Goal: Task Accomplishment & Management: Manage account settings

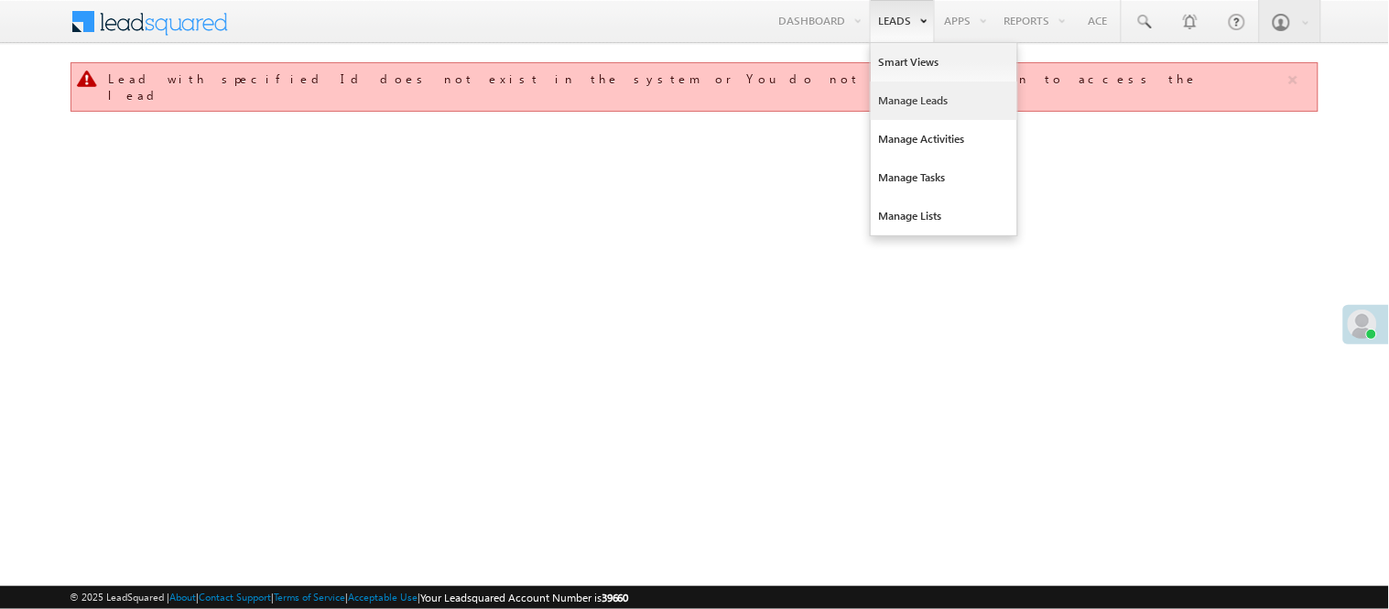
click at [923, 96] on link "Manage Leads" at bounding box center [944, 101] width 147 height 38
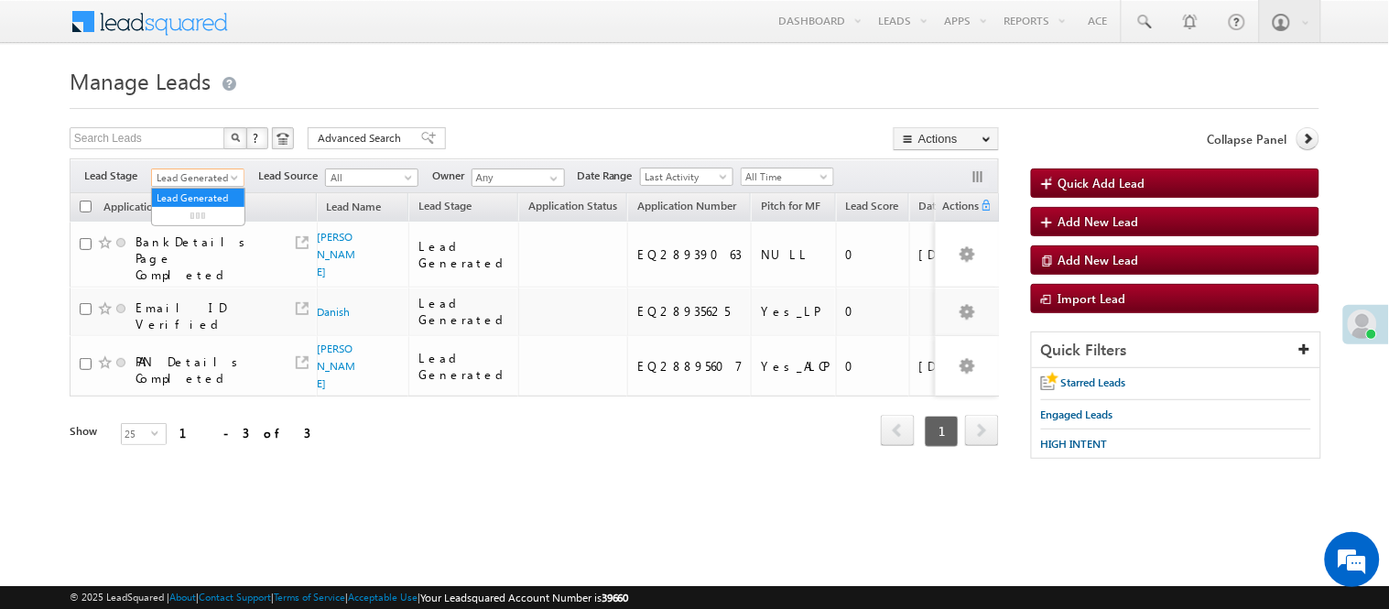
click at [202, 172] on span "Lead Generated" at bounding box center [195, 177] width 87 height 16
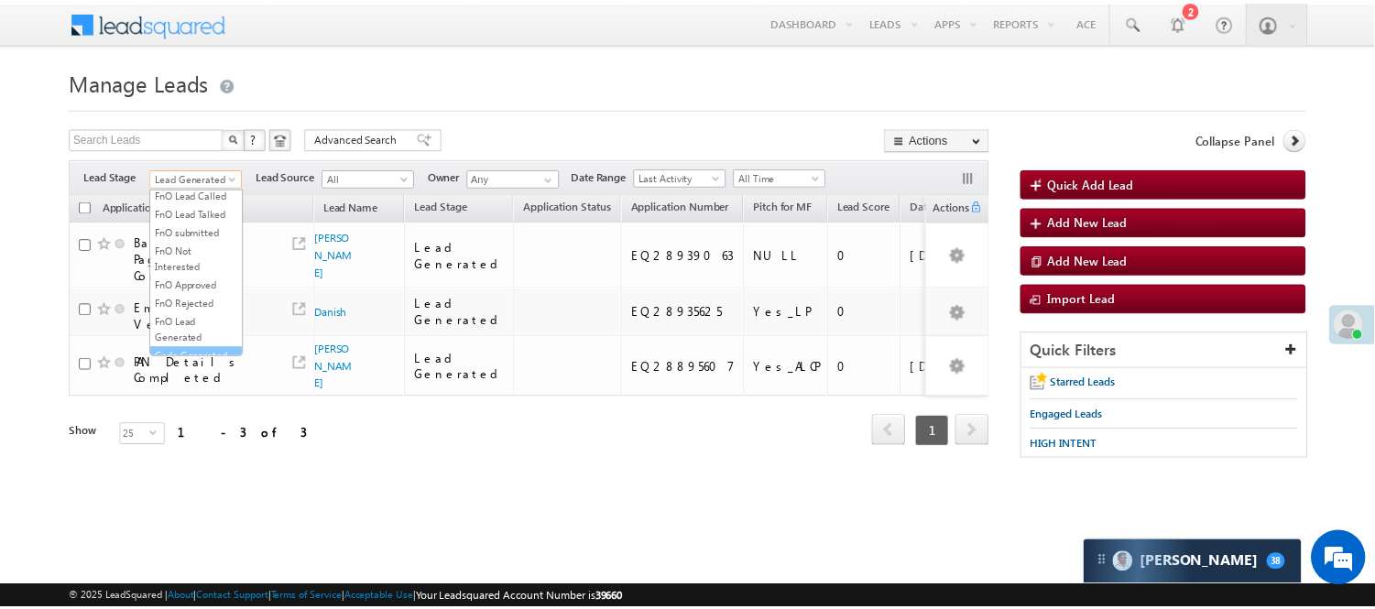
scroll to position [454, 0]
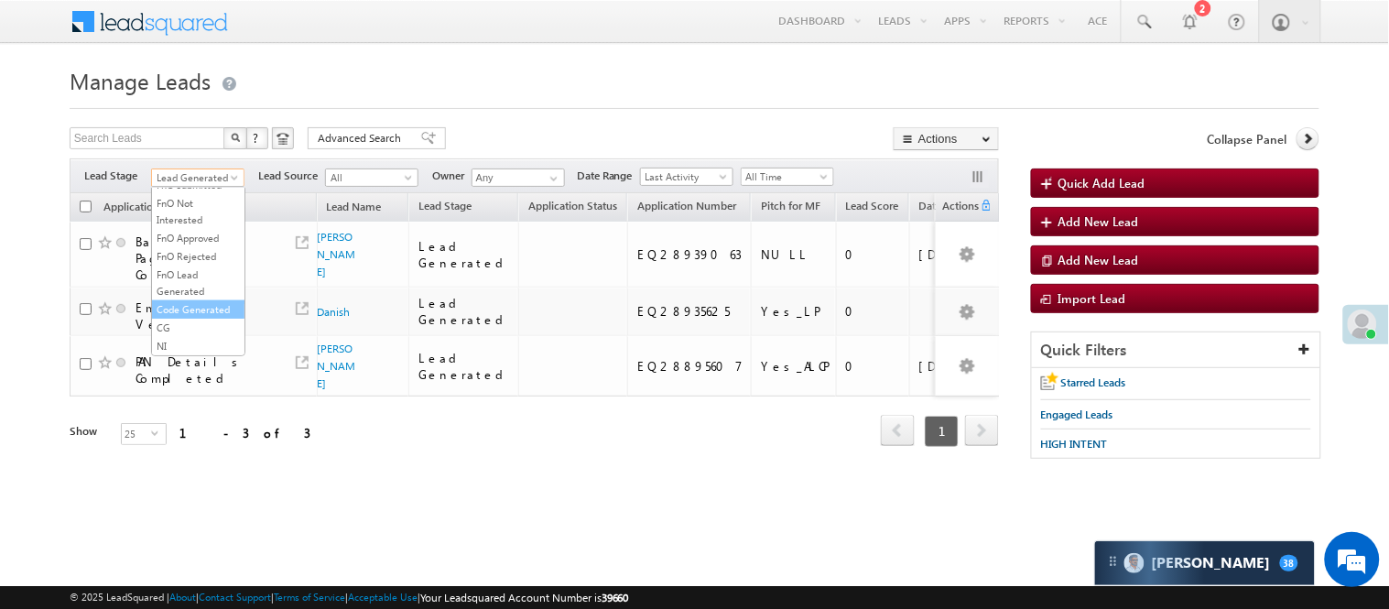
click at [197, 309] on link "Code Generated" at bounding box center [198, 309] width 93 height 16
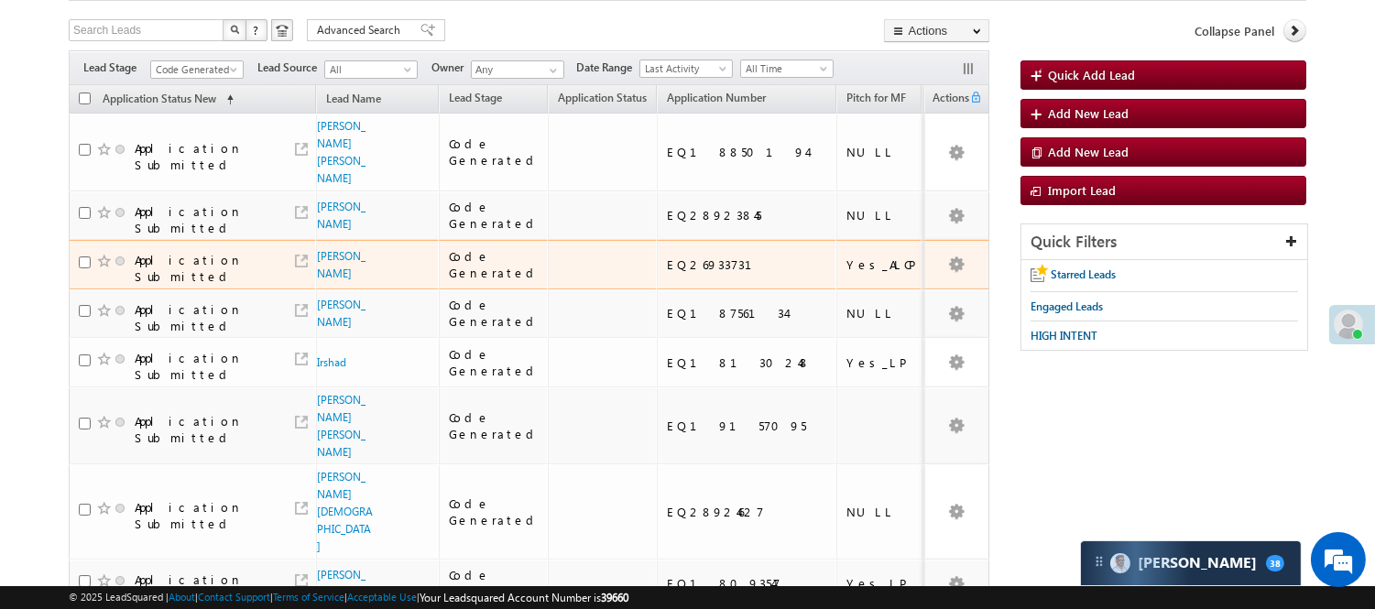
scroll to position [102, 0]
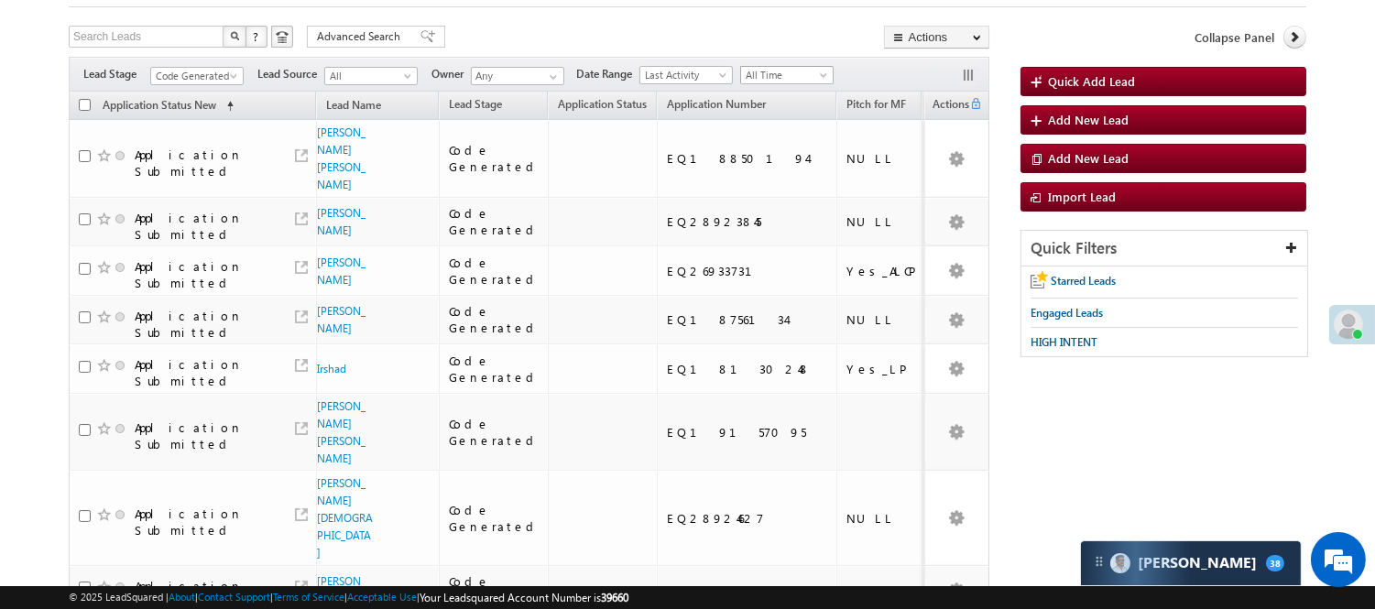
click at [798, 73] on span "All Time" at bounding box center [784, 75] width 87 height 16
click at [781, 152] on link "Today" at bounding box center [791, 154] width 93 height 16
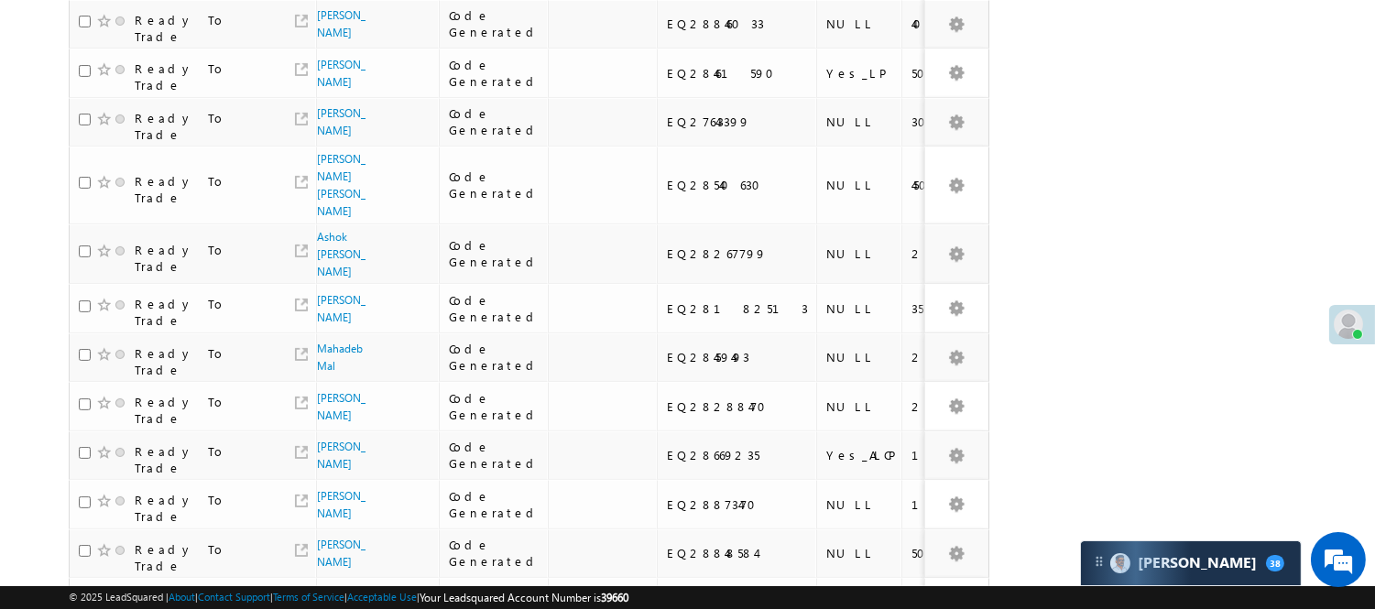
scroll to position [977, 0]
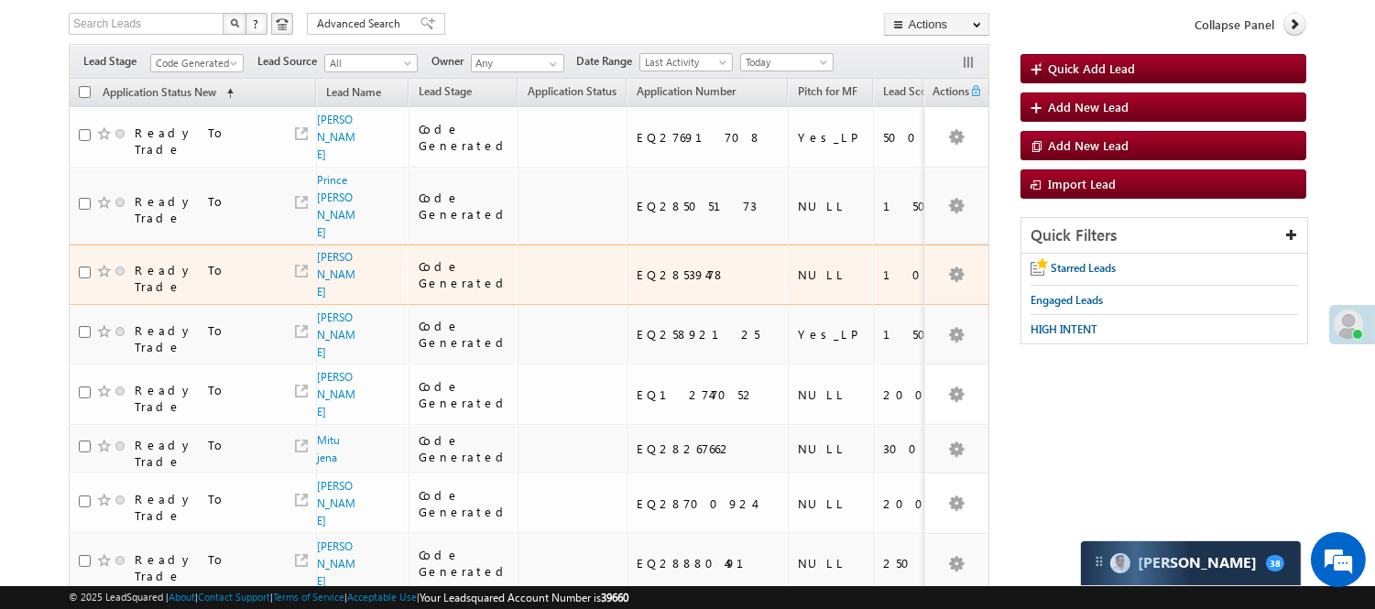
scroll to position [0, 0]
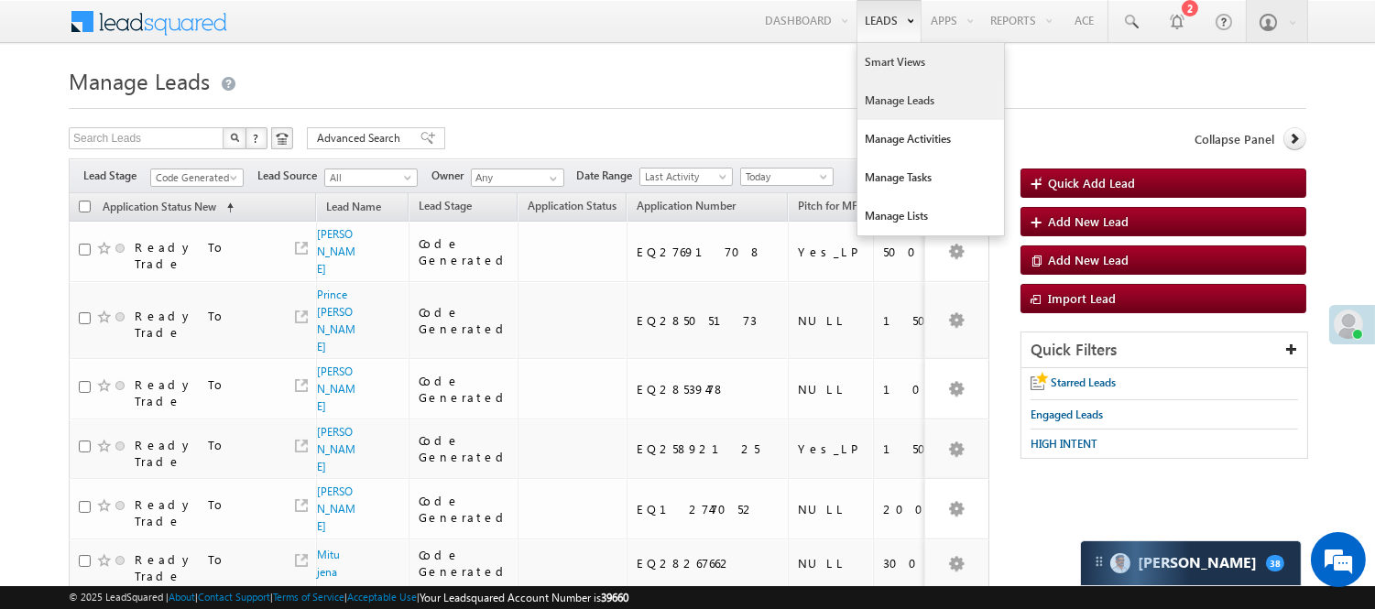
click at [879, 67] on link "Smart Views" at bounding box center [930, 62] width 147 height 38
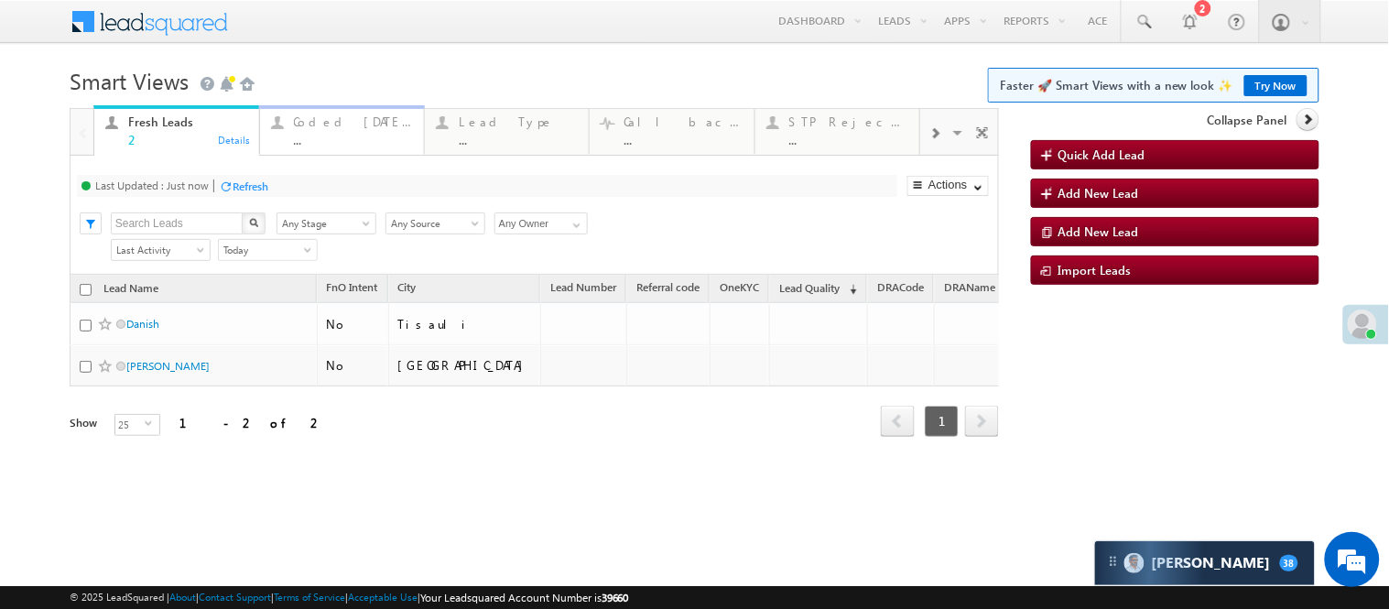
click at [317, 138] on div "..." at bounding box center [353, 140] width 119 height 14
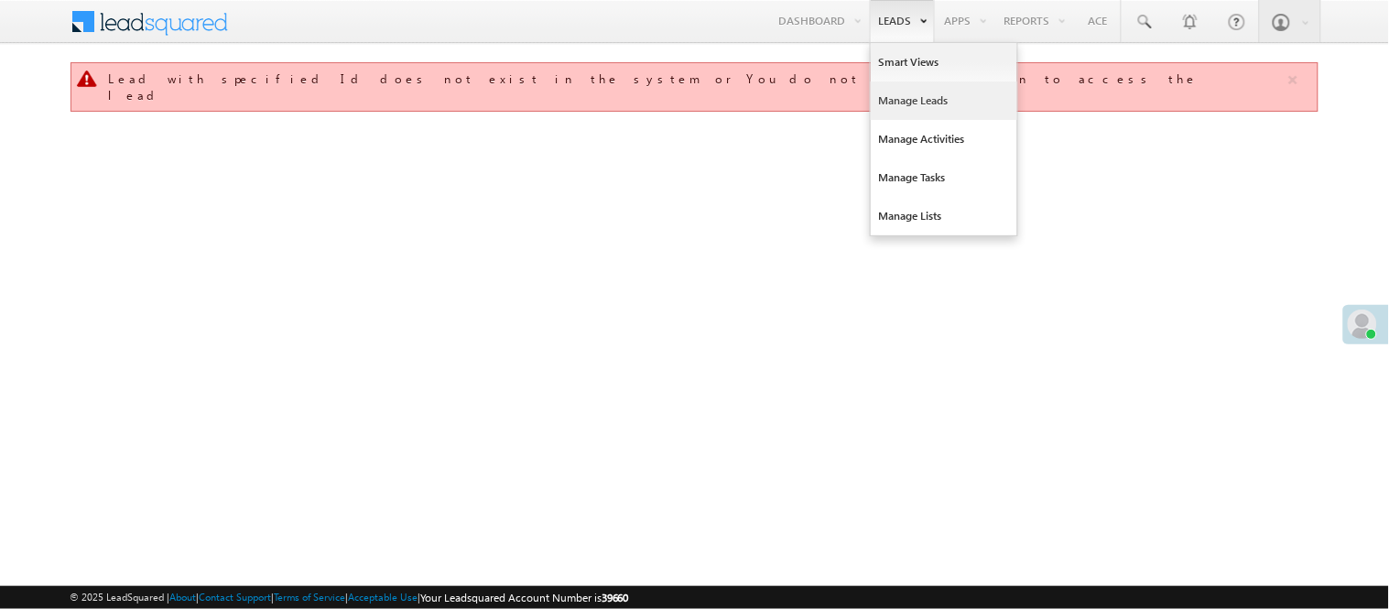
click at [894, 103] on link "Manage Leads" at bounding box center [944, 101] width 147 height 38
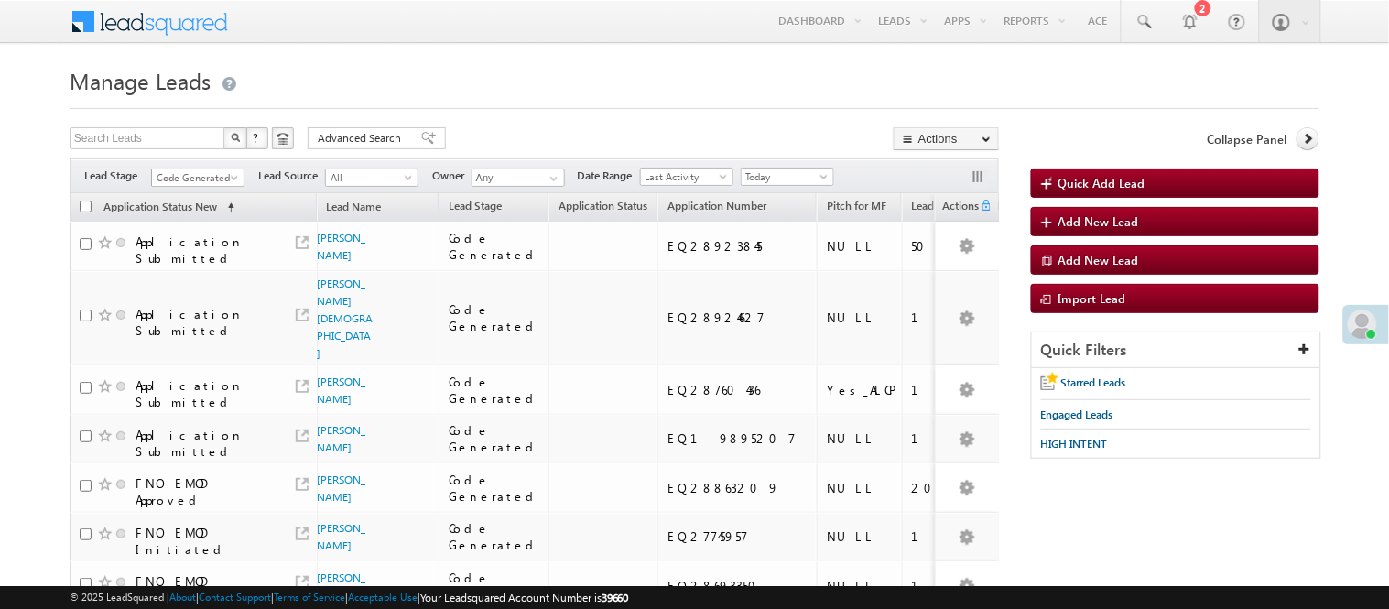
click at [168, 178] on span "Code Generated" at bounding box center [195, 177] width 87 height 16
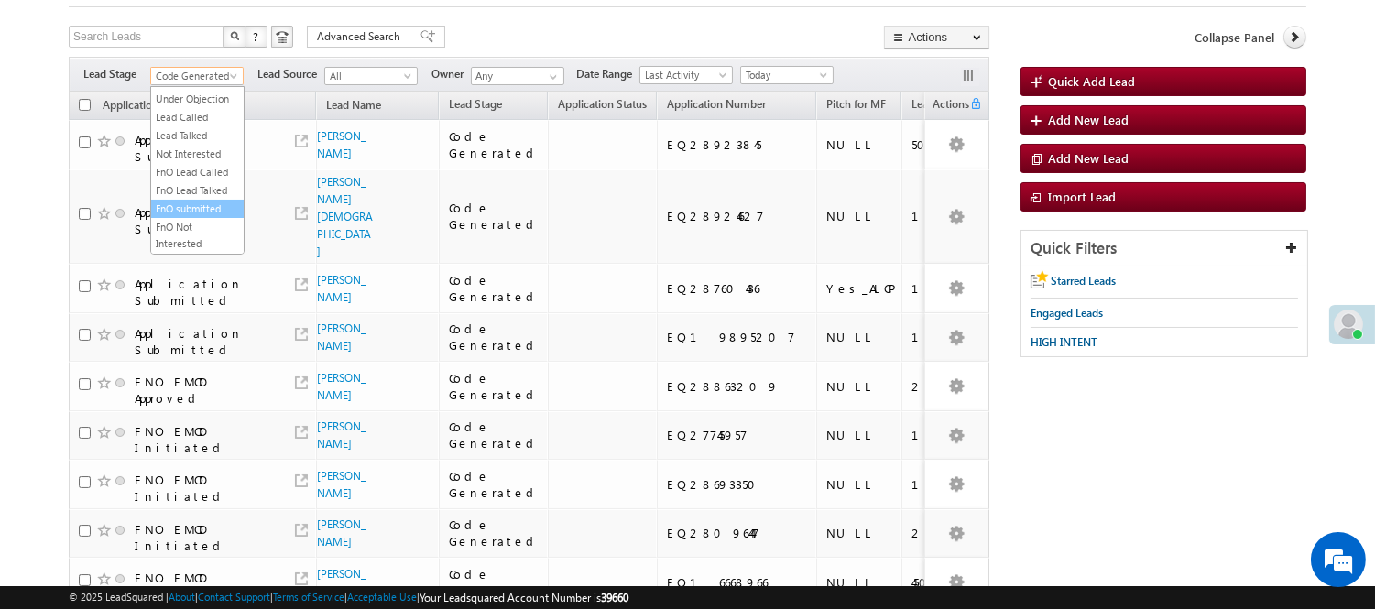
scroll to position [152, 0]
click at [171, 110] on link "Application Submitted" at bounding box center [197, 93] width 93 height 33
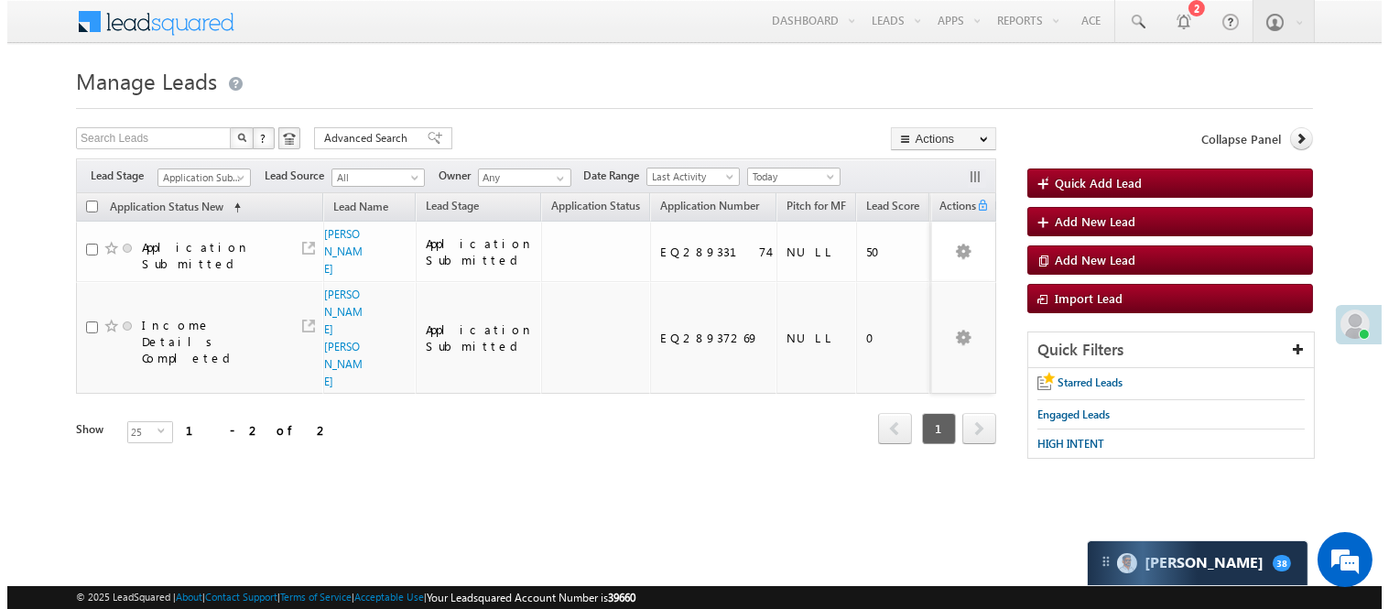
scroll to position [0, 0]
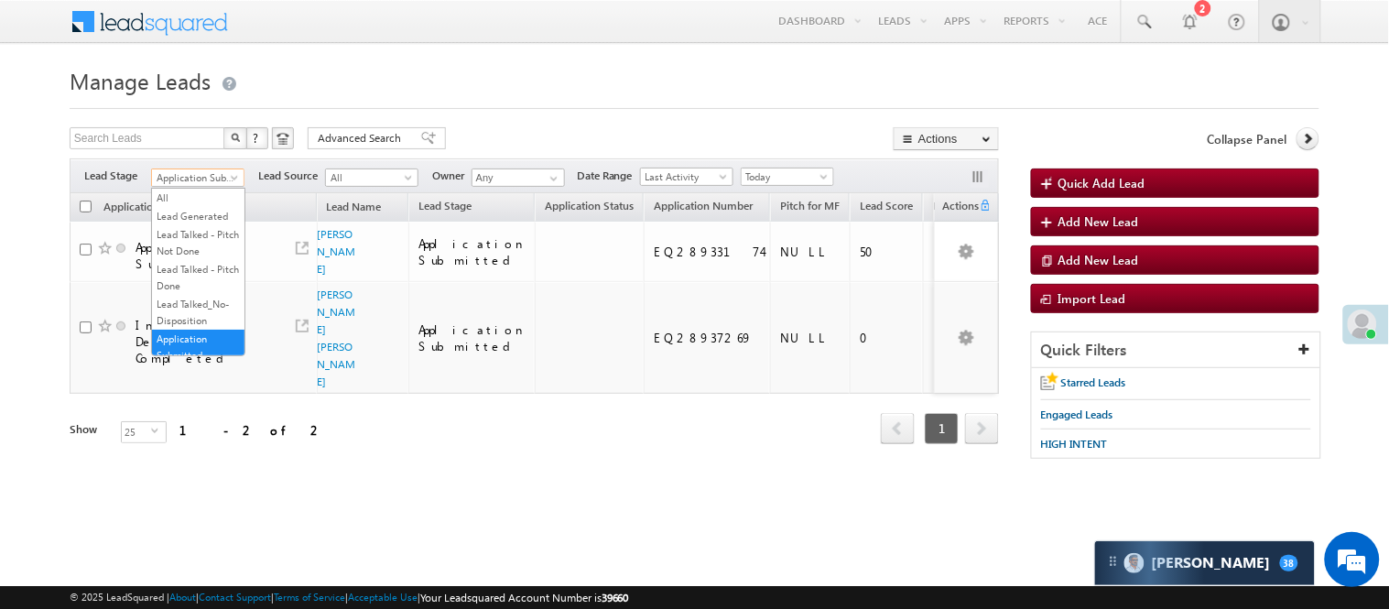
click at [212, 176] on span "Application Submitted" at bounding box center [195, 177] width 87 height 16
click at [167, 223] on link "Lead Generated" at bounding box center [198, 216] width 93 height 16
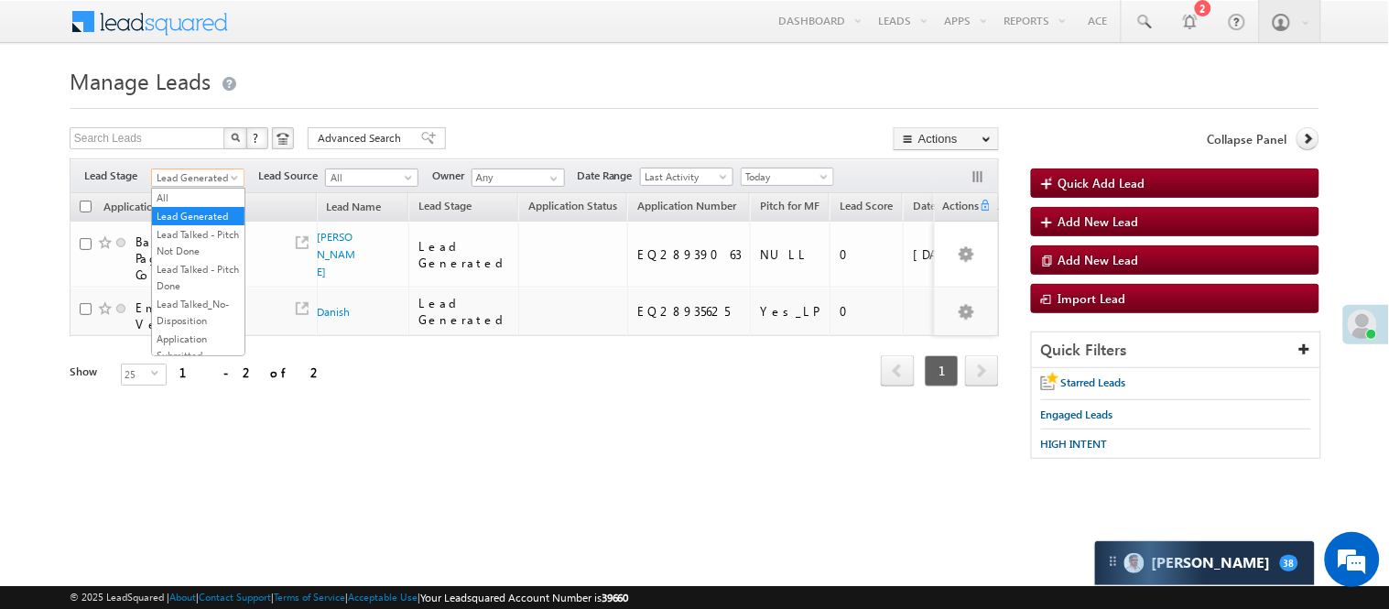
click at [212, 169] on link "Lead Generated" at bounding box center [197, 178] width 93 height 18
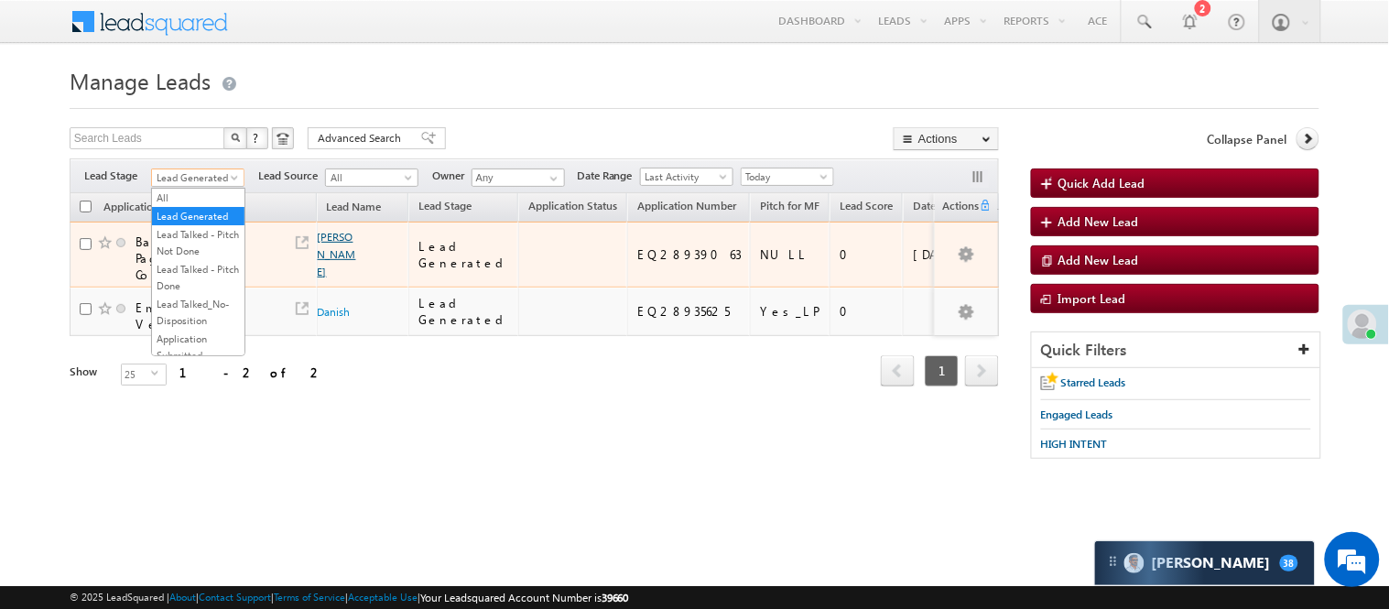
click at [332, 233] on link "Khadija Begum" at bounding box center [337, 254] width 38 height 49
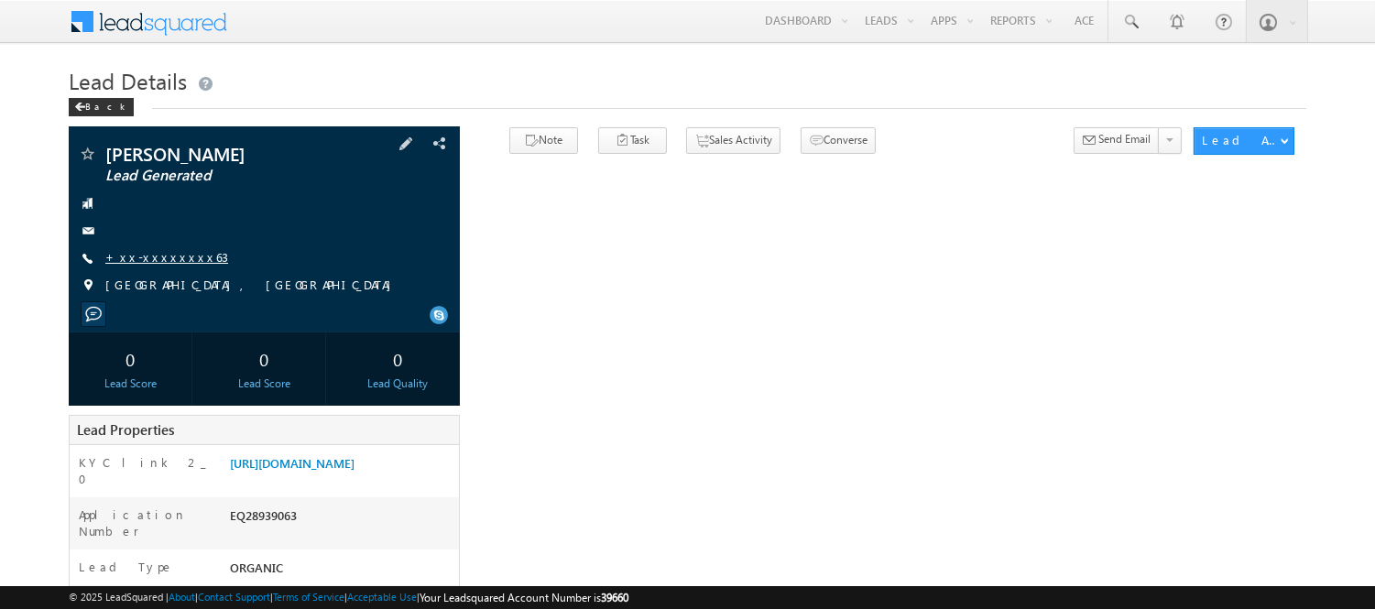
click at [147, 255] on link "+xx-xxxxxxxx63" at bounding box center [166, 257] width 123 height 16
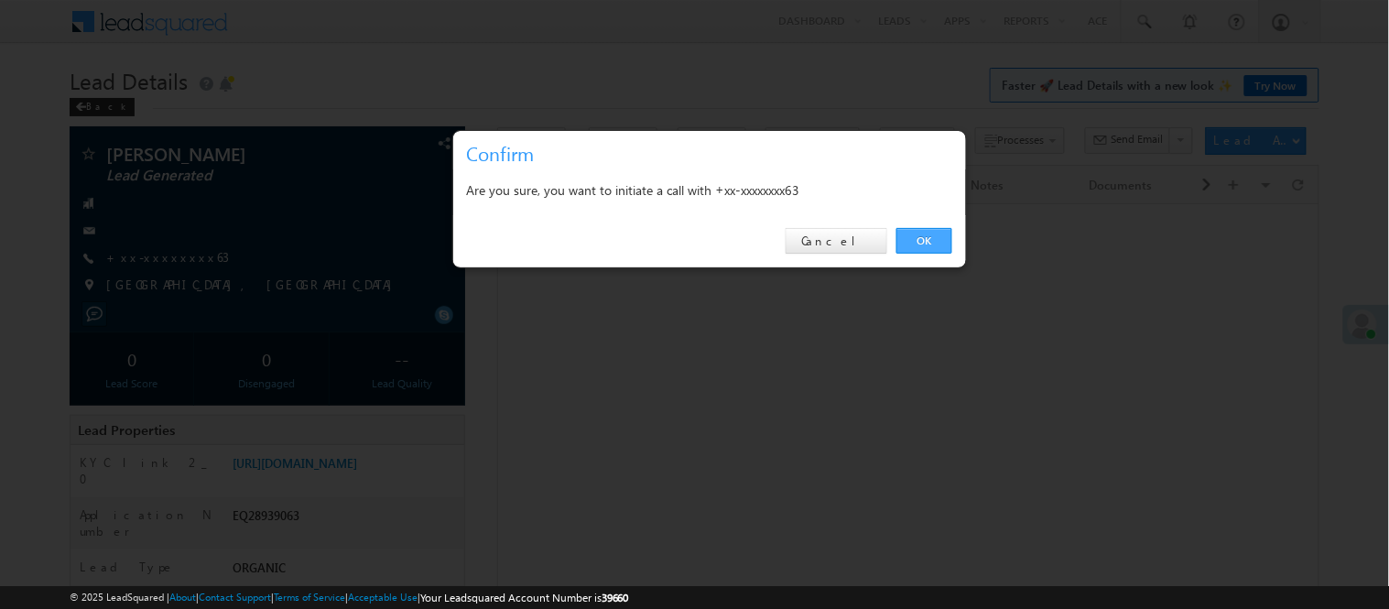
click at [920, 245] on link "OK" at bounding box center [925, 241] width 56 height 26
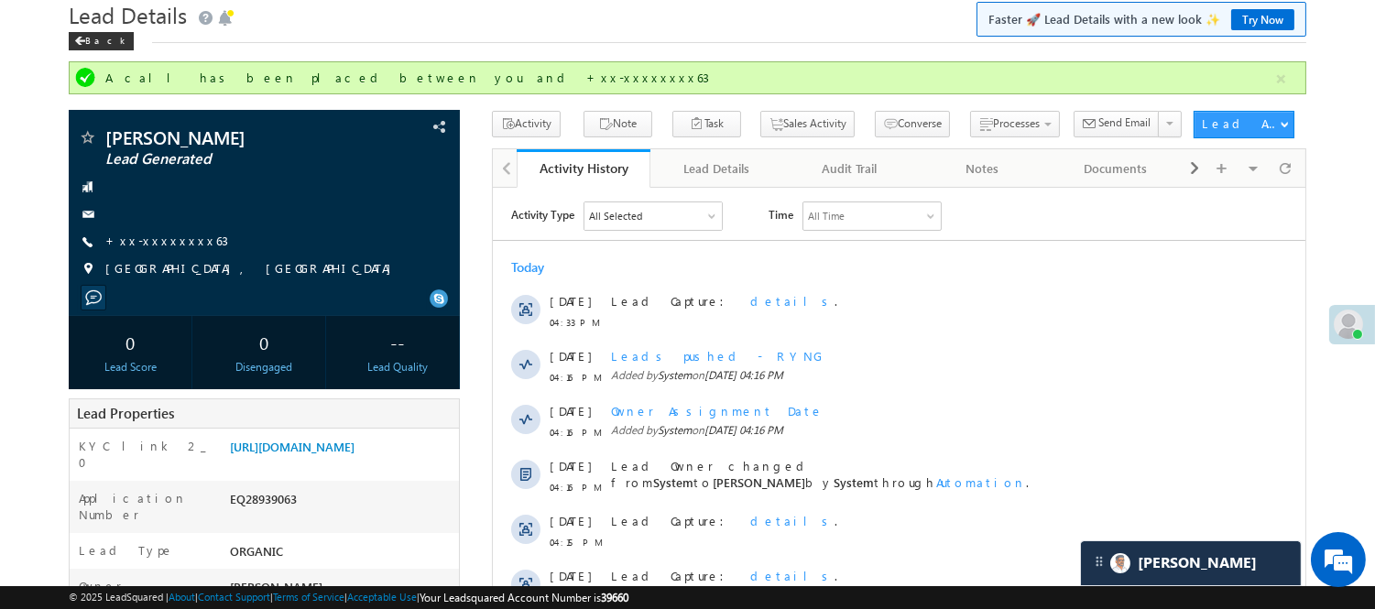
scroll to position [102, 0]
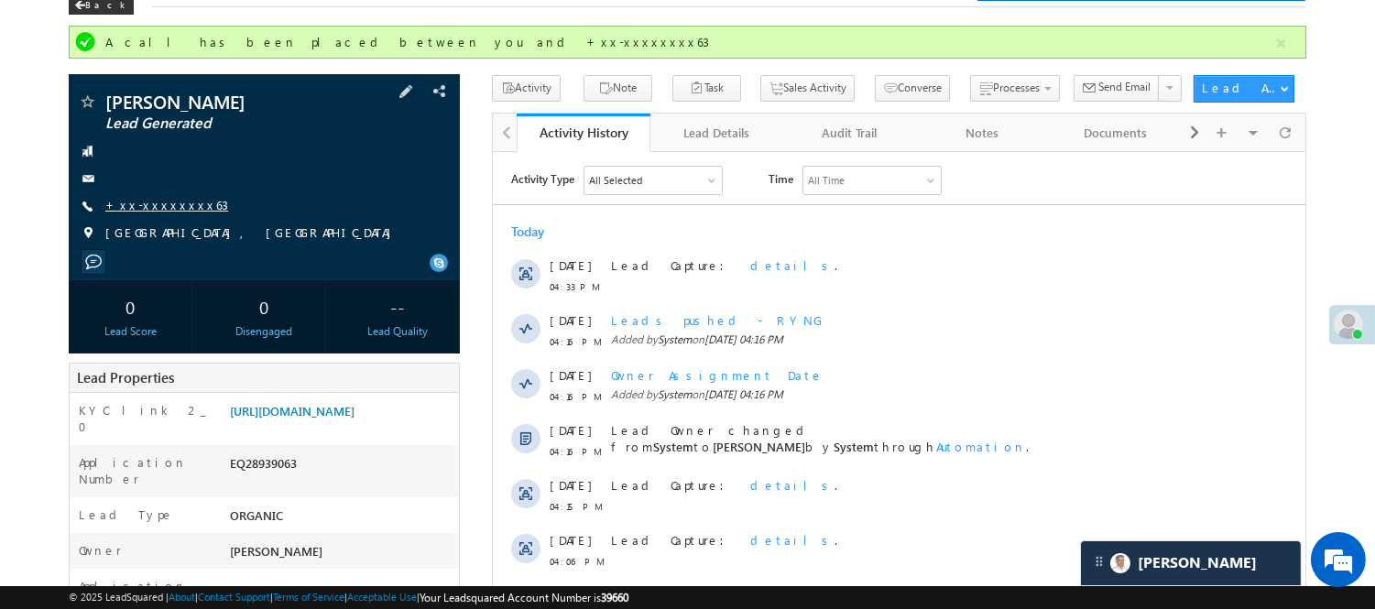
click at [151, 203] on link "+xx-xxxxxxxx63" at bounding box center [166, 205] width 123 height 16
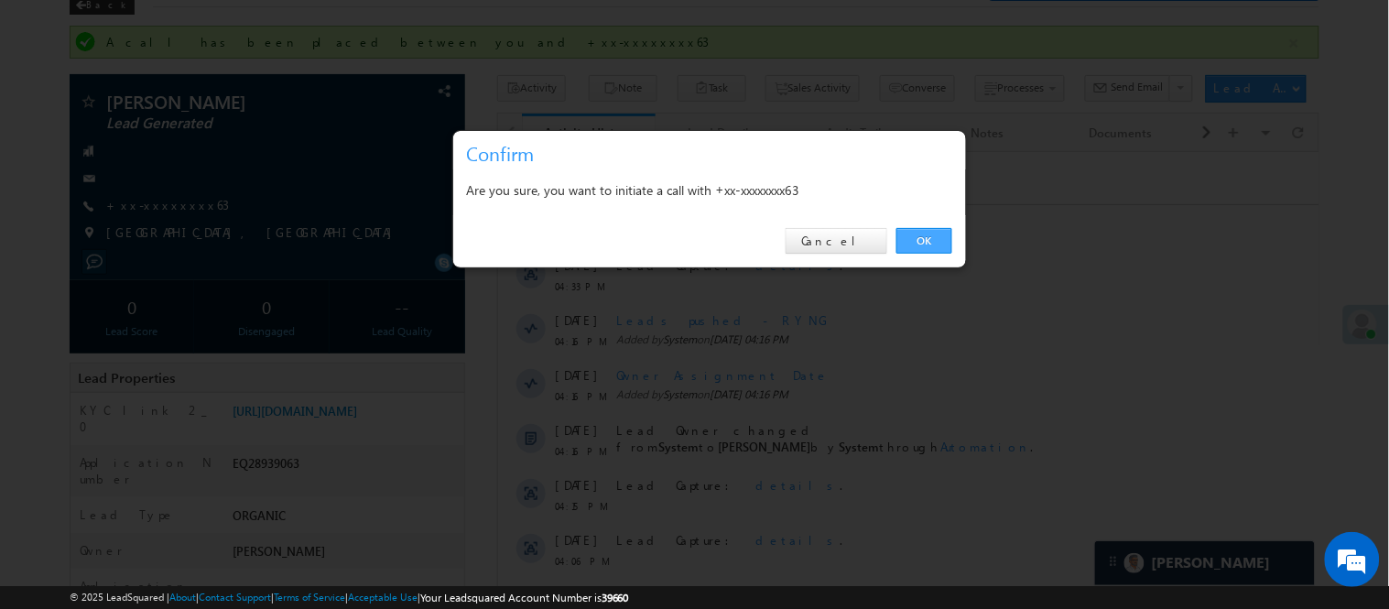
click at [914, 241] on link "OK" at bounding box center [925, 241] width 56 height 26
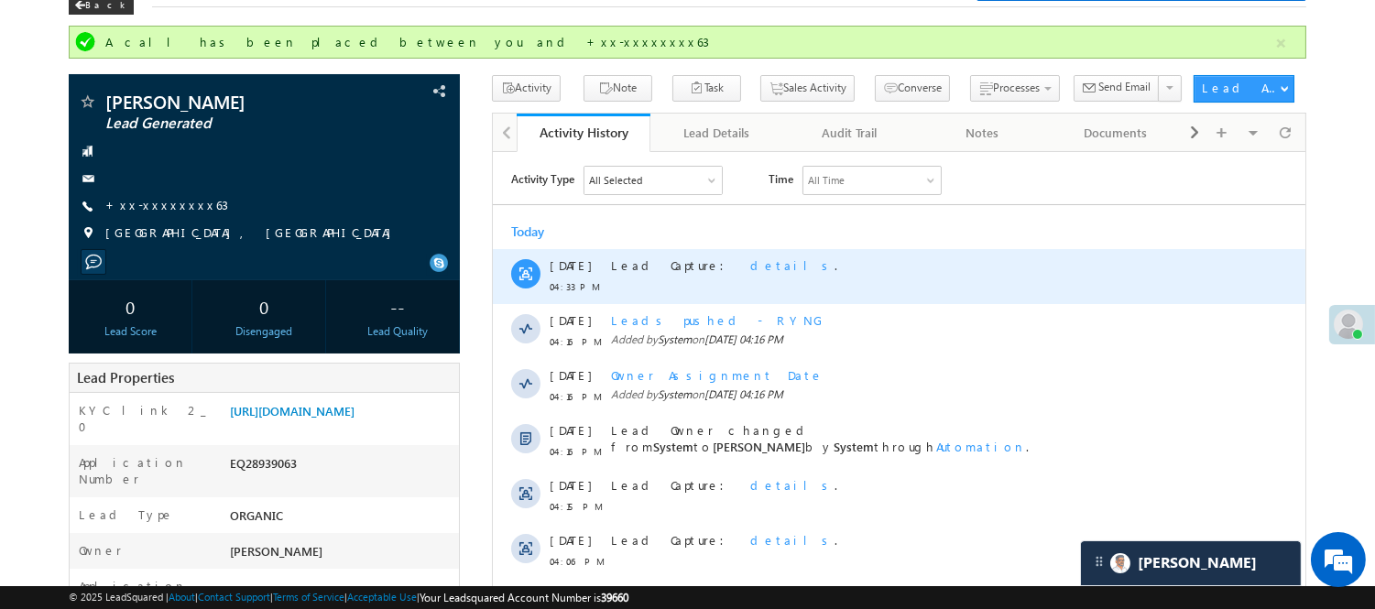
scroll to position [305, 0]
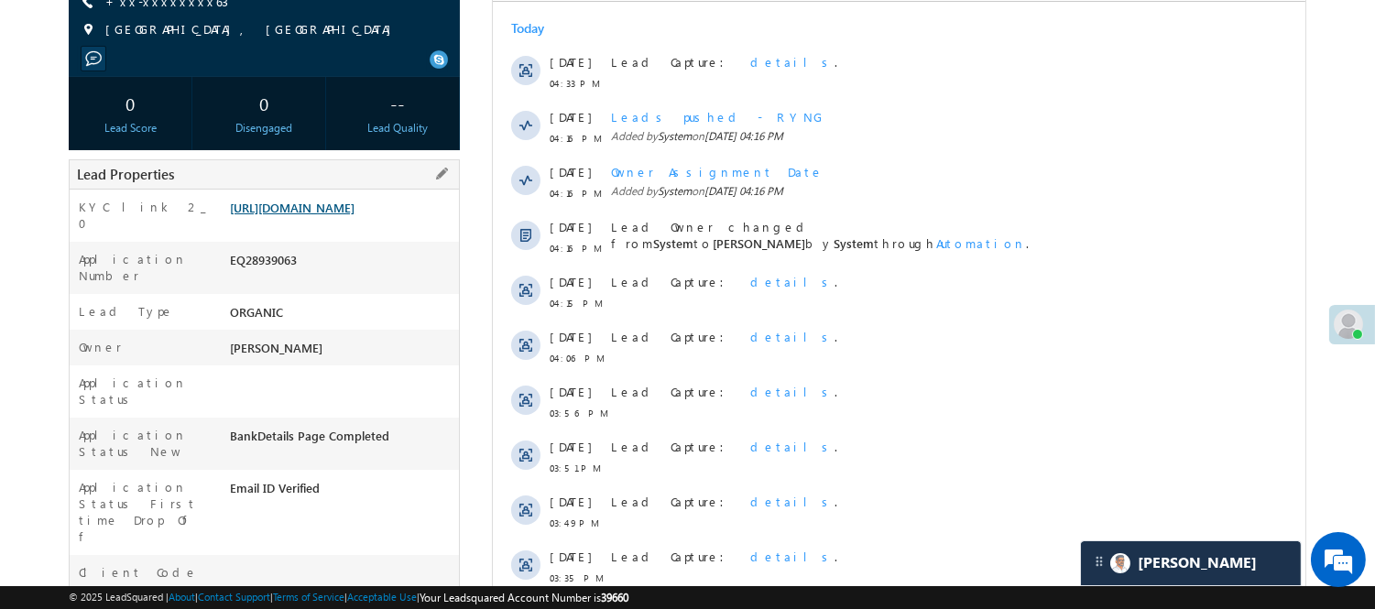
click at [340, 215] on link "[URL][DOMAIN_NAME]" at bounding box center [292, 208] width 125 height 16
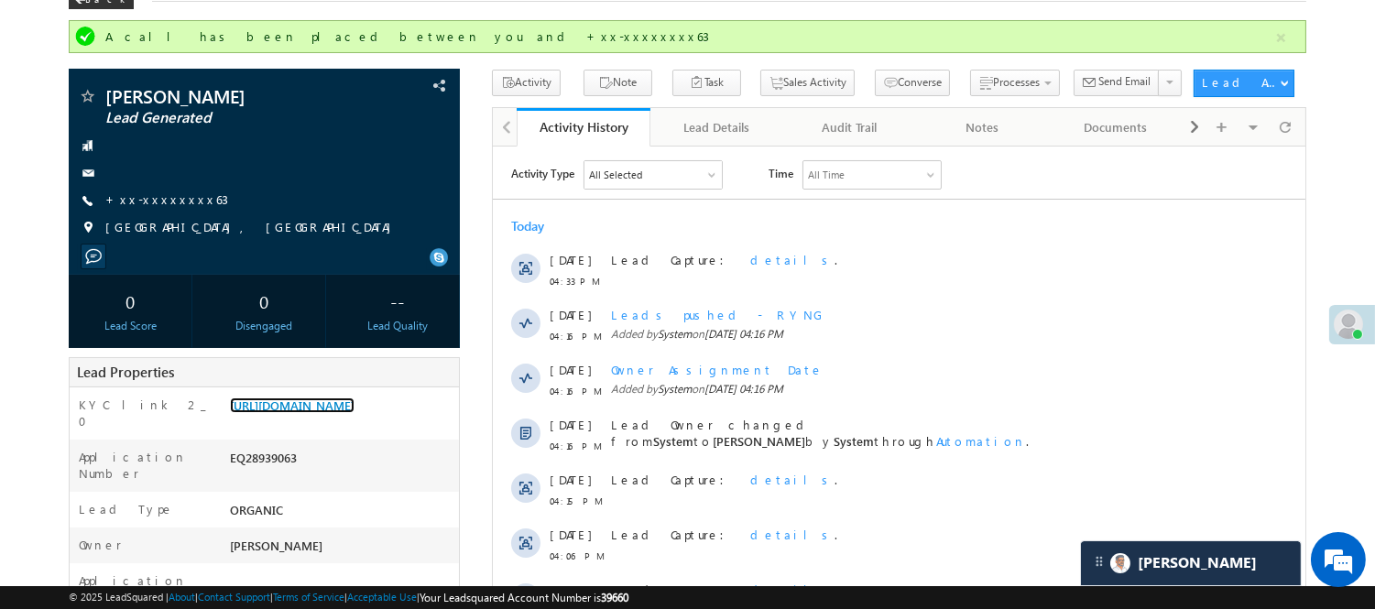
scroll to position [102, 0]
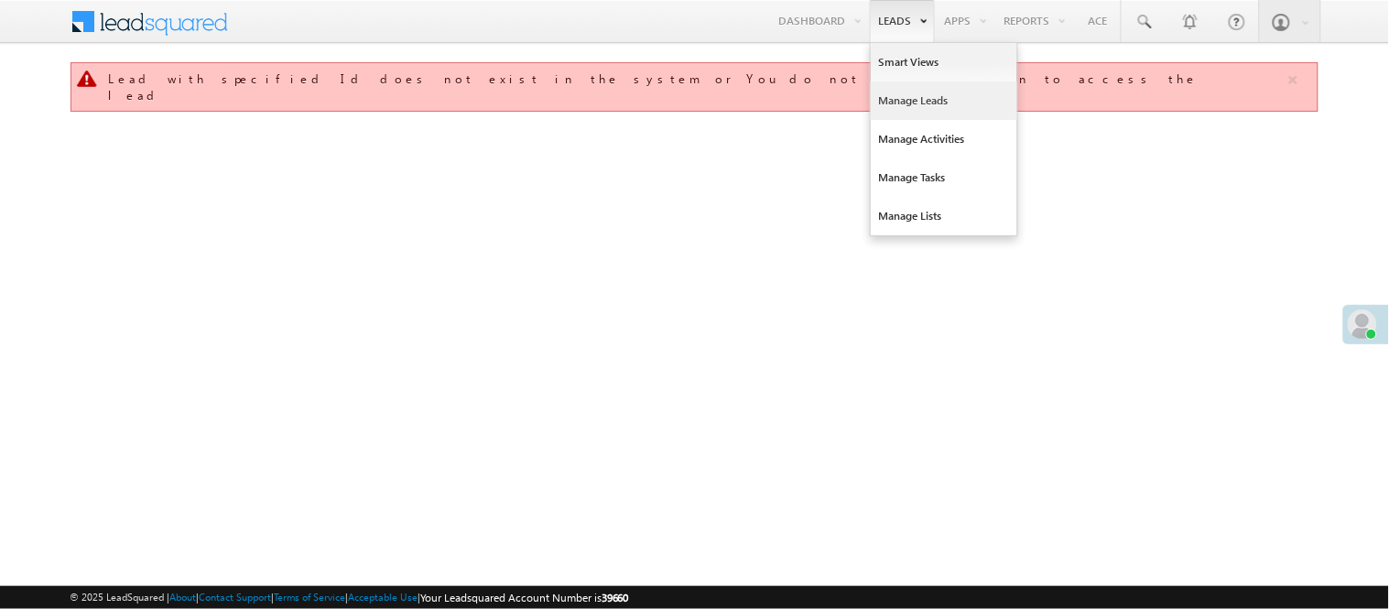
click at [918, 106] on link "Manage Leads" at bounding box center [944, 101] width 147 height 38
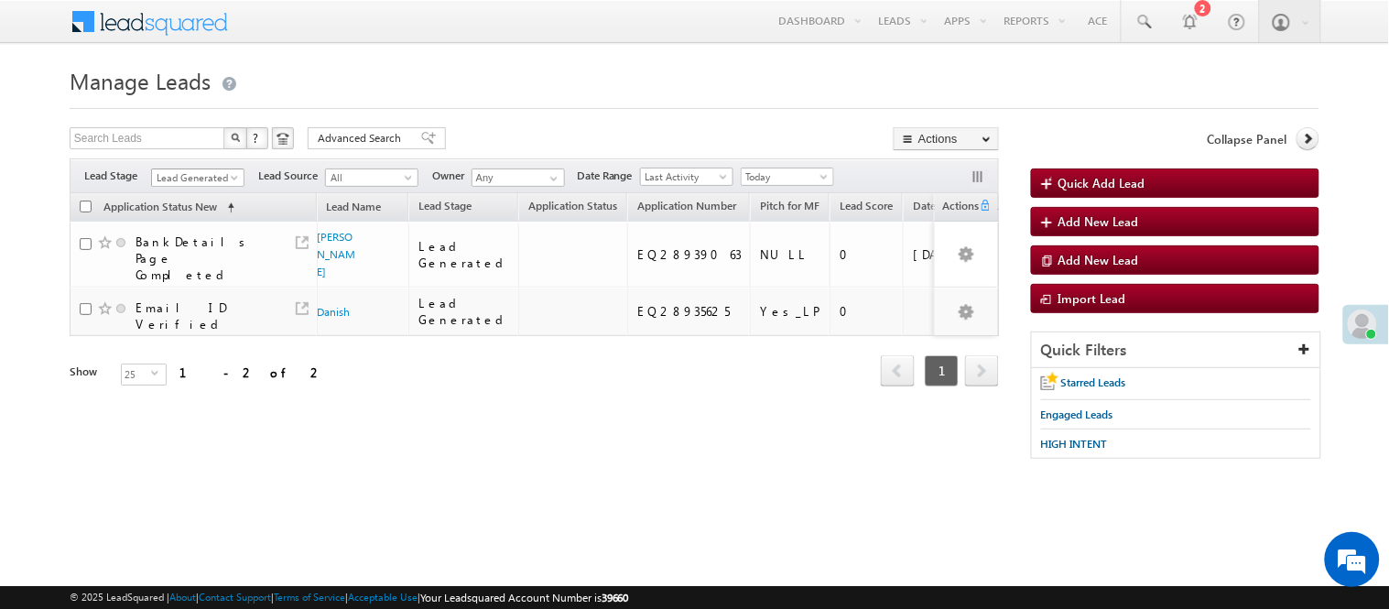
click at [206, 169] on link "Lead Generated" at bounding box center [197, 178] width 93 height 18
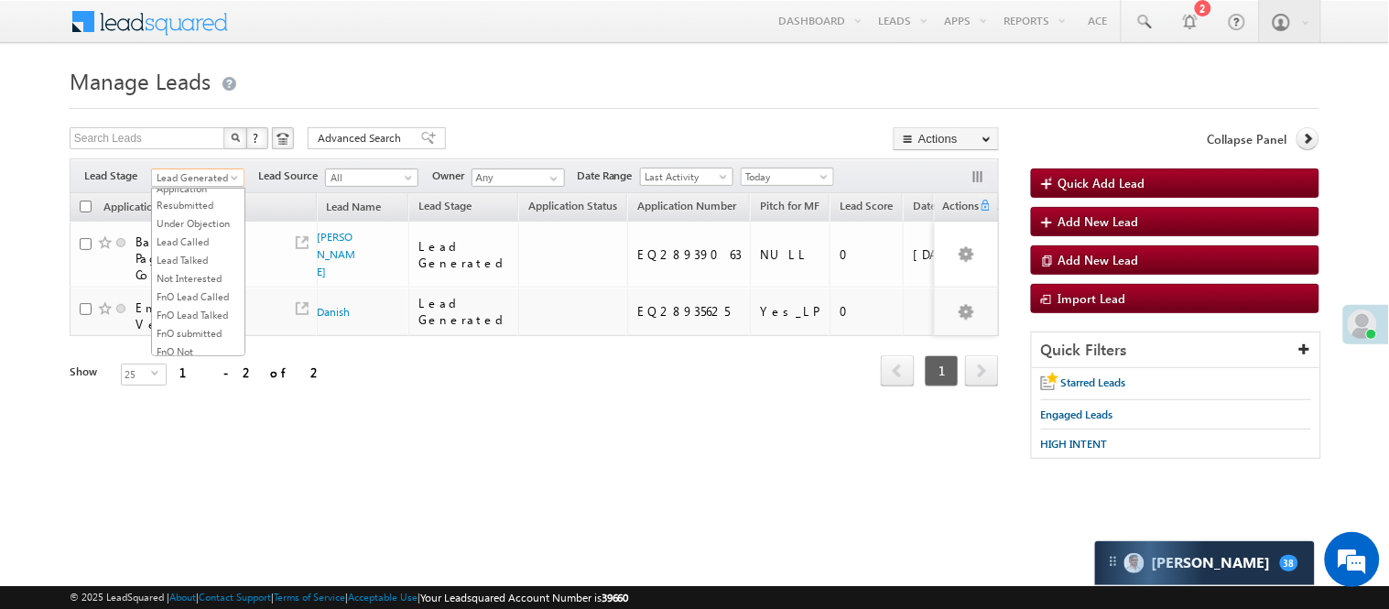
scroll to position [102, 0]
click at [196, 262] on link "Application Submitted" at bounding box center [198, 245] width 93 height 33
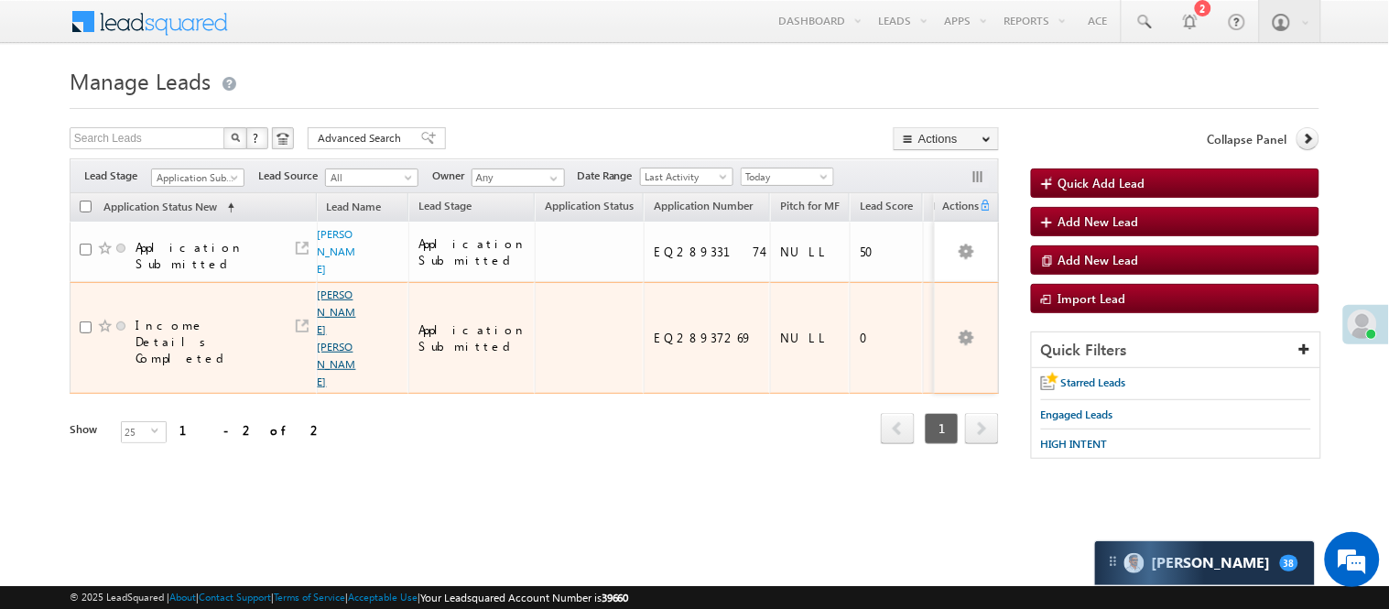
click at [318, 293] on link "[PERSON_NAME] [PERSON_NAME]" at bounding box center [337, 338] width 38 height 101
click at [318, 295] on link "[PERSON_NAME] [PERSON_NAME]" at bounding box center [337, 338] width 38 height 101
click at [325, 298] on link "[PERSON_NAME] [PERSON_NAME]" at bounding box center [337, 338] width 38 height 101
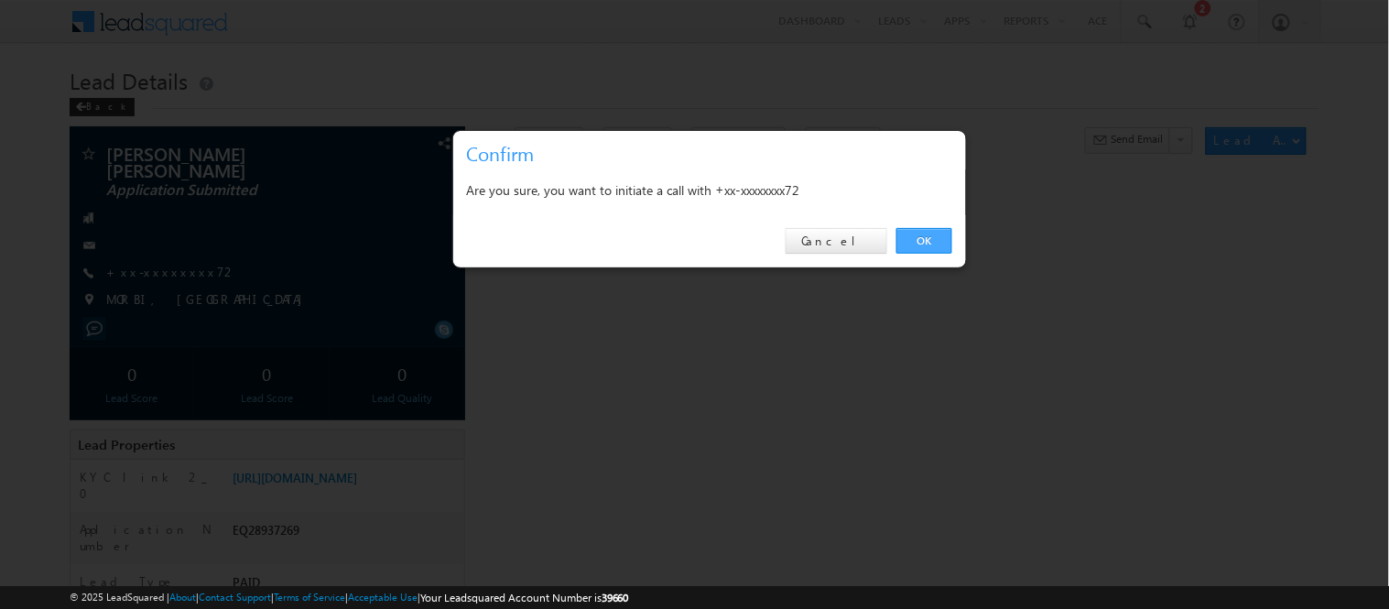
click at [910, 236] on link "OK" at bounding box center [925, 241] width 56 height 26
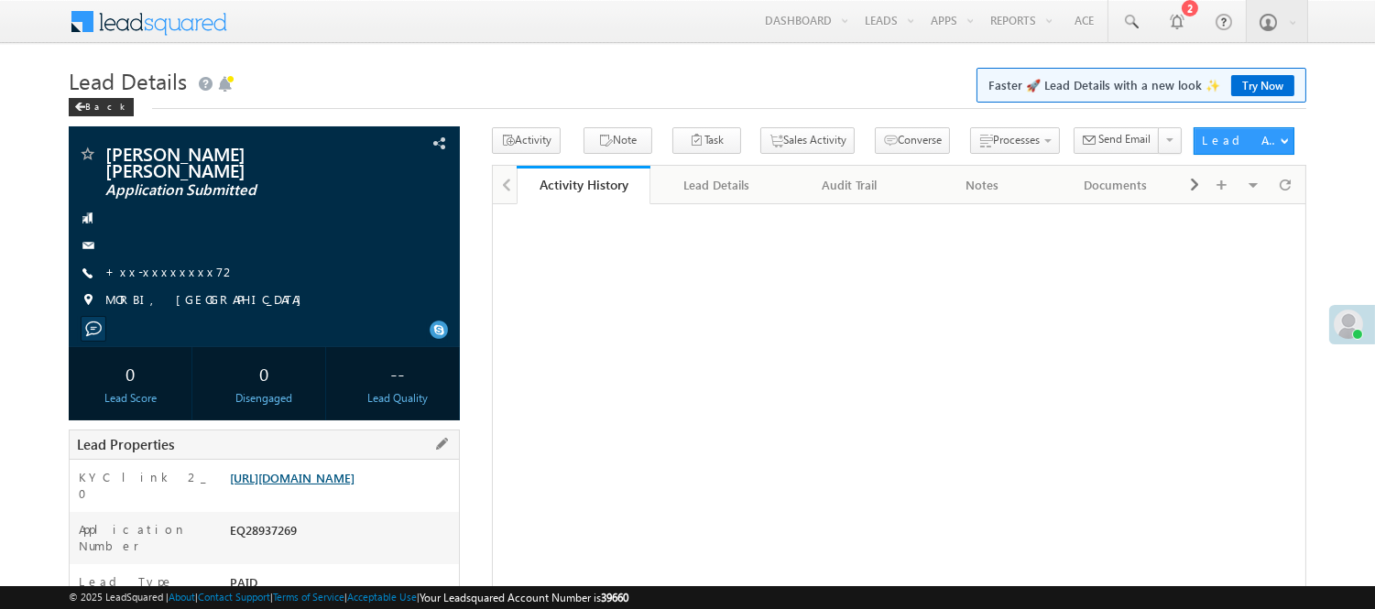
click at [354, 474] on link "https://angelbroking1-pk3em7sa.customui-test.leadsquared.com?leadId=e5852440-34…" at bounding box center [292, 478] width 125 height 16
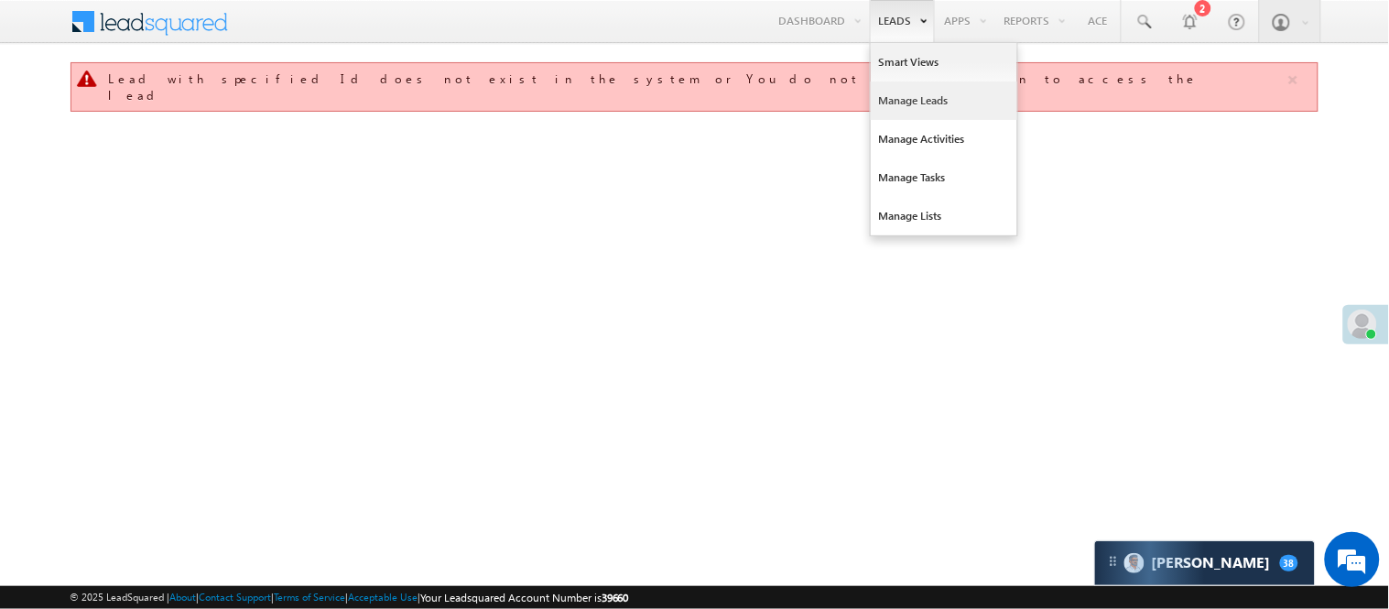
click at [912, 98] on link "Manage Leads" at bounding box center [944, 101] width 147 height 38
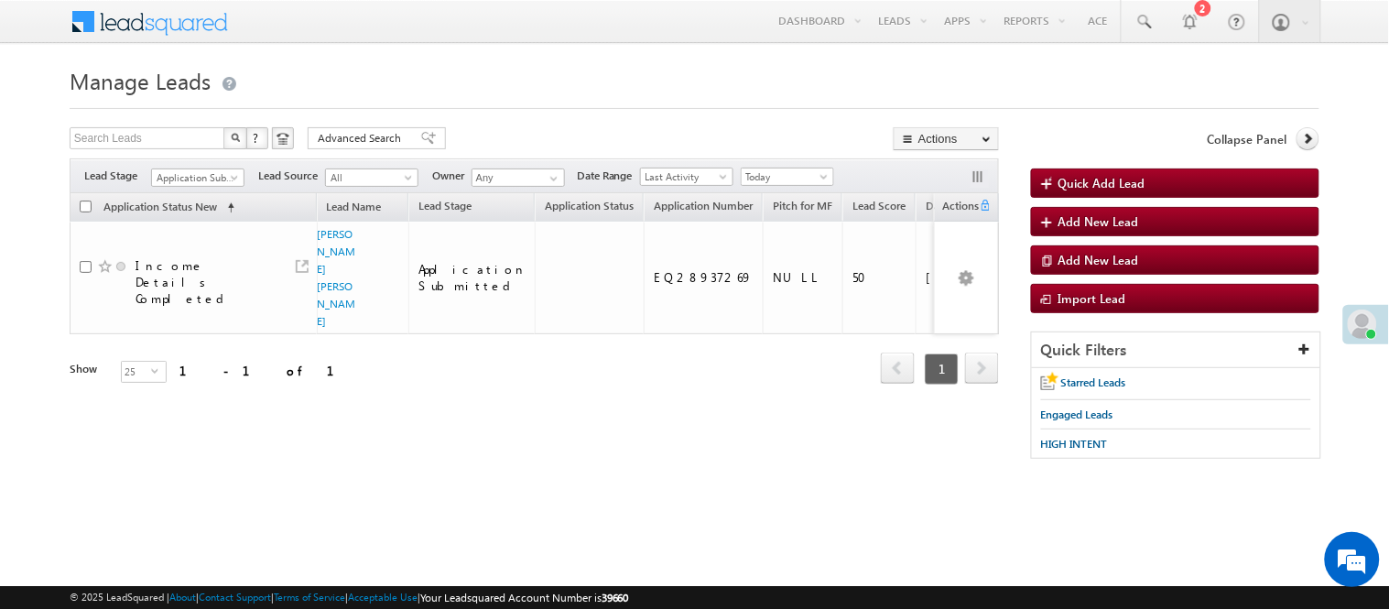
click at [214, 178] on span "Application Submitted" at bounding box center [195, 177] width 87 height 16
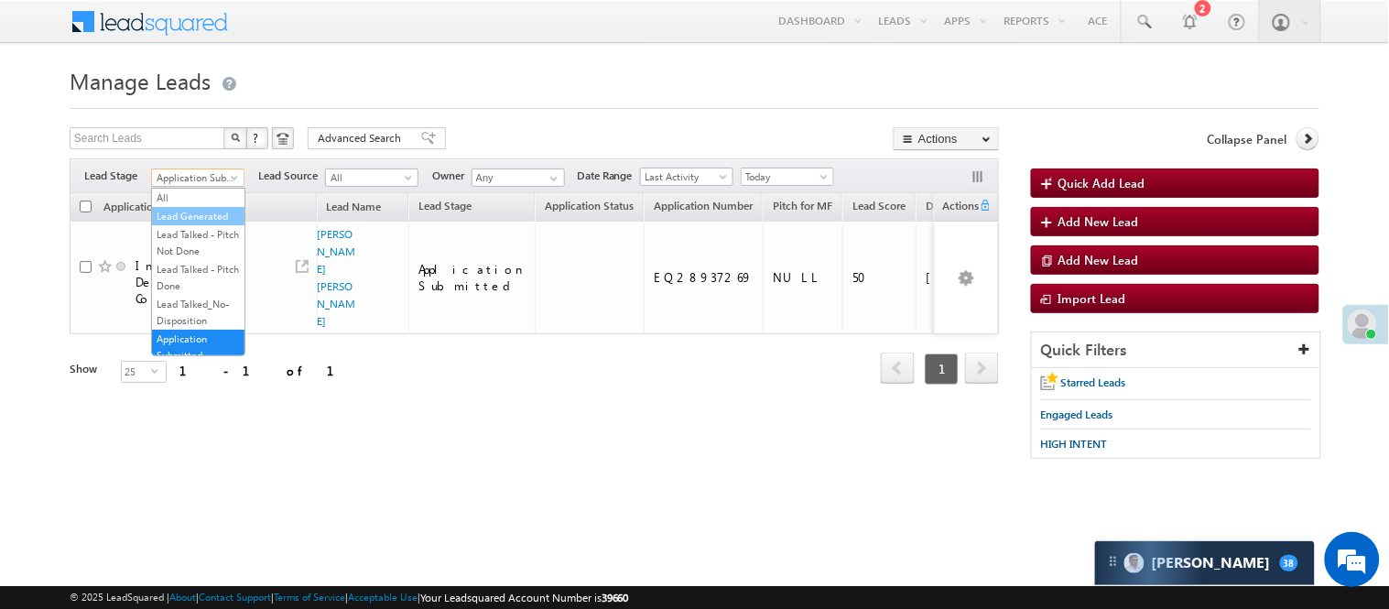
click at [202, 223] on link "Lead Generated" at bounding box center [198, 216] width 93 height 16
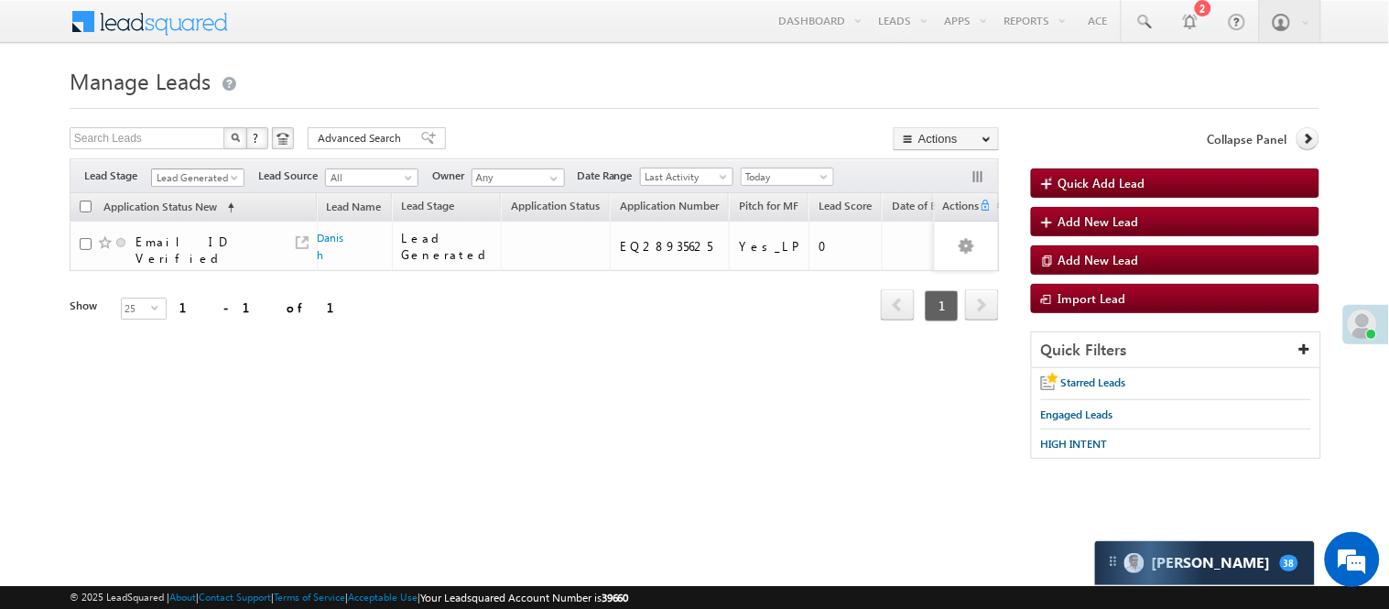
click at [194, 170] on span "Lead Generated" at bounding box center [195, 177] width 87 height 16
drag, startPoint x: 189, startPoint y: 312, endPoint x: 201, endPoint y: 288, distance: 27.0
click at [201, 288] on ul "All Lead Generated Lead Talked - Pitch Not Done Lead Talked - Pitch Done Lead T…" at bounding box center [198, 272] width 94 height 169
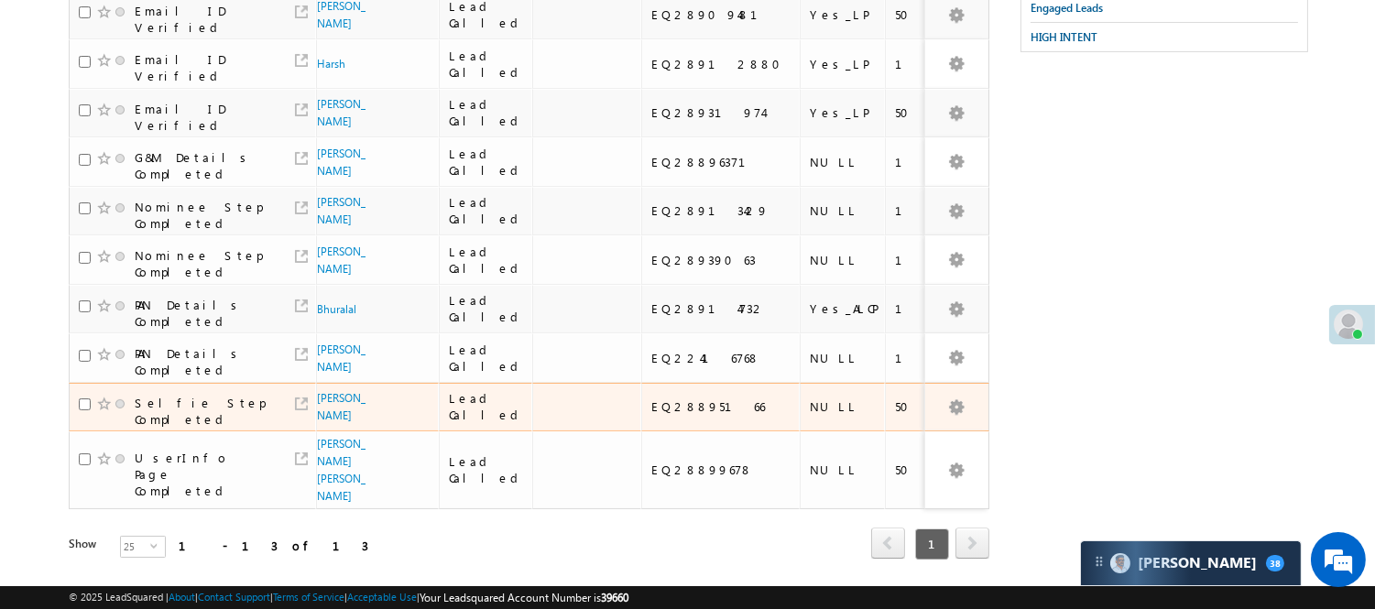
scroll to position [508, 0]
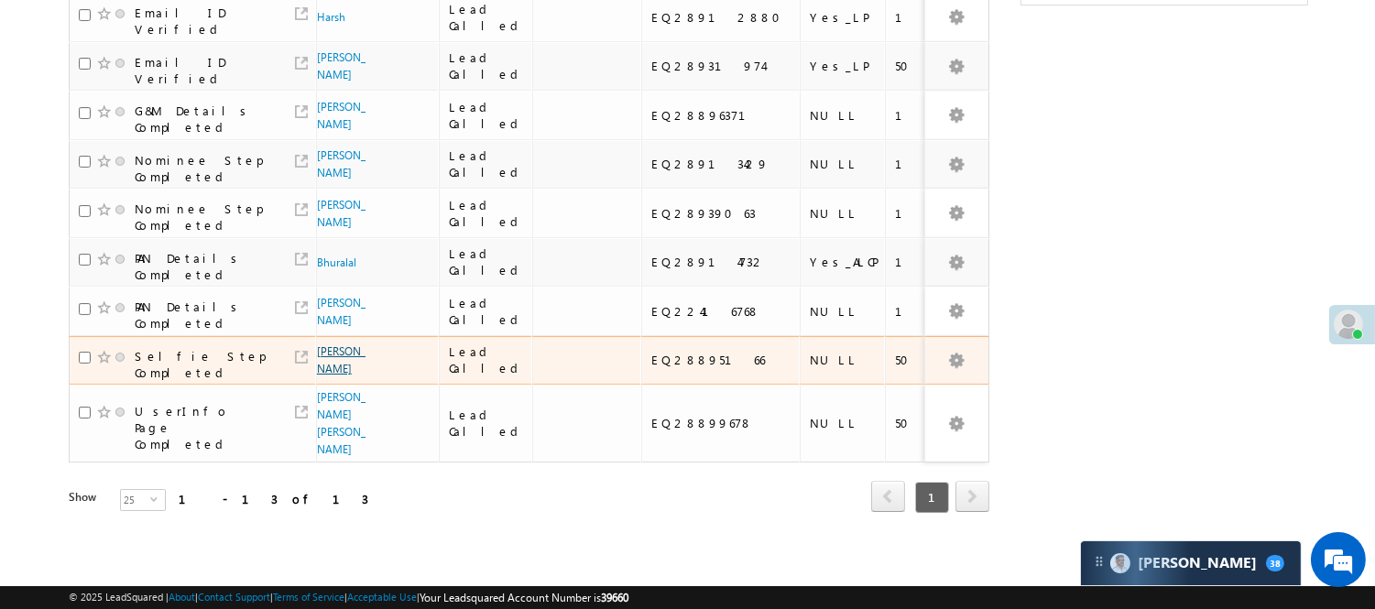
click at [322, 376] on link "[PERSON_NAME]" at bounding box center [341, 359] width 49 height 31
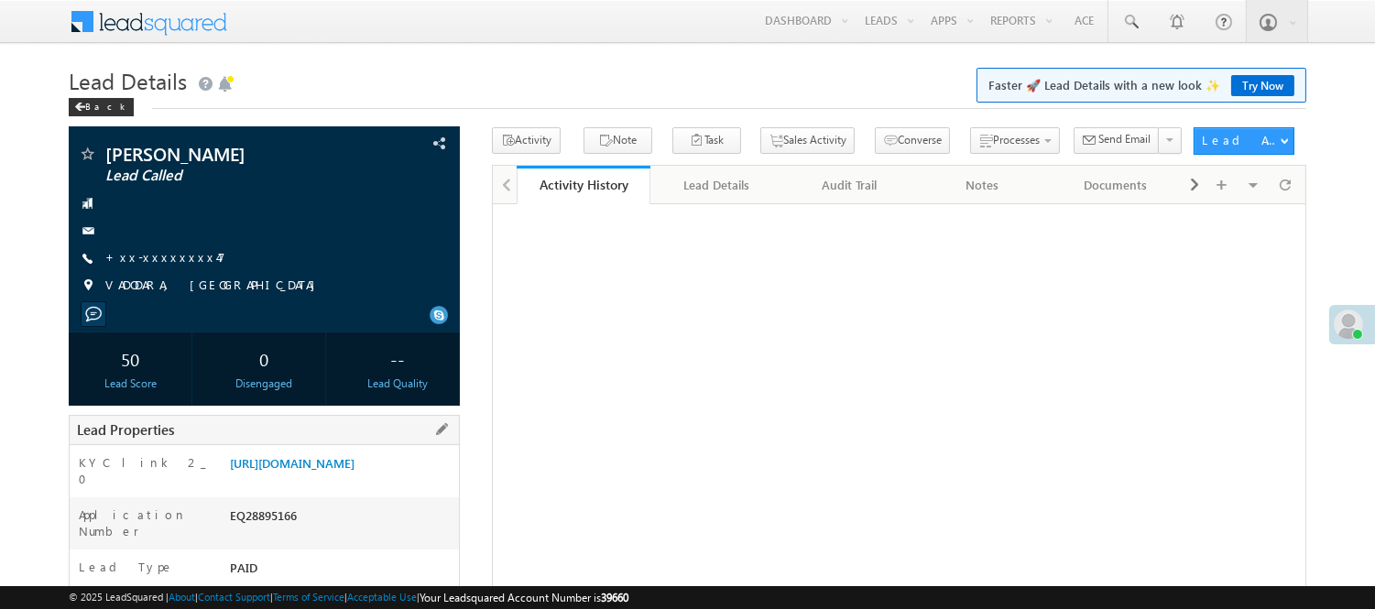
click at [282, 480] on div "[URL][DOMAIN_NAME]" at bounding box center [342, 467] width 234 height 26
click at [287, 471] on link "[URL][DOMAIN_NAME]" at bounding box center [292, 463] width 125 height 16
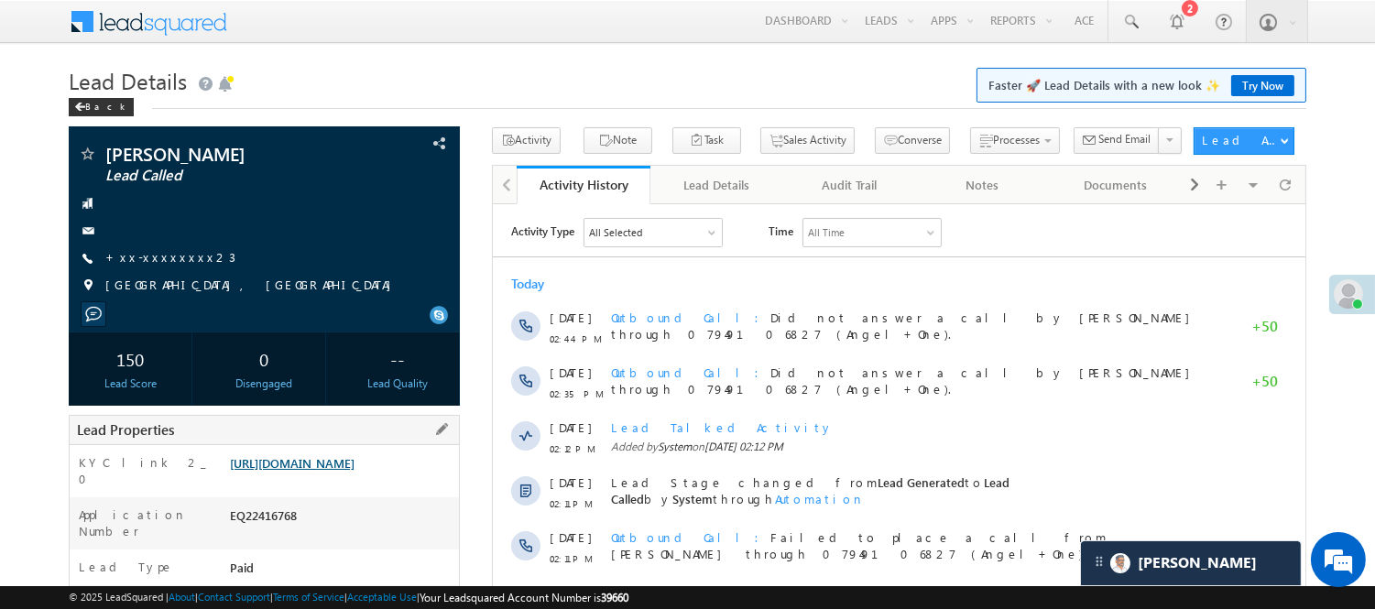
click at [340, 471] on link "https://angelbroking1-pk3em7sa.customui-test.leadsquared.com?leadId=301c7ee5-52…" at bounding box center [292, 463] width 125 height 16
click at [352, 467] on link "https://angelbroking1-pk3em7sa.customui-test.leadsquared.com?leadId=301c7ee5-52…" at bounding box center [292, 463] width 125 height 16
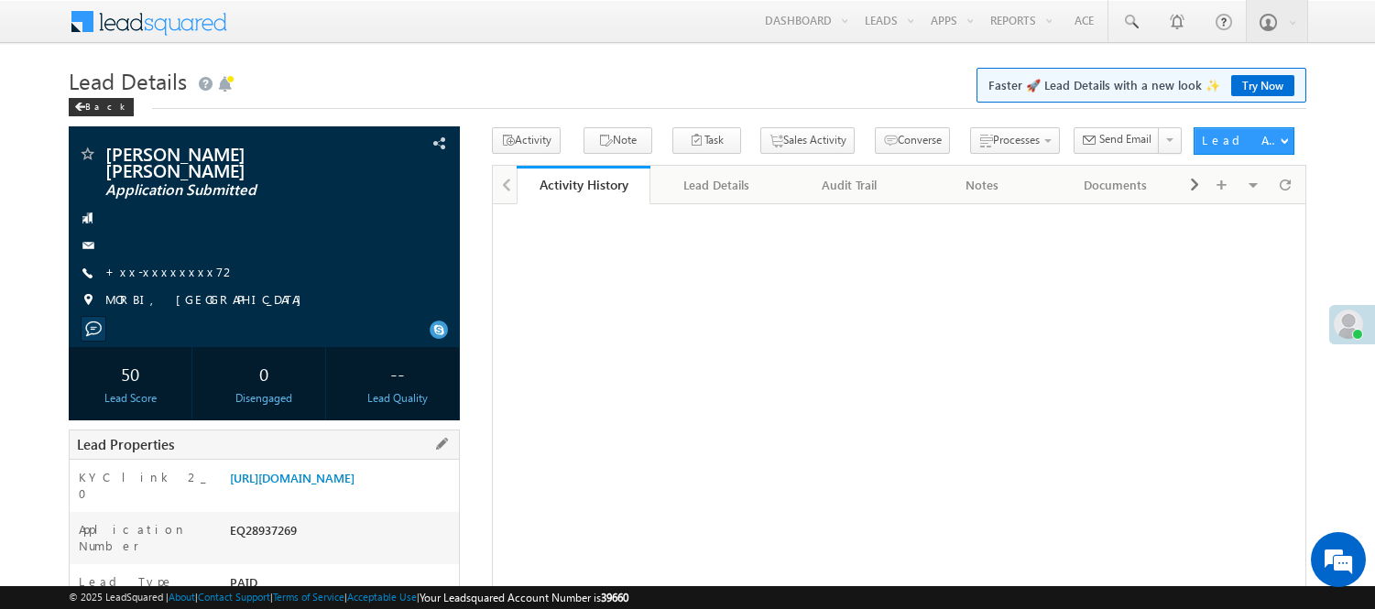
drag, startPoint x: 0, startPoint y: 0, endPoint x: 267, endPoint y: 424, distance: 501.3
click at [267, 521] on div "EQ28937269" at bounding box center [342, 534] width 234 height 26
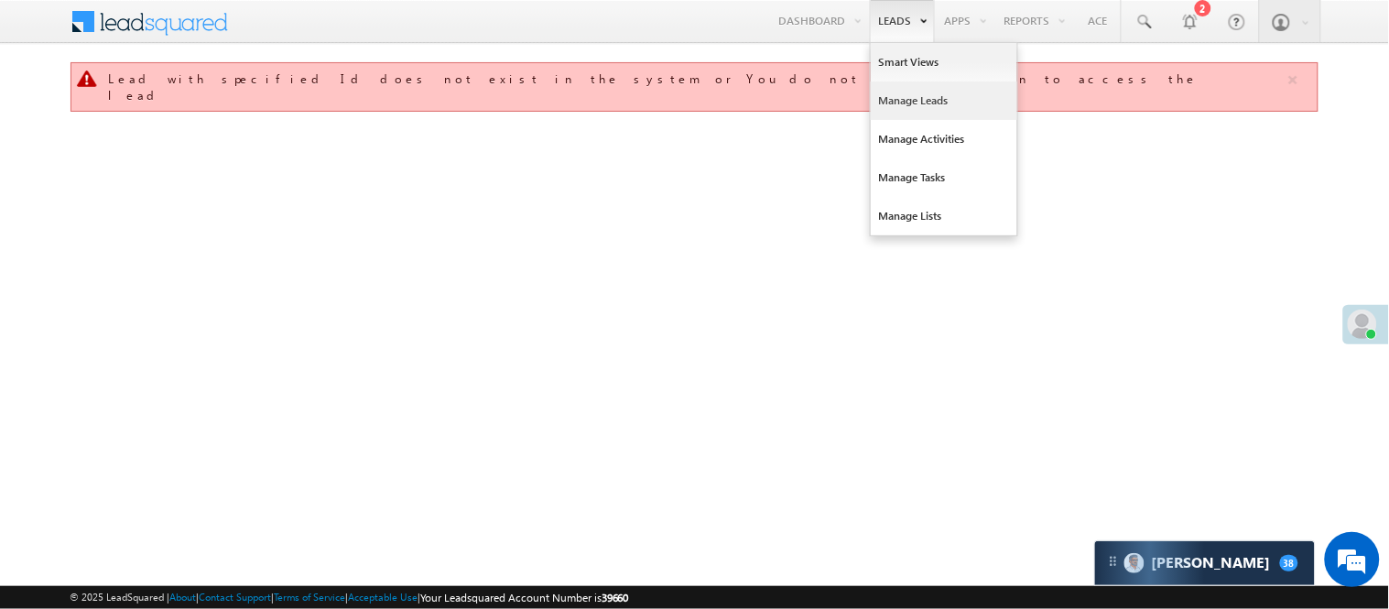
click at [903, 92] on link "Manage Leads" at bounding box center [944, 101] width 147 height 38
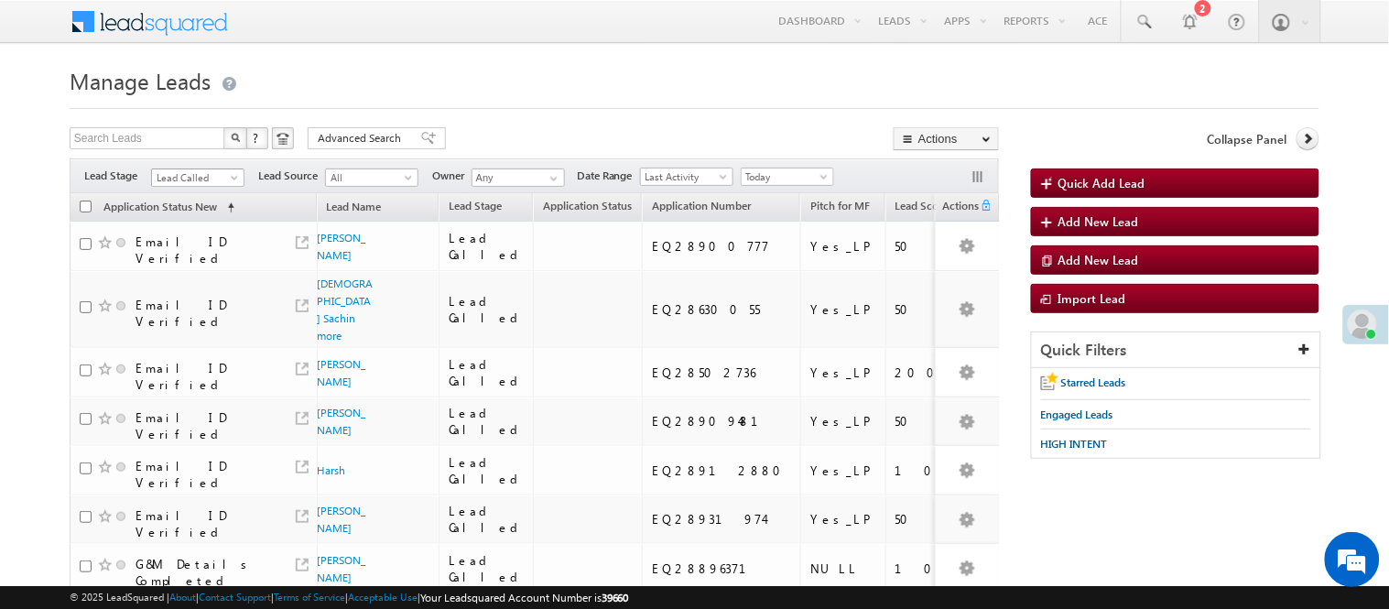
click at [208, 175] on span "Lead Called" at bounding box center [195, 177] width 87 height 16
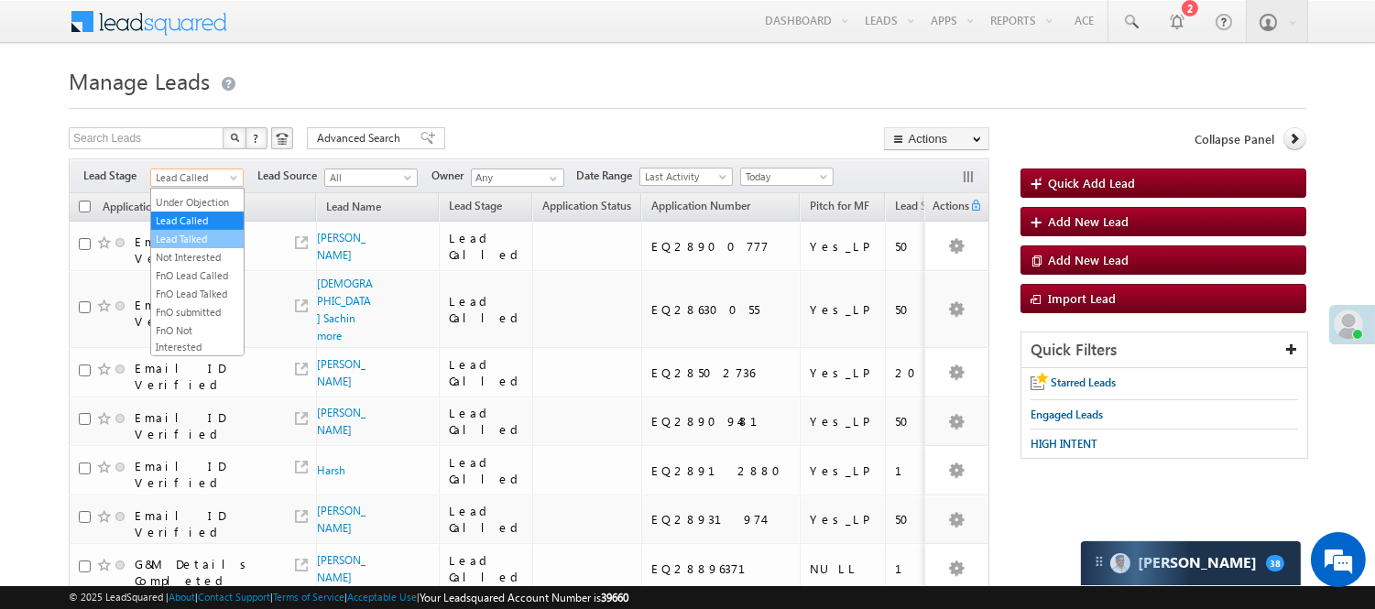
click at [199, 247] on link "Lead Talked" at bounding box center [197, 239] width 93 height 16
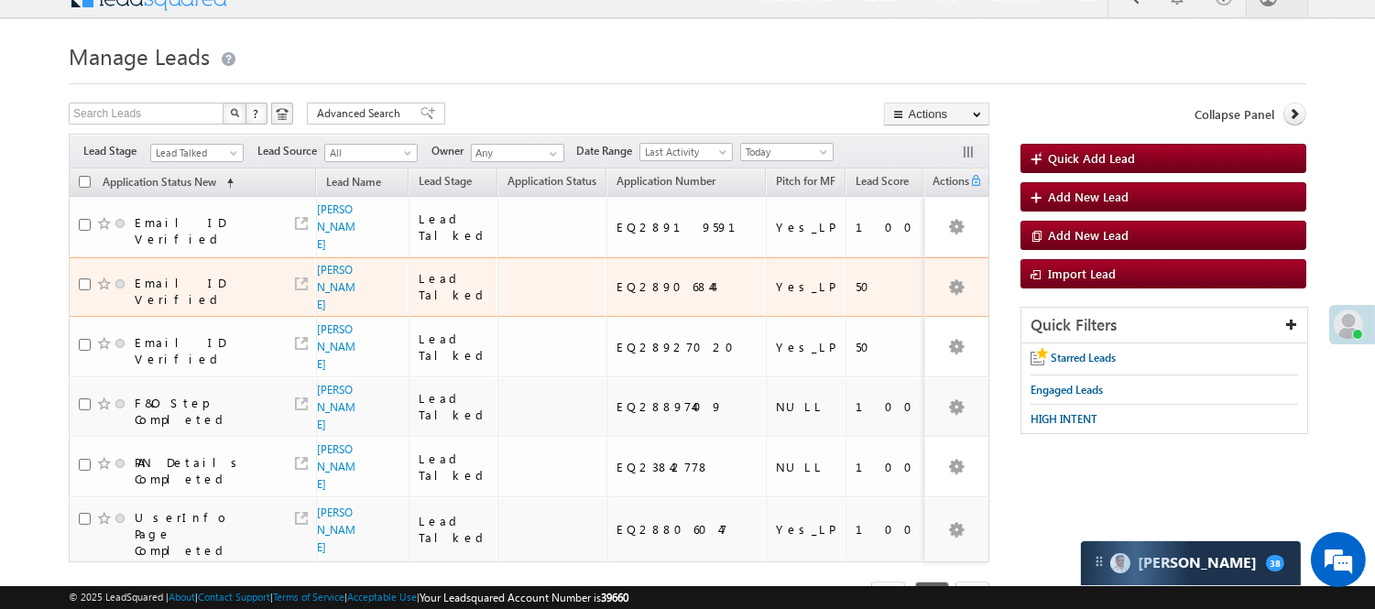
scroll to position [37, 0]
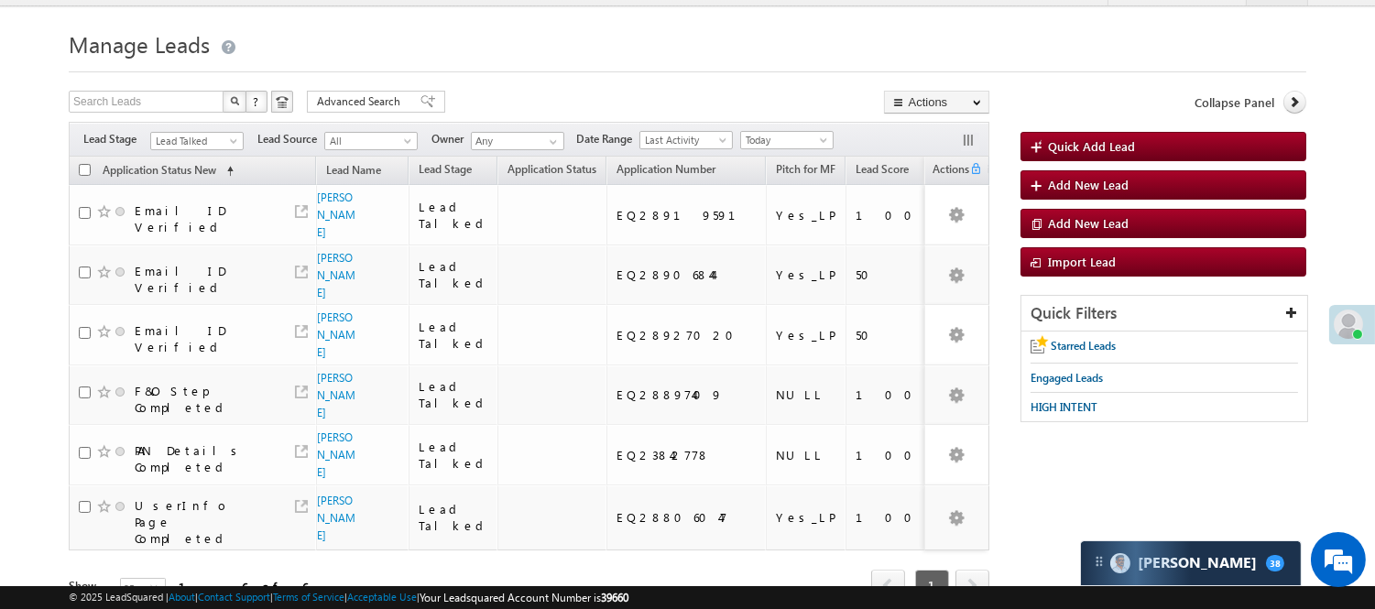
click at [186, 148] on span "Lead Talked" at bounding box center [194, 141] width 87 height 16
click at [185, 217] on link "Lead Talked - Pitch Not Done" at bounding box center [197, 206] width 93 height 33
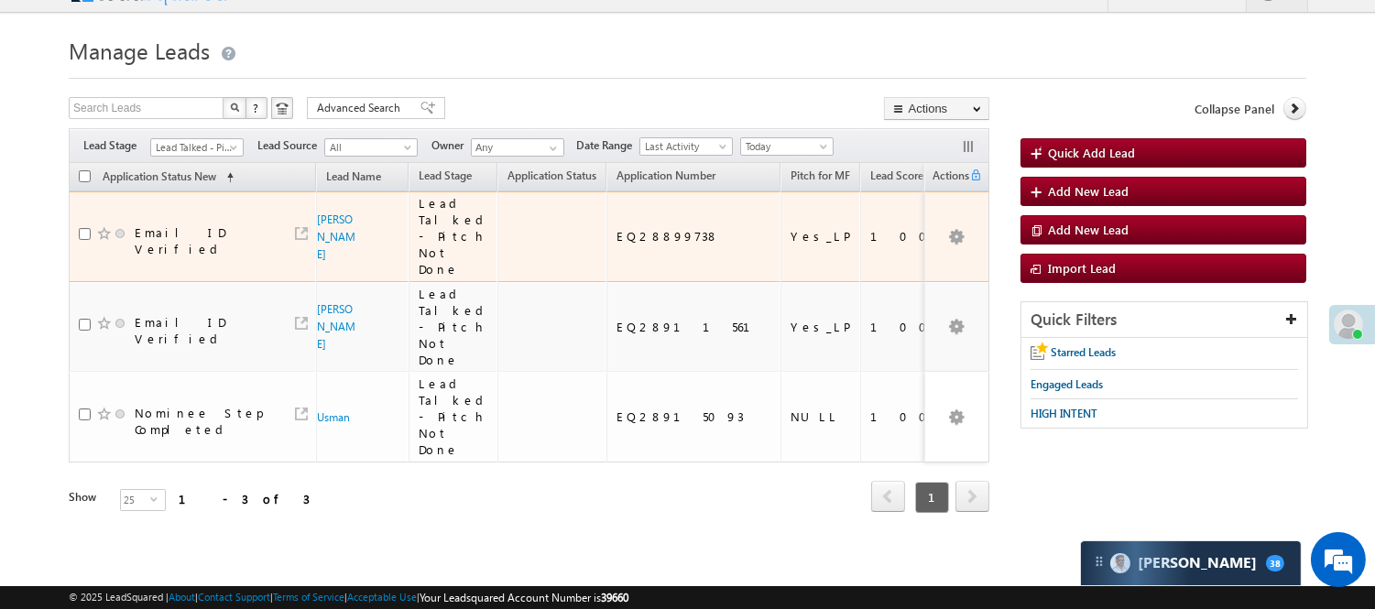
scroll to position [22, 0]
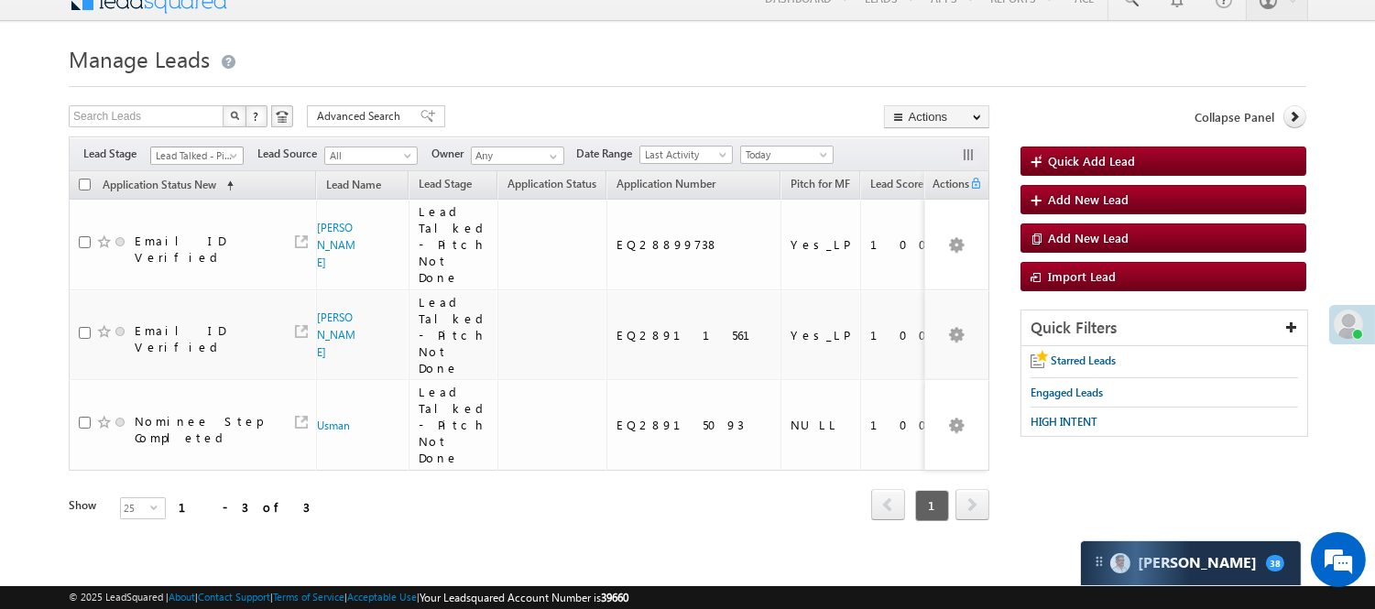
click at [180, 157] on span "Lead Talked - Pitch Not Done" at bounding box center [194, 155] width 87 height 16
click at [169, 198] on link "Lead Generated" at bounding box center [197, 194] width 93 height 16
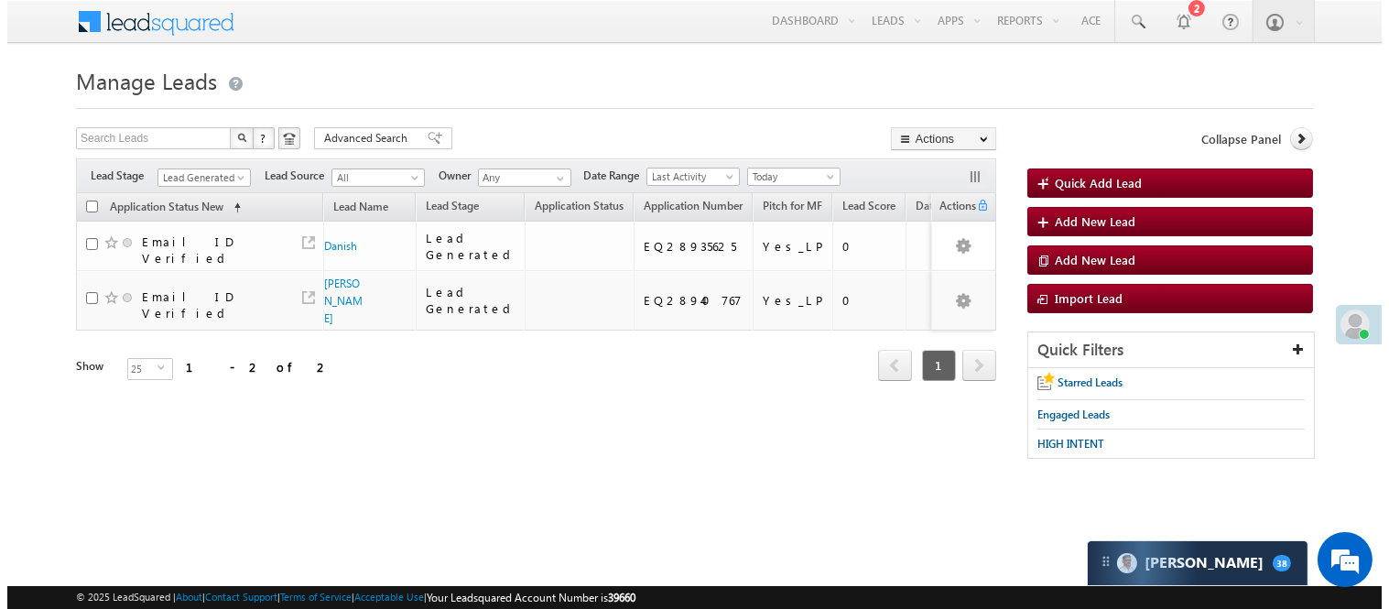
scroll to position [0, 0]
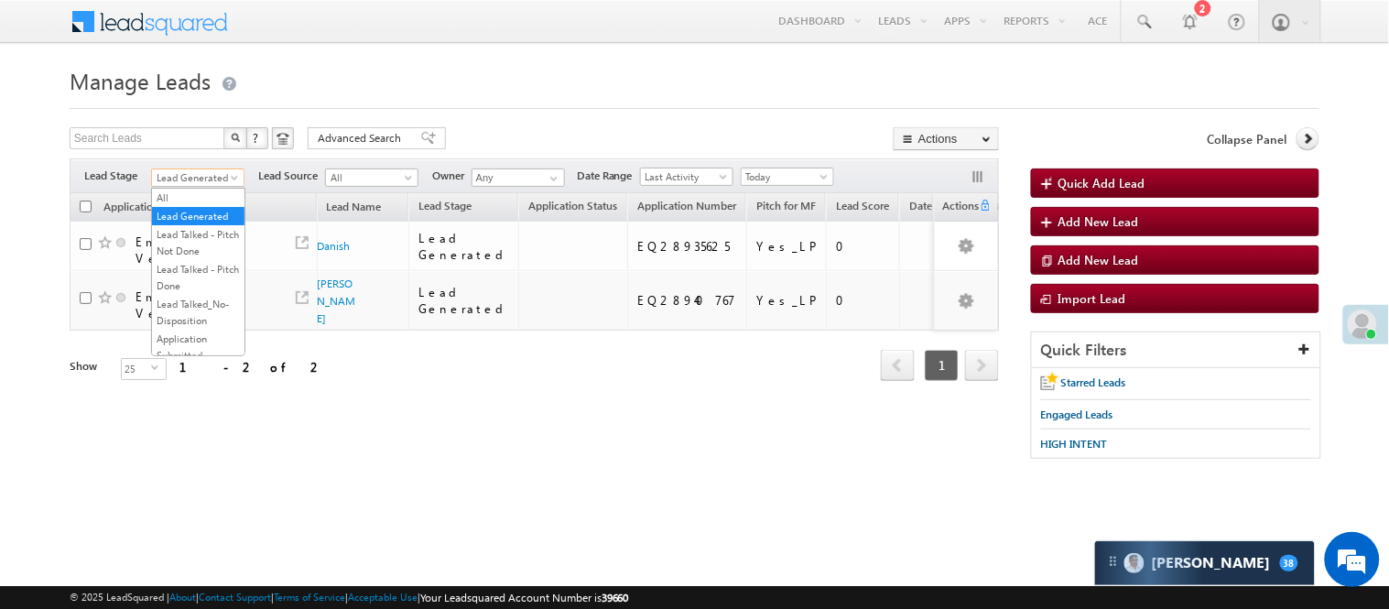
click at [222, 177] on span "Lead Generated" at bounding box center [195, 177] width 87 height 16
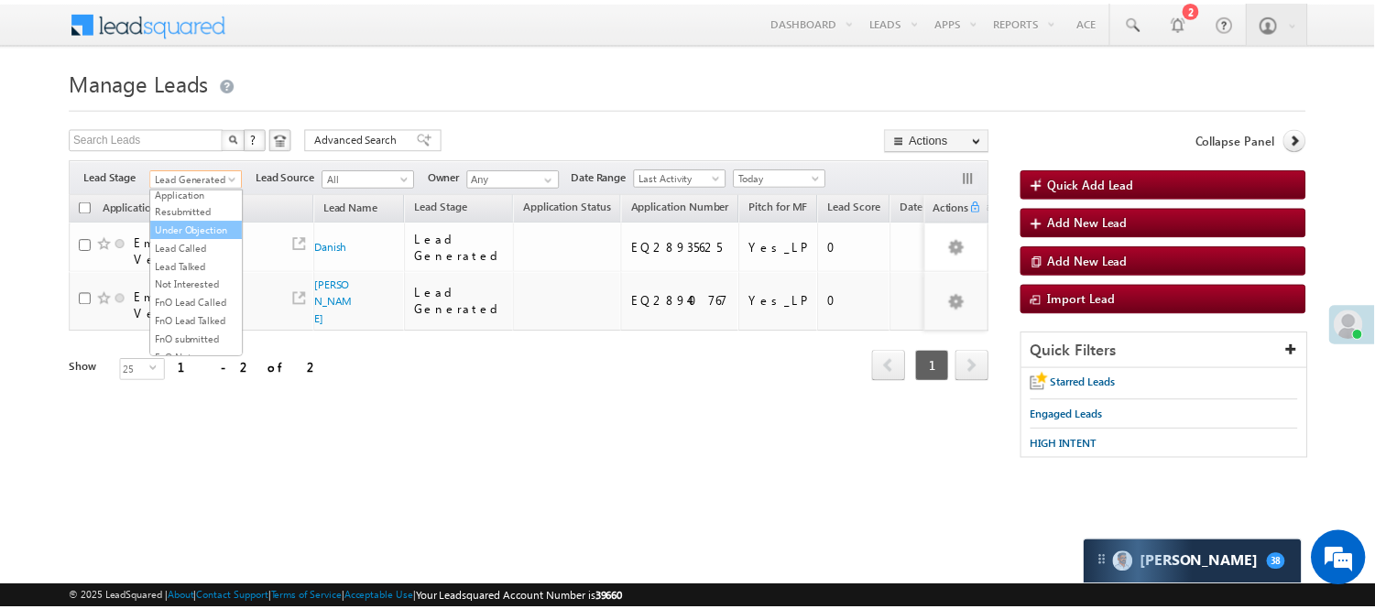
scroll to position [203, 0]
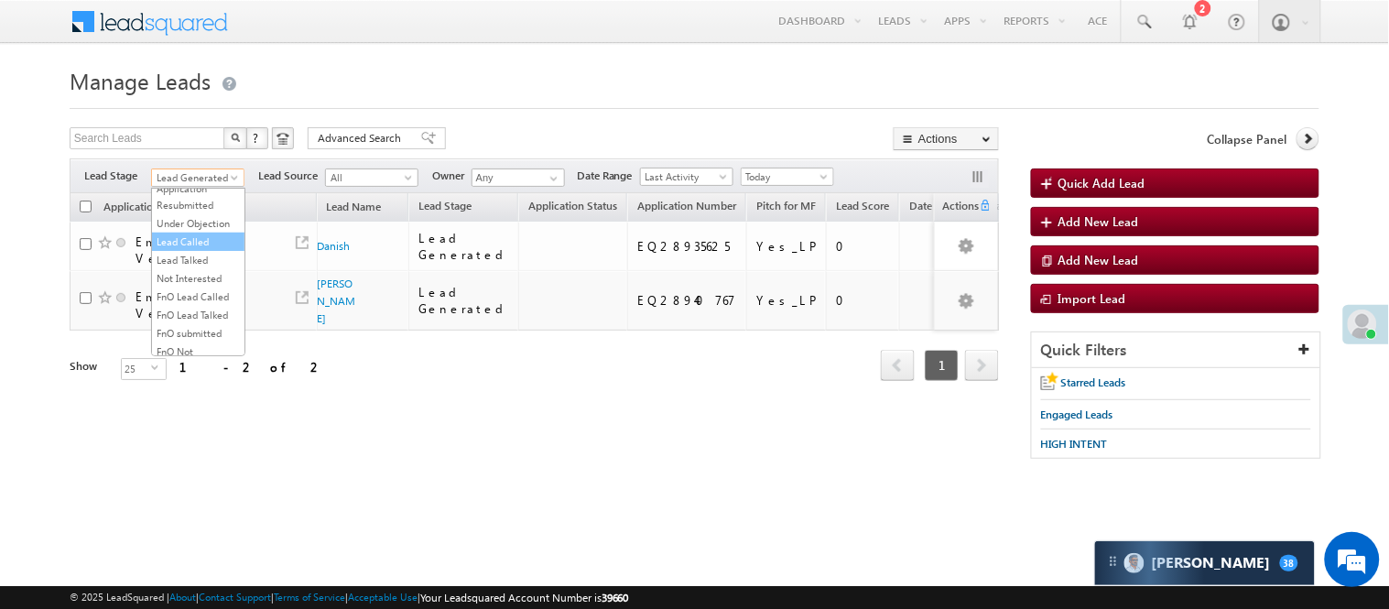
click at [200, 250] on link "Lead Called" at bounding box center [198, 242] width 93 height 16
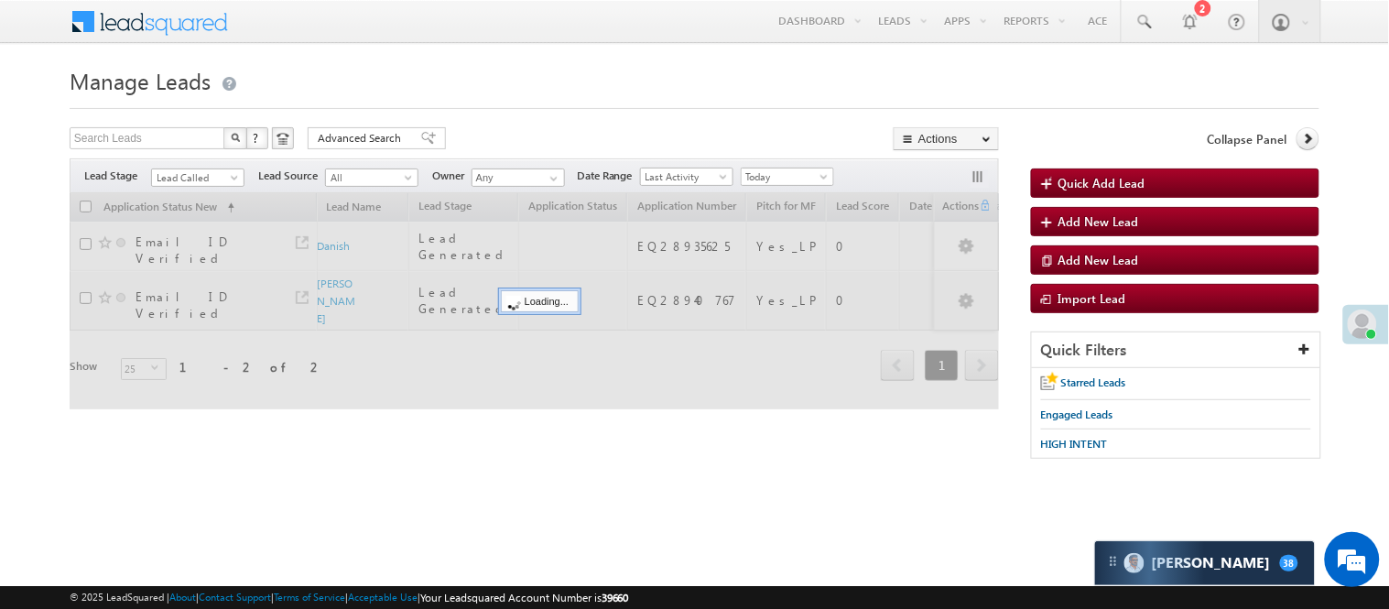
click at [419, 95] on h1 "Manage Leads" at bounding box center [695, 79] width 1250 height 36
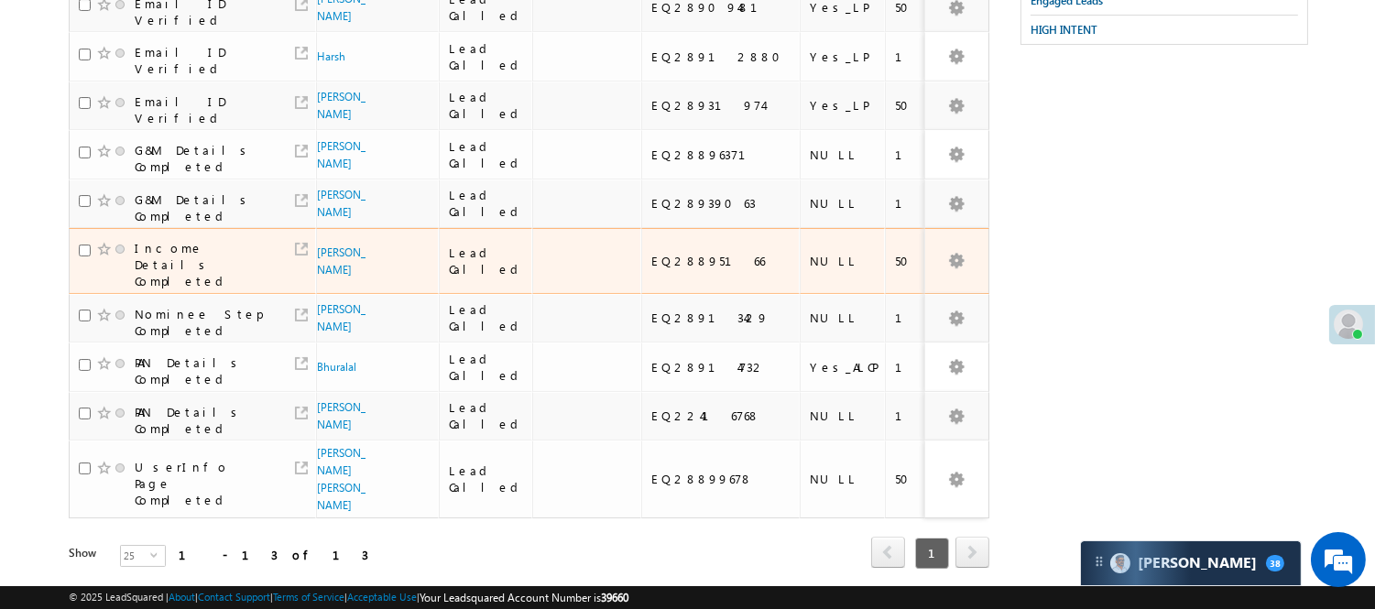
scroll to position [508, 0]
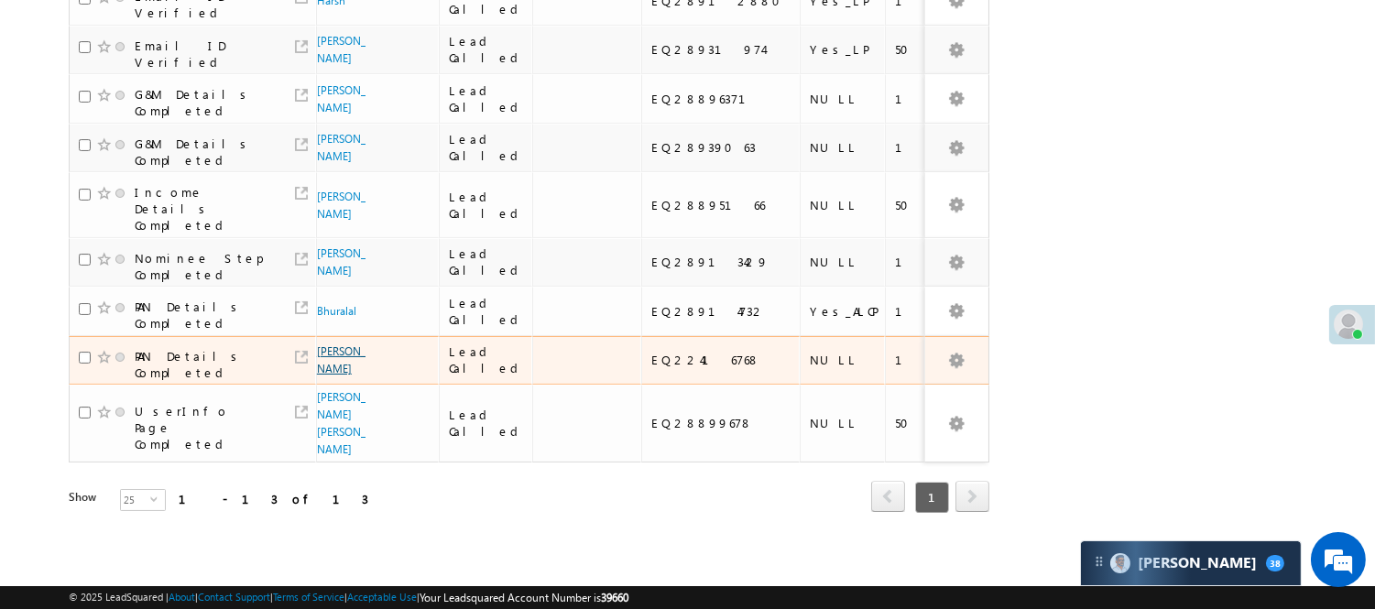
click at [331, 376] on link "Vasif Kadivar" at bounding box center [341, 359] width 49 height 31
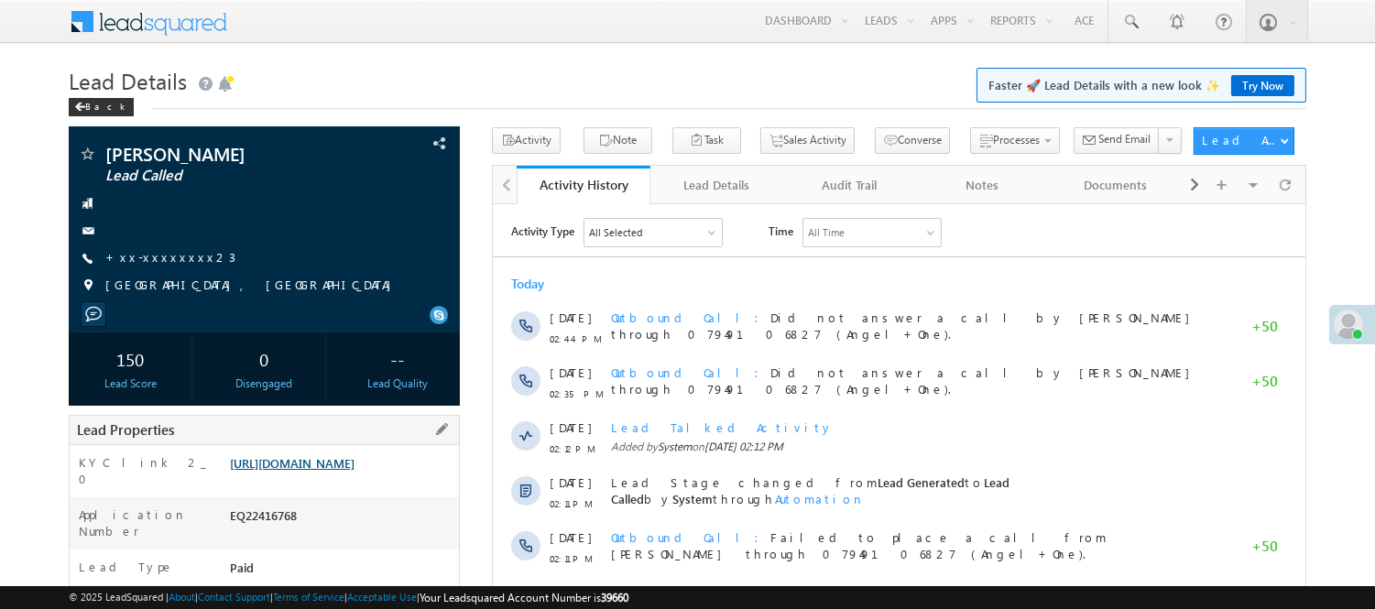
click at [354, 471] on link "[URL][DOMAIN_NAME]" at bounding box center [292, 463] width 125 height 16
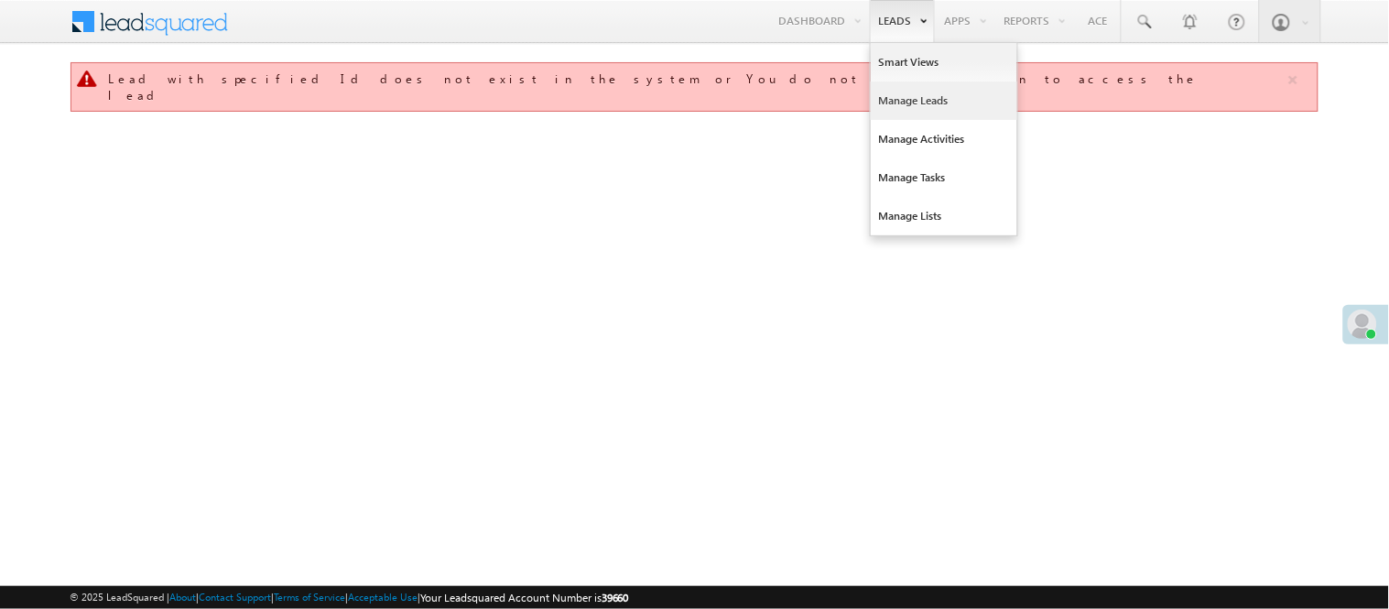
click at [930, 104] on link "Manage Leads" at bounding box center [944, 101] width 147 height 38
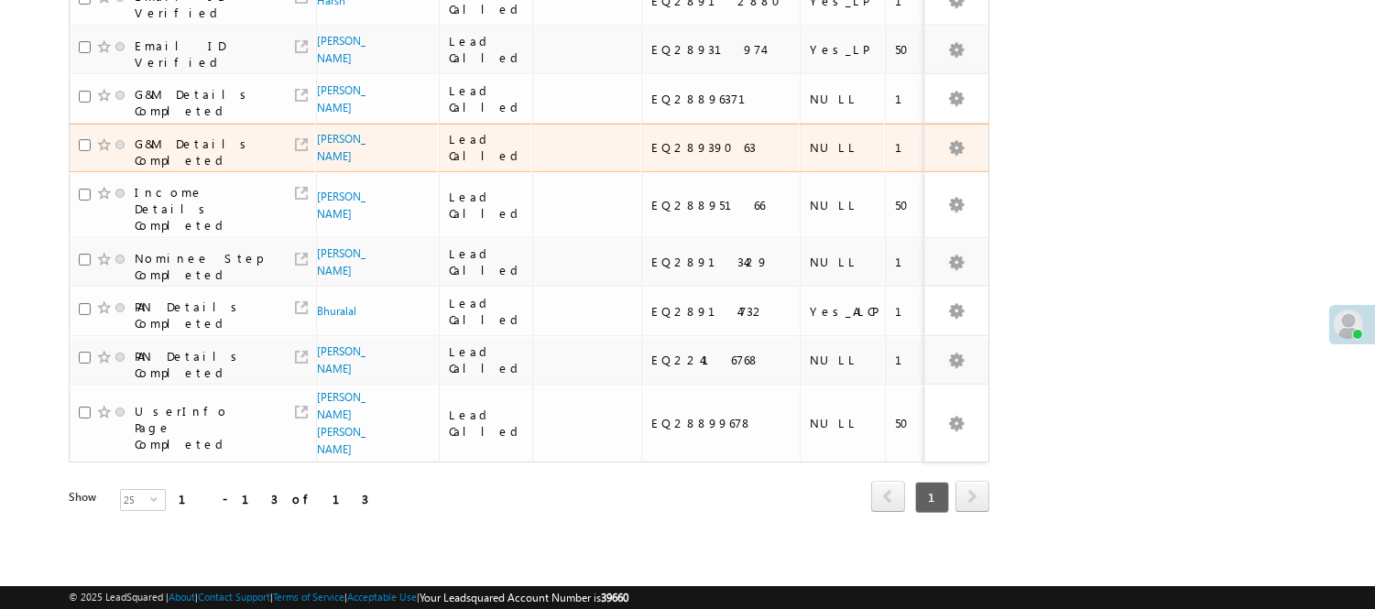
scroll to position [508, 0]
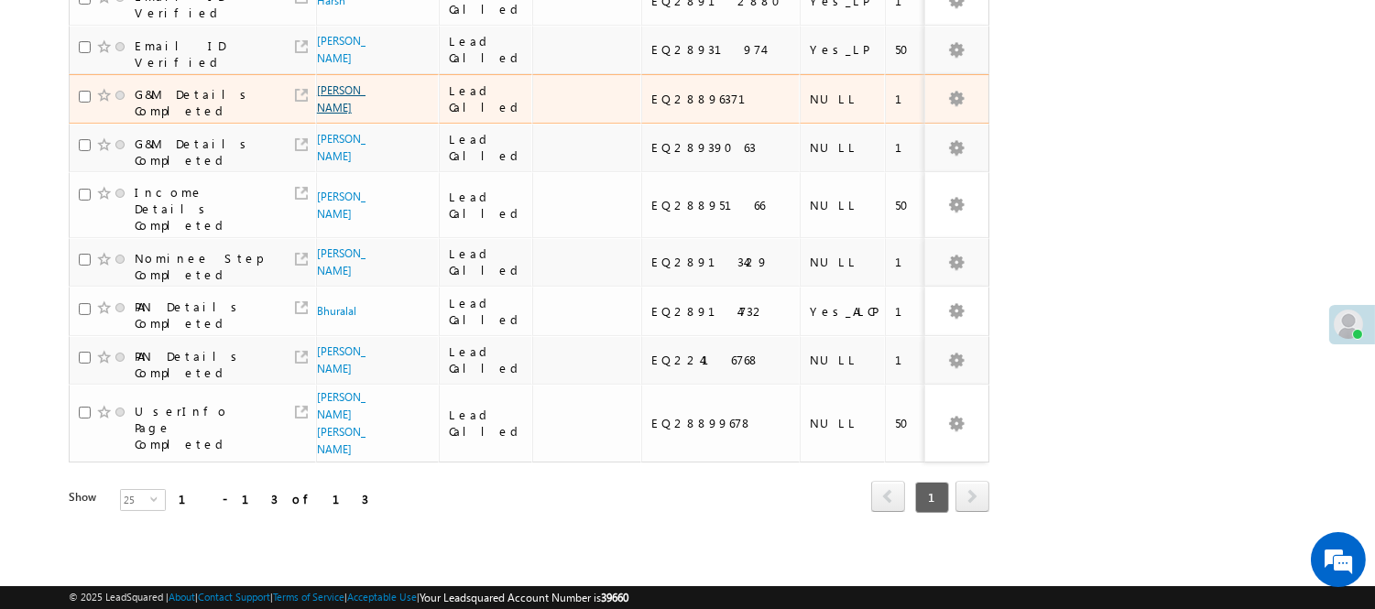
click at [327, 114] on link "[PERSON_NAME]" at bounding box center [341, 98] width 49 height 31
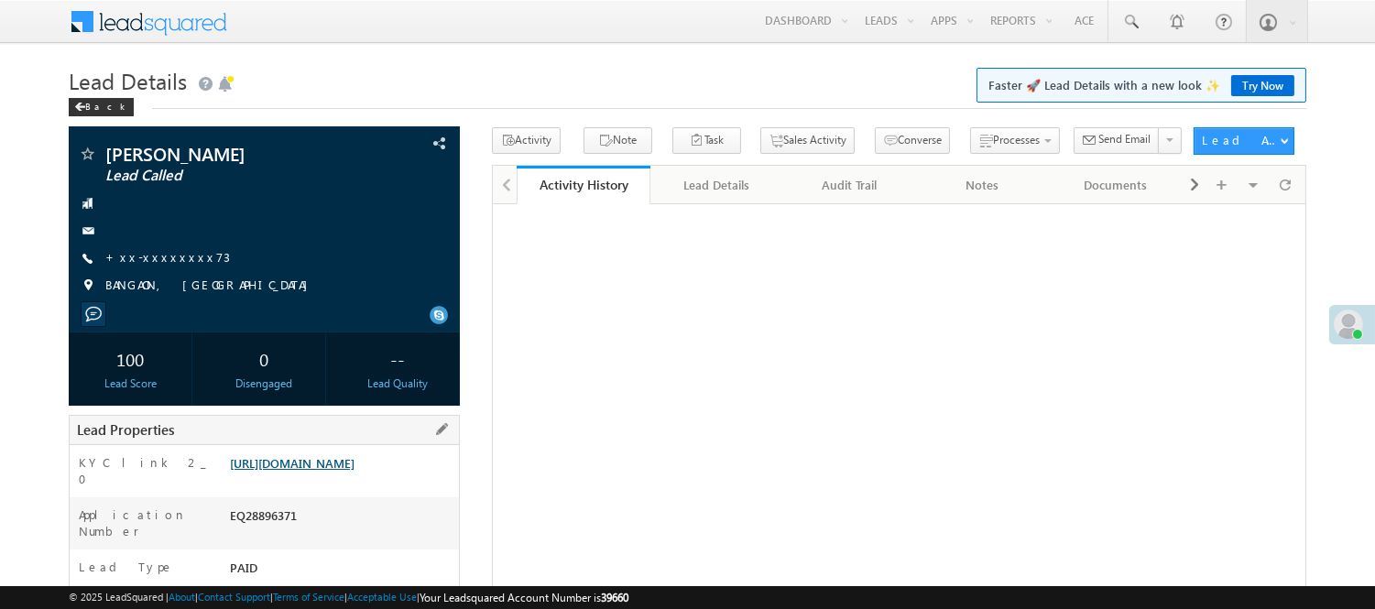
click at [289, 471] on link "[URL][DOMAIN_NAME]" at bounding box center [292, 463] width 125 height 16
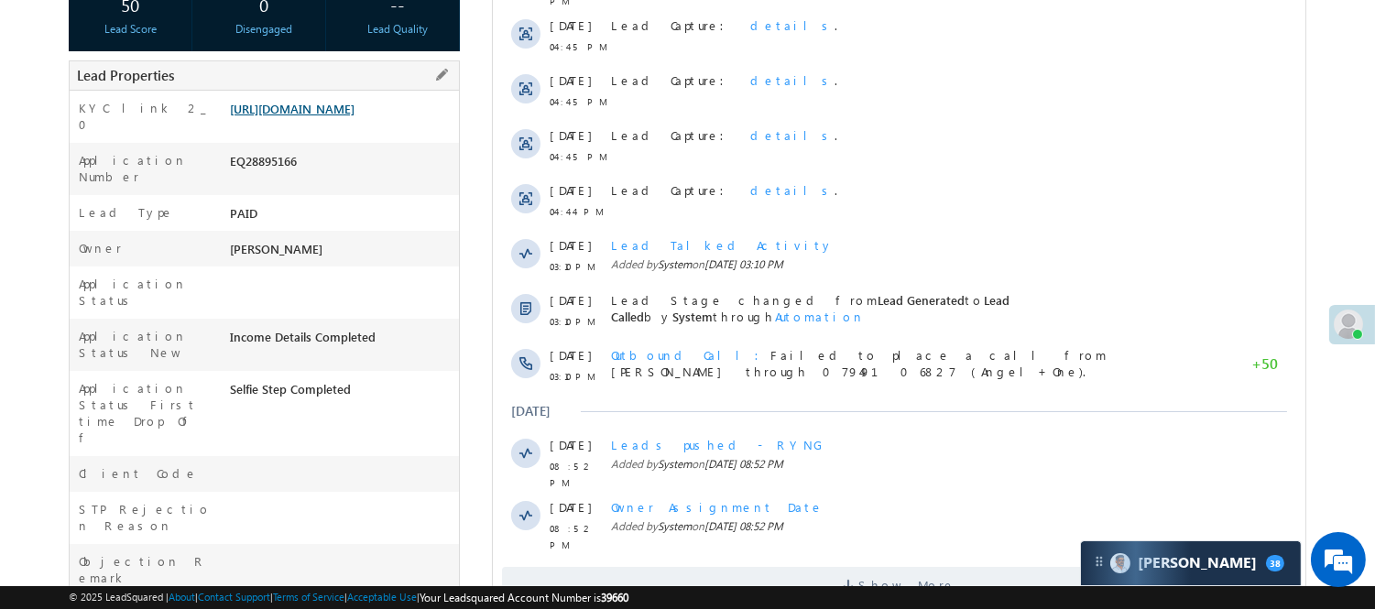
click at [321, 116] on link "[URL][DOMAIN_NAME]" at bounding box center [292, 109] width 125 height 16
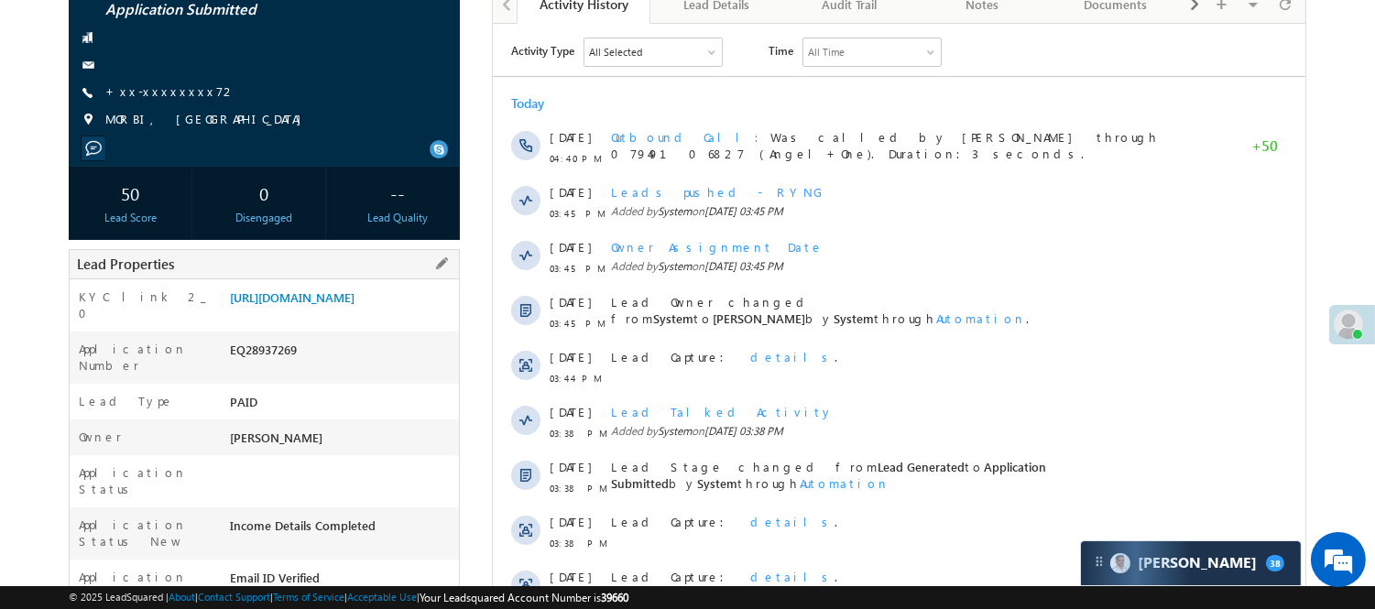
scroll to position [203, 0]
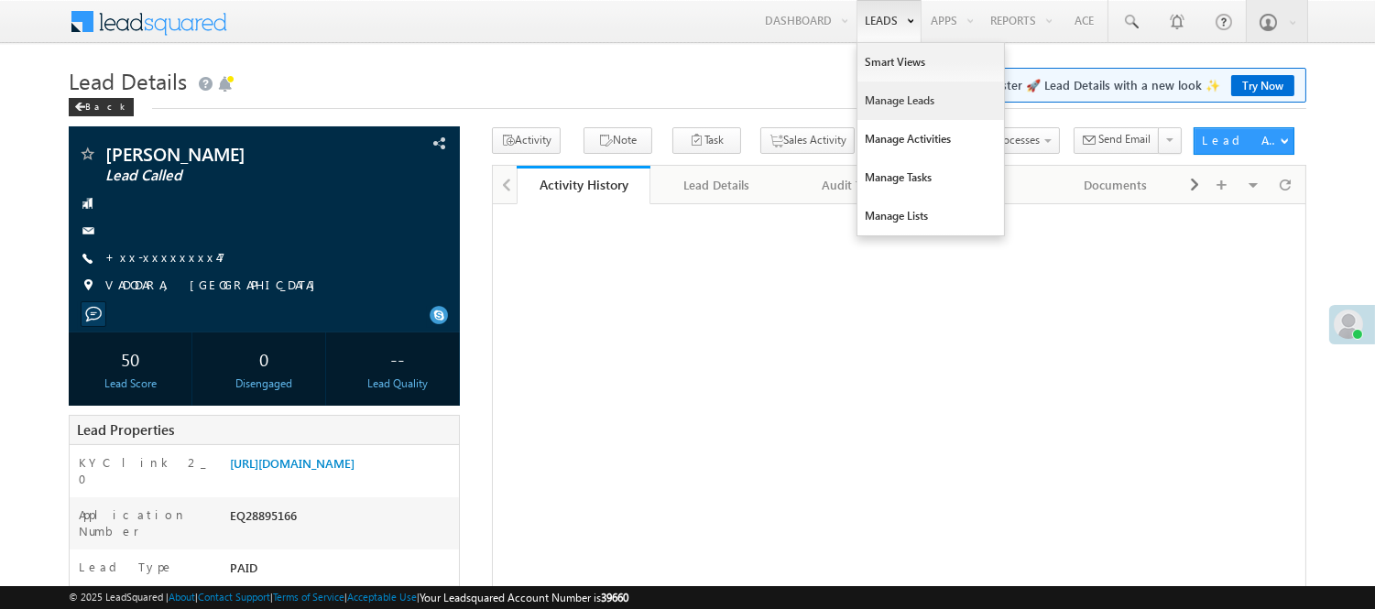
click at [889, 103] on link "Manage Leads" at bounding box center [930, 101] width 147 height 38
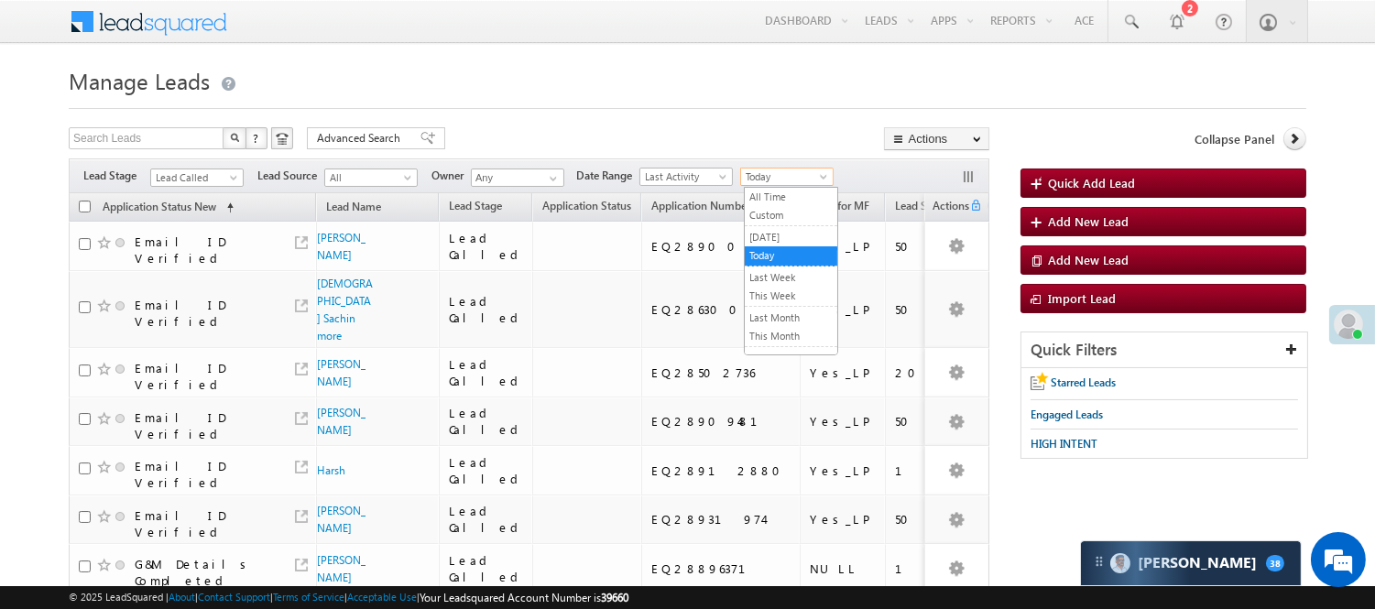
click at [808, 168] on link "Today" at bounding box center [786, 177] width 93 height 18
click at [791, 235] on link "[DATE]" at bounding box center [791, 237] width 93 height 16
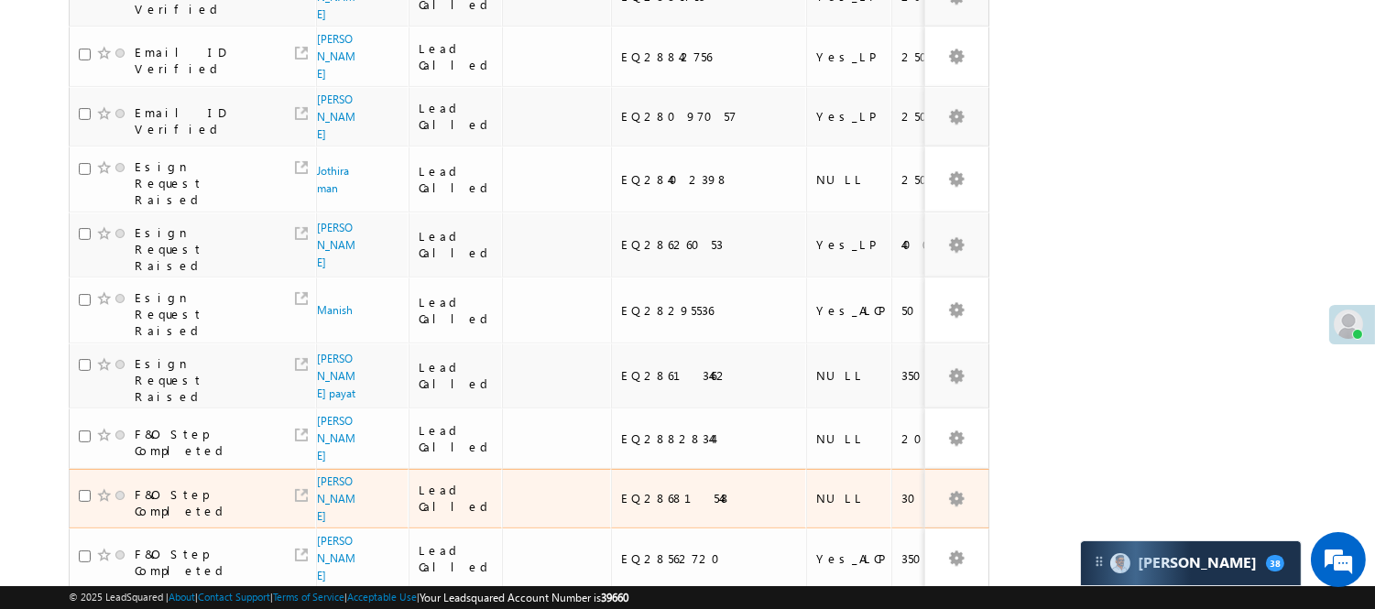
scroll to position [1221, 0]
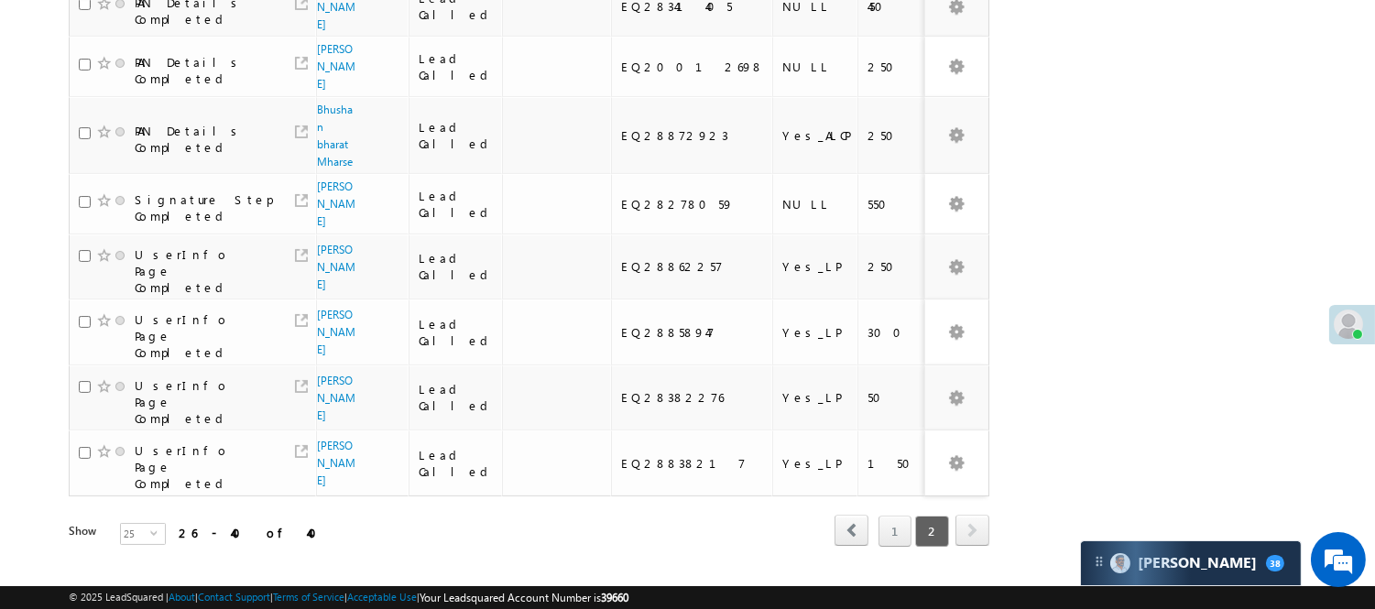
scroll to position [0, 0]
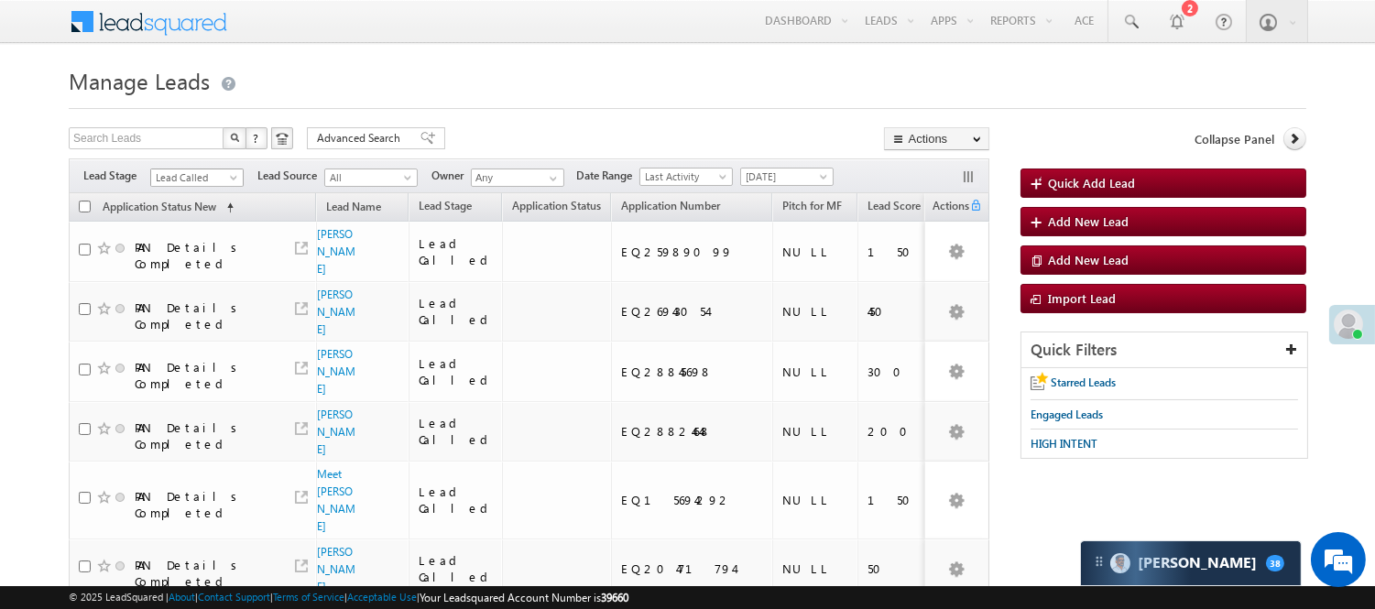
click at [223, 180] on span "Lead Called" at bounding box center [194, 177] width 87 height 16
click at [193, 223] on link "Lead Generated" at bounding box center [197, 216] width 93 height 16
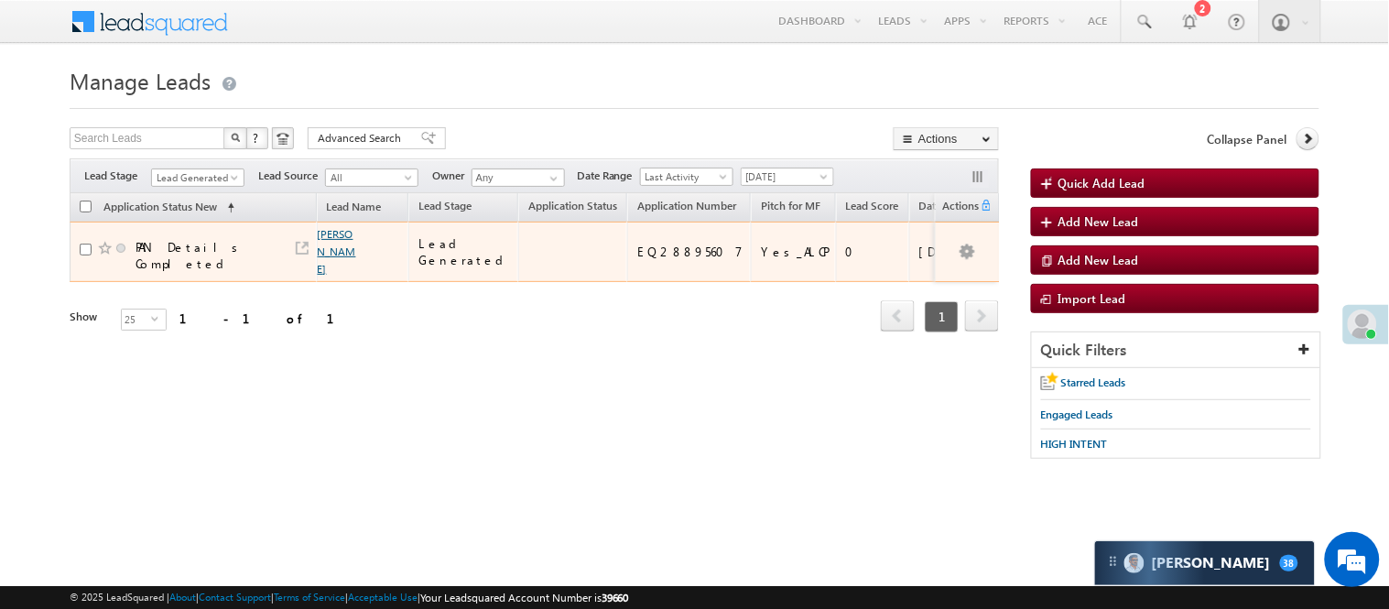
click at [335, 241] on link "Priya Thapa" at bounding box center [337, 251] width 38 height 49
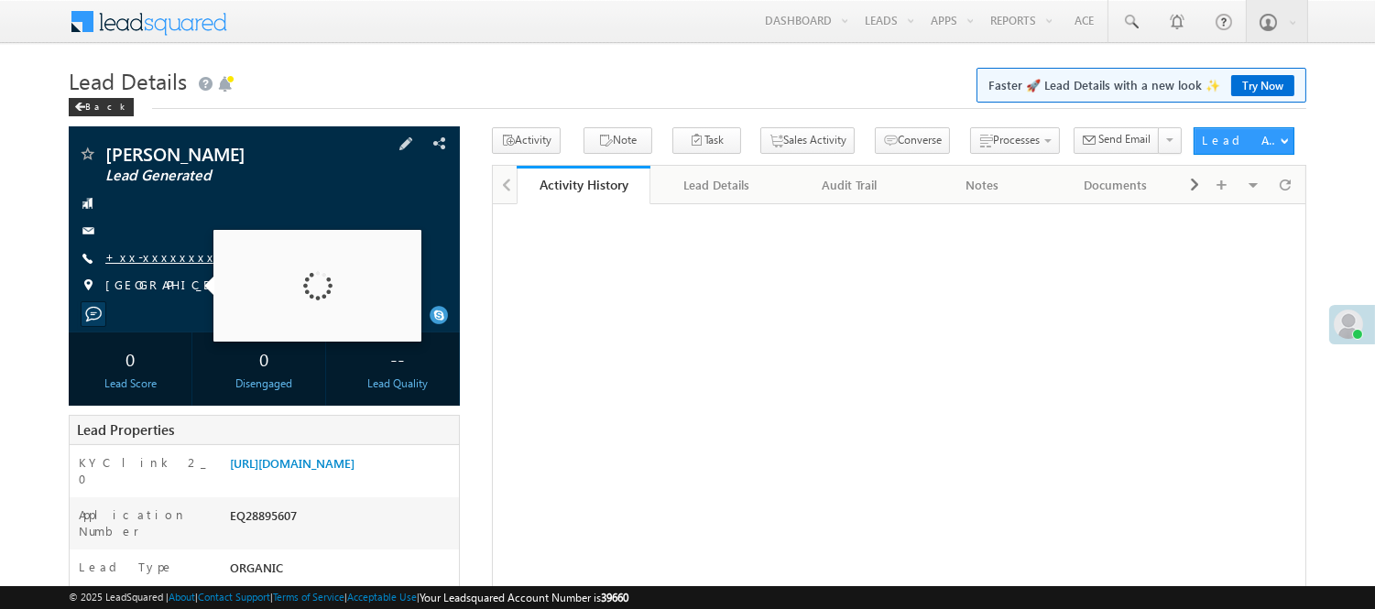
click at [126, 257] on link "+xx-xxxxxxxx77" at bounding box center [167, 257] width 125 height 16
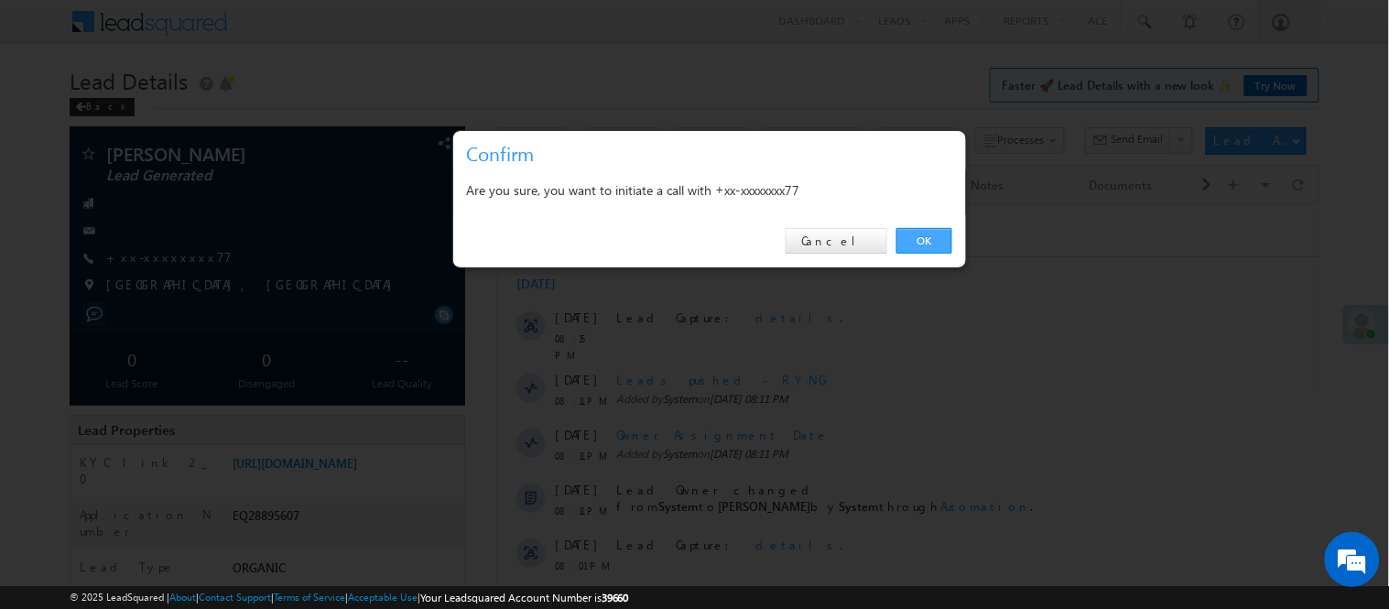
click at [921, 252] on link "OK" at bounding box center [925, 241] width 56 height 26
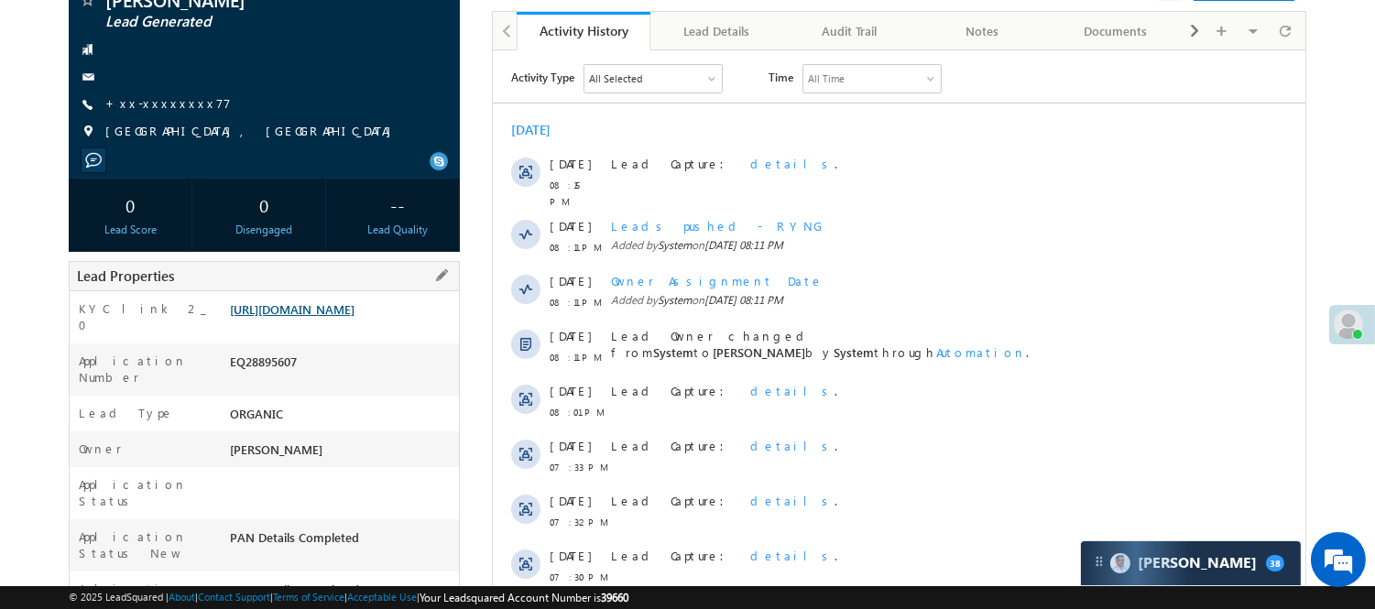
click at [351, 303] on link "https://angelbroking1-pk3em7sa.customui-test.leadsquared.com?leadId=84673d7f-0e…" at bounding box center [292, 309] width 125 height 16
click at [314, 317] on link "https://angelbroking1-pk3em7sa.customui-test.leadsquared.com?leadId=84673d7f-0e…" at bounding box center [292, 309] width 125 height 16
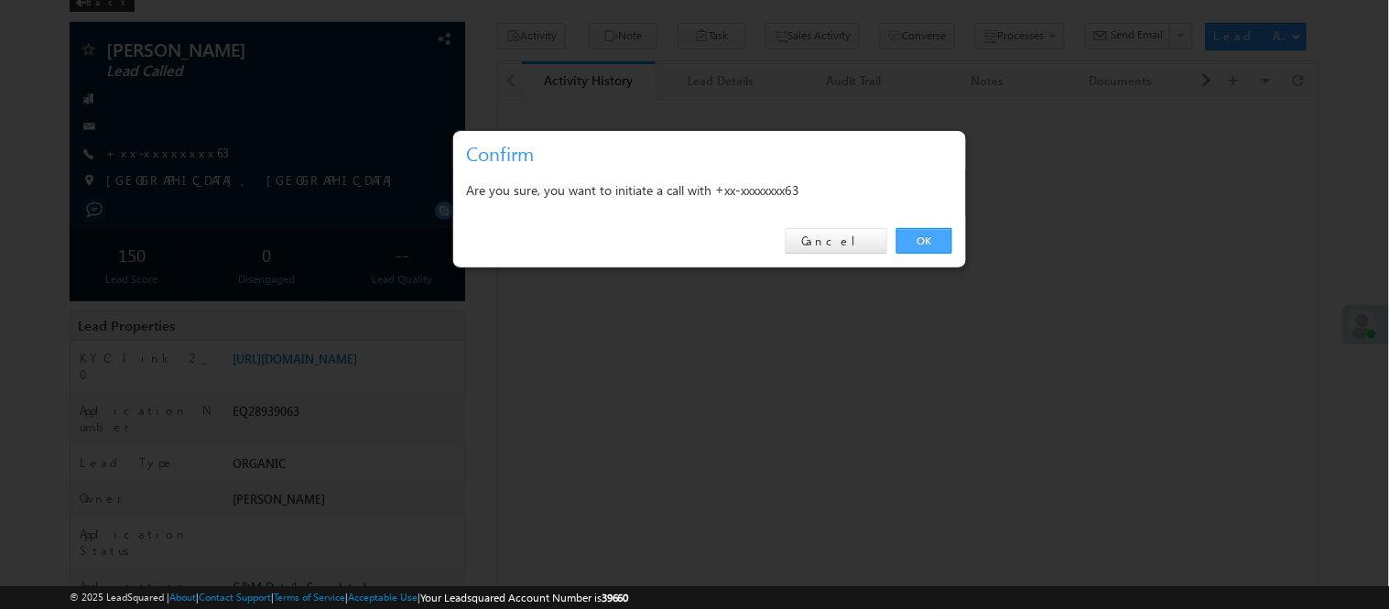
click at [935, 229] on link "OK" at bounding box center [925, 241] width 56 height 26
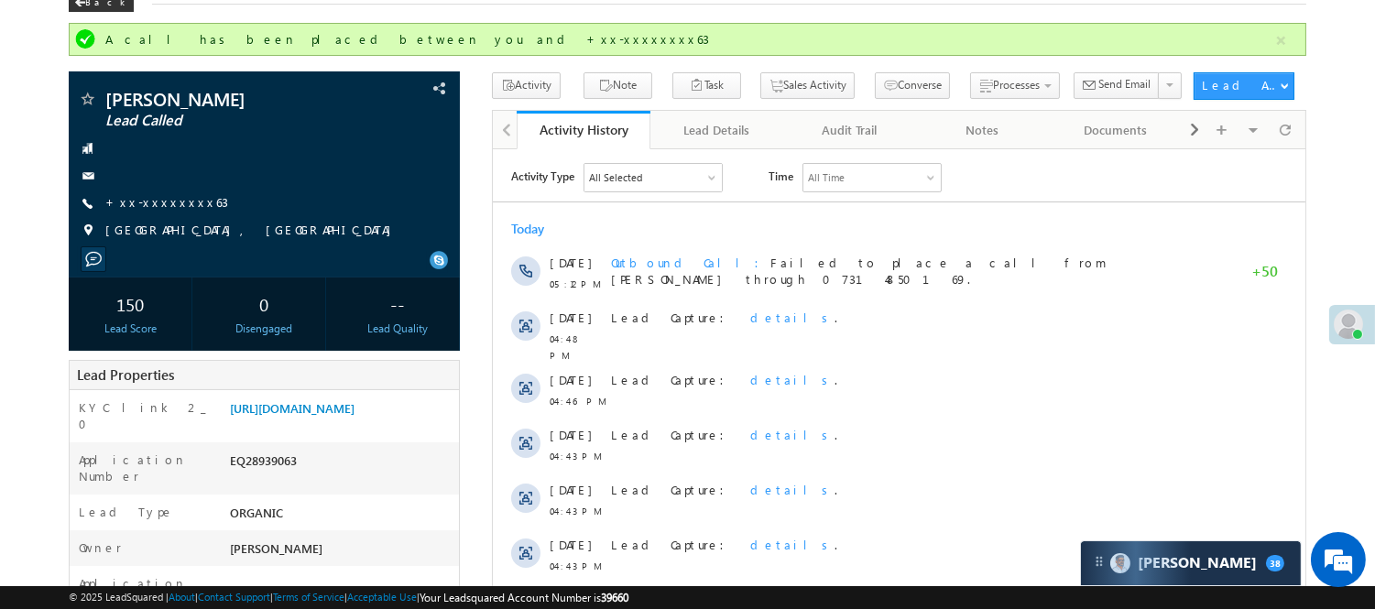
scroll to position [102, 0]
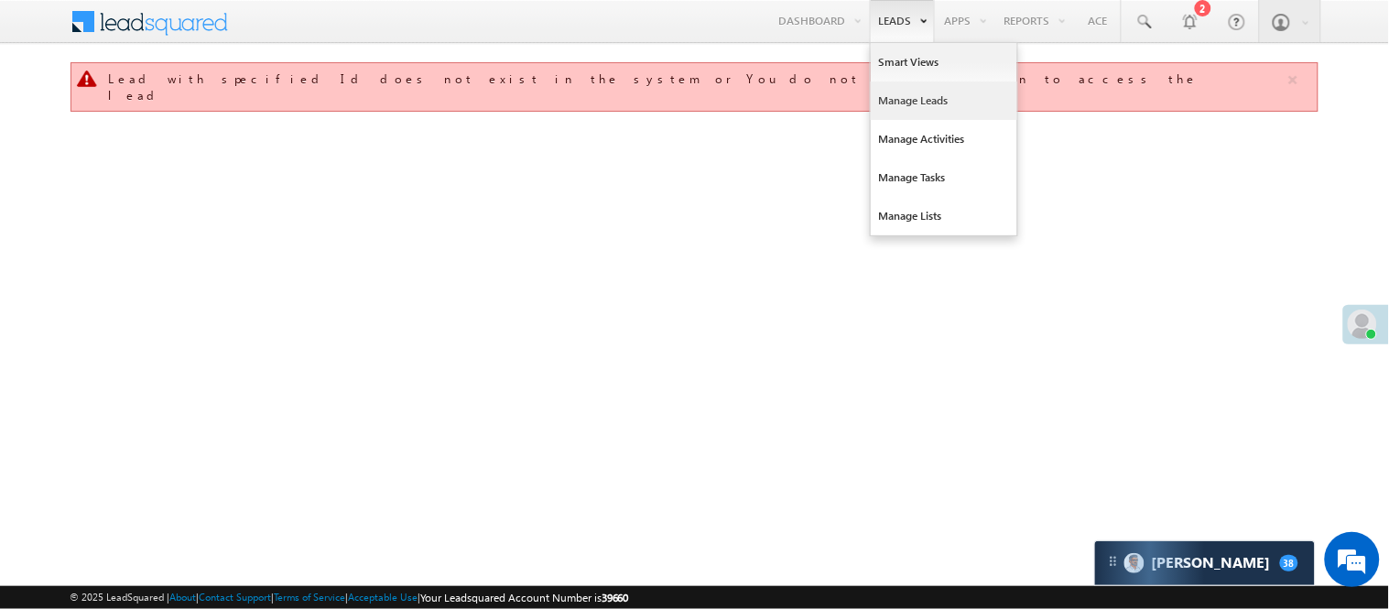
click at [908, 106] on link "Manage Leads" at bounding box center [944, 101] width 147 height 38
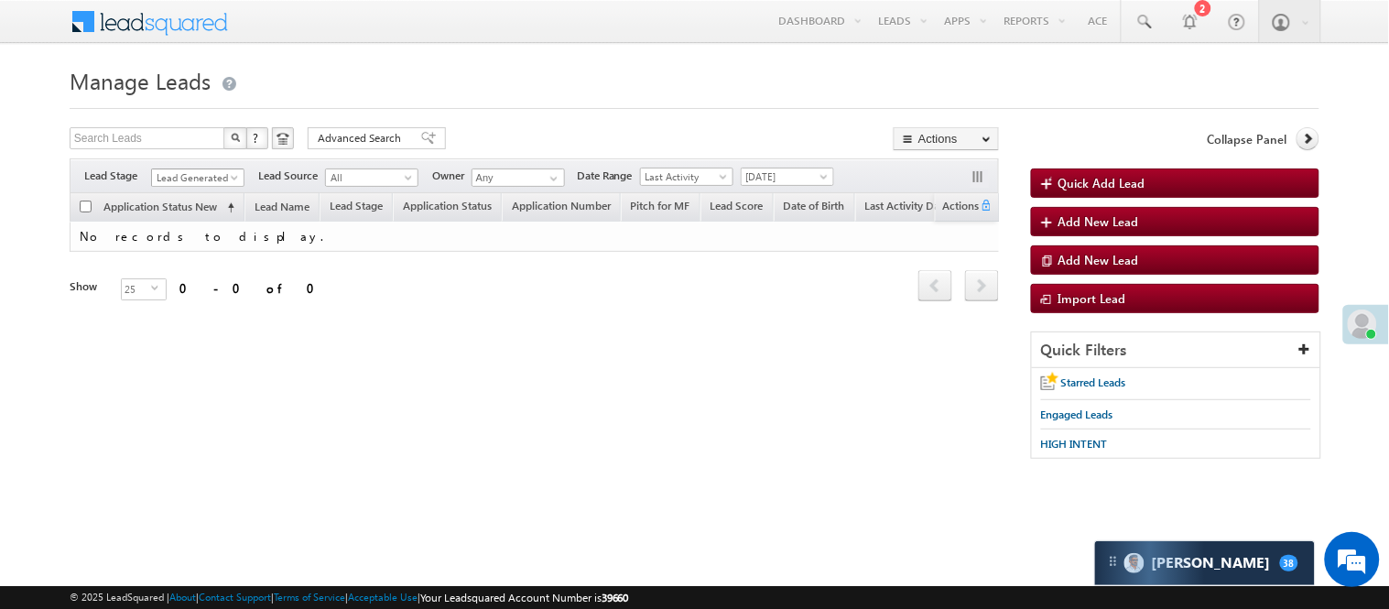
click at [190, 177] on span "Lead Generated" at bounding box center [195, 177] width 87 height 16
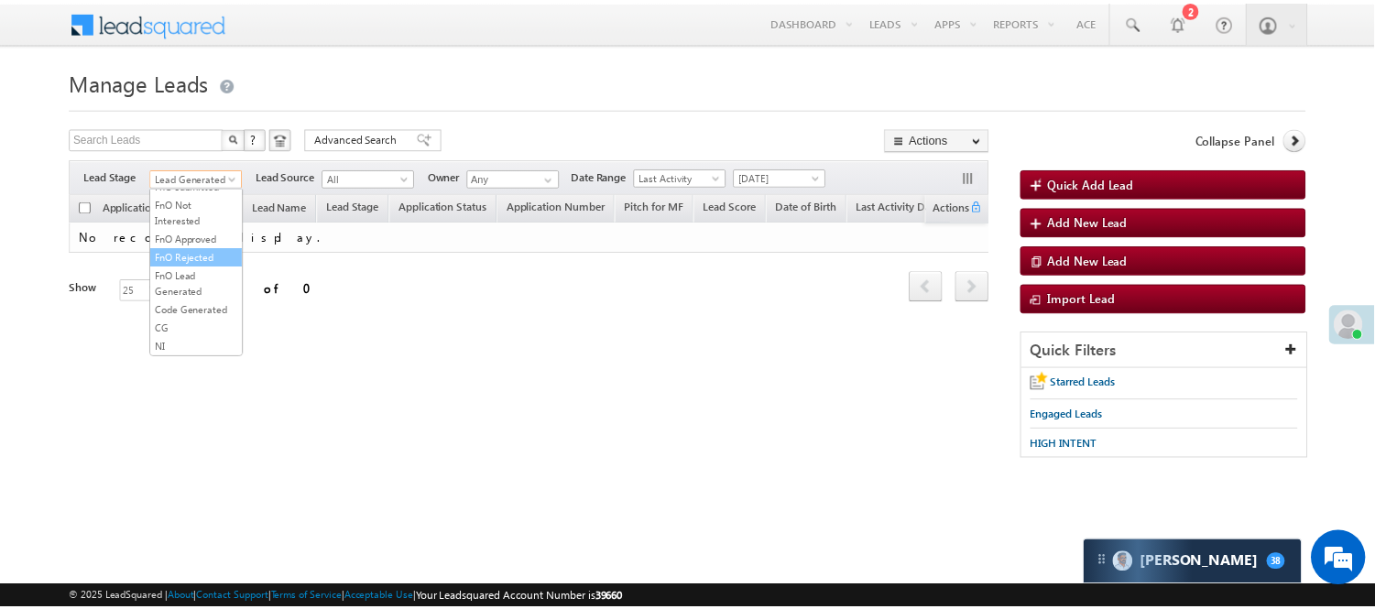
scroll to position [407, 0]
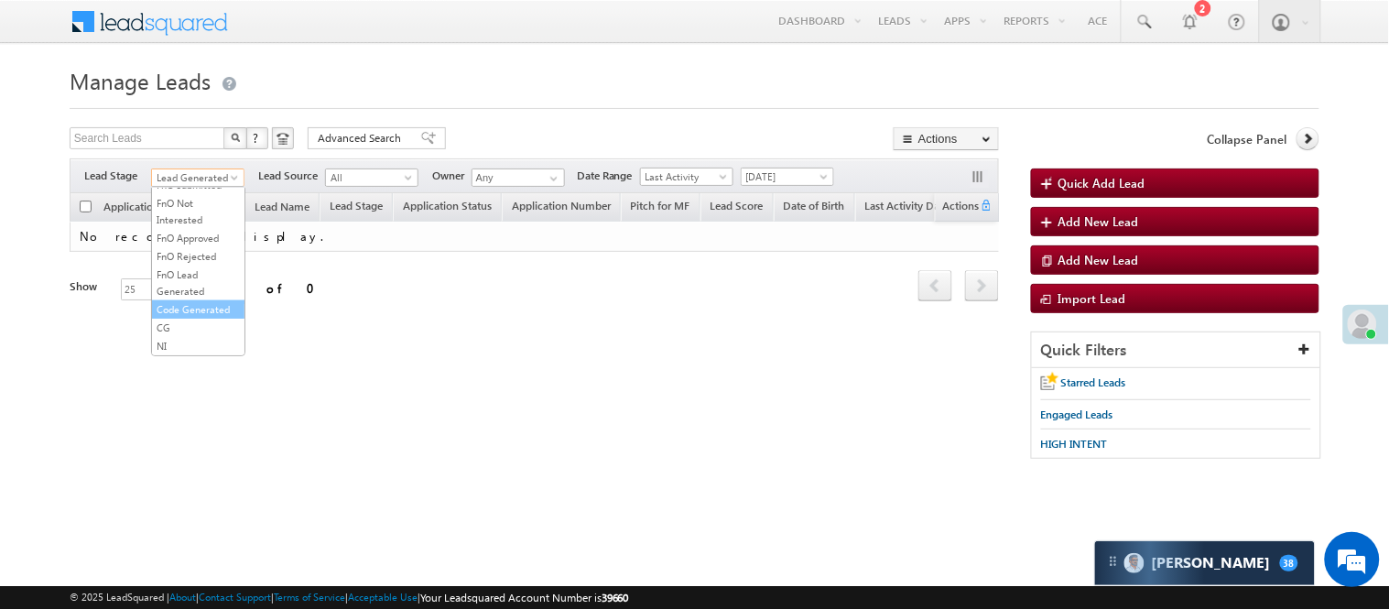
click at [160, 318] on link "Code Generated" at bounding box center [198, 309] width 93 height 16
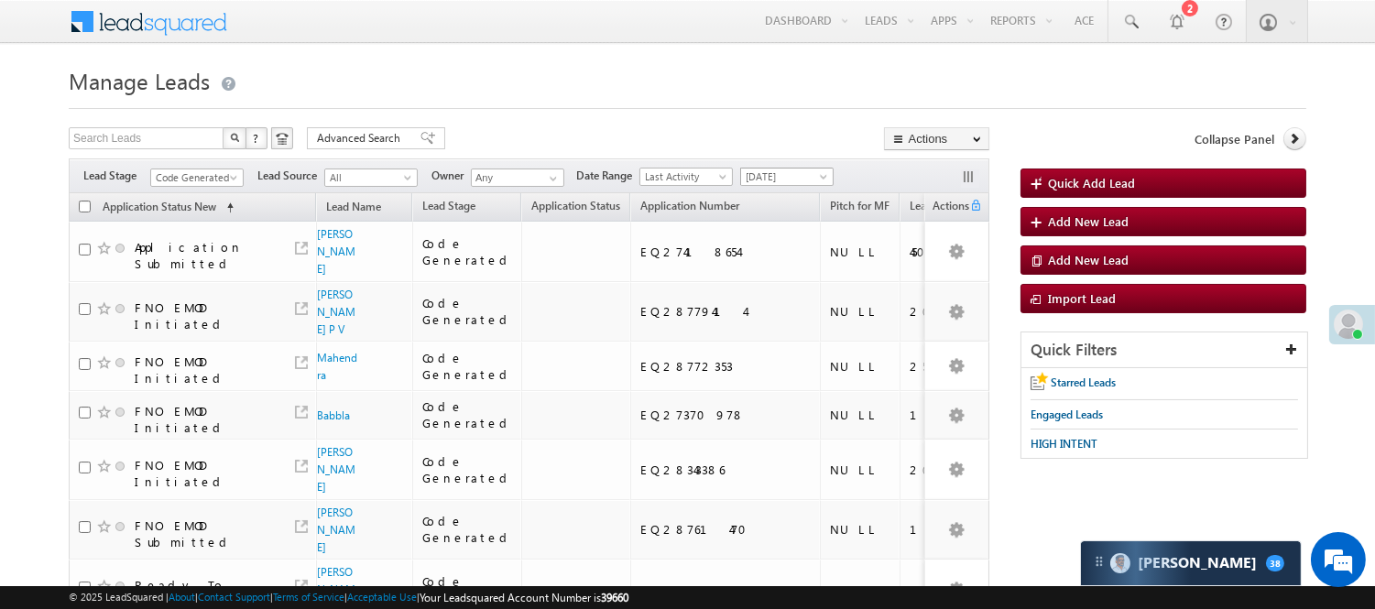
click at [793, 177] on span "[DATE]" at bounding box center [784, 177] width 87 height 16
click at [806, 252] on link "Today" at bounding box center [791, 255] width 93 height 16
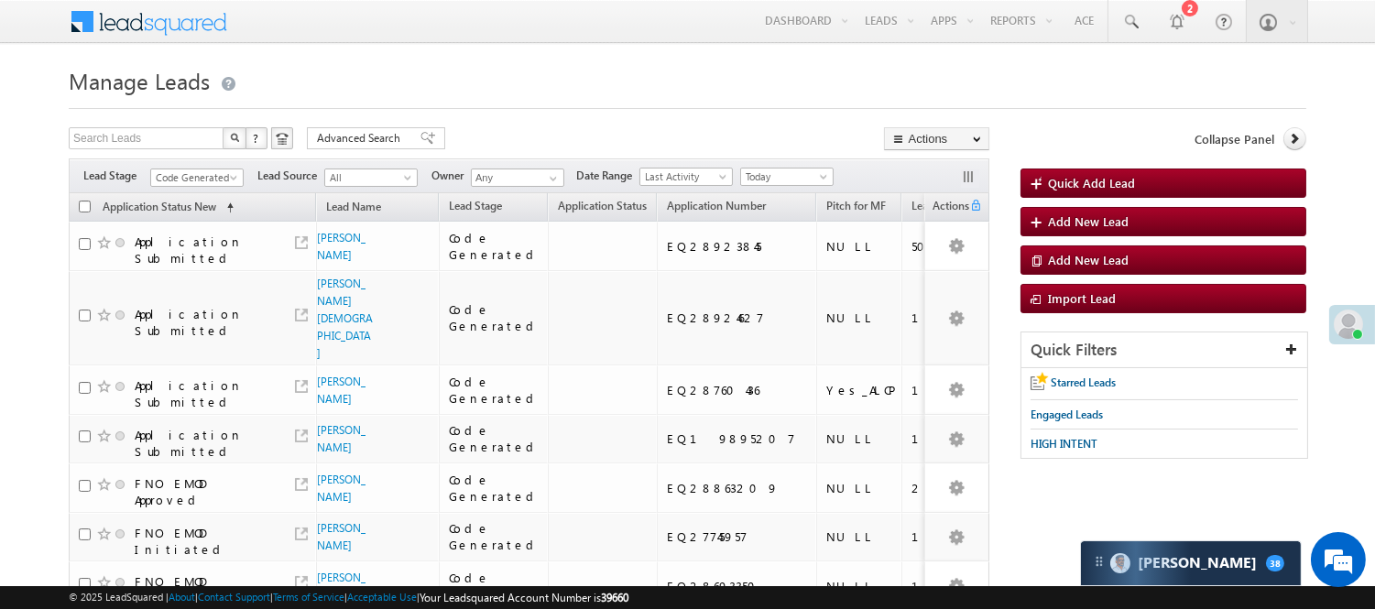
click at [189, 165] on div "Filters Lead Stage All Lead Generated Lead Talked - Pitch Not Done Lead Talked …" at bounding box center [529, 175] width 920 height 35
click at [190, 174] on span "Code Generated" at bounding box center [194, 177] width 87 height 16
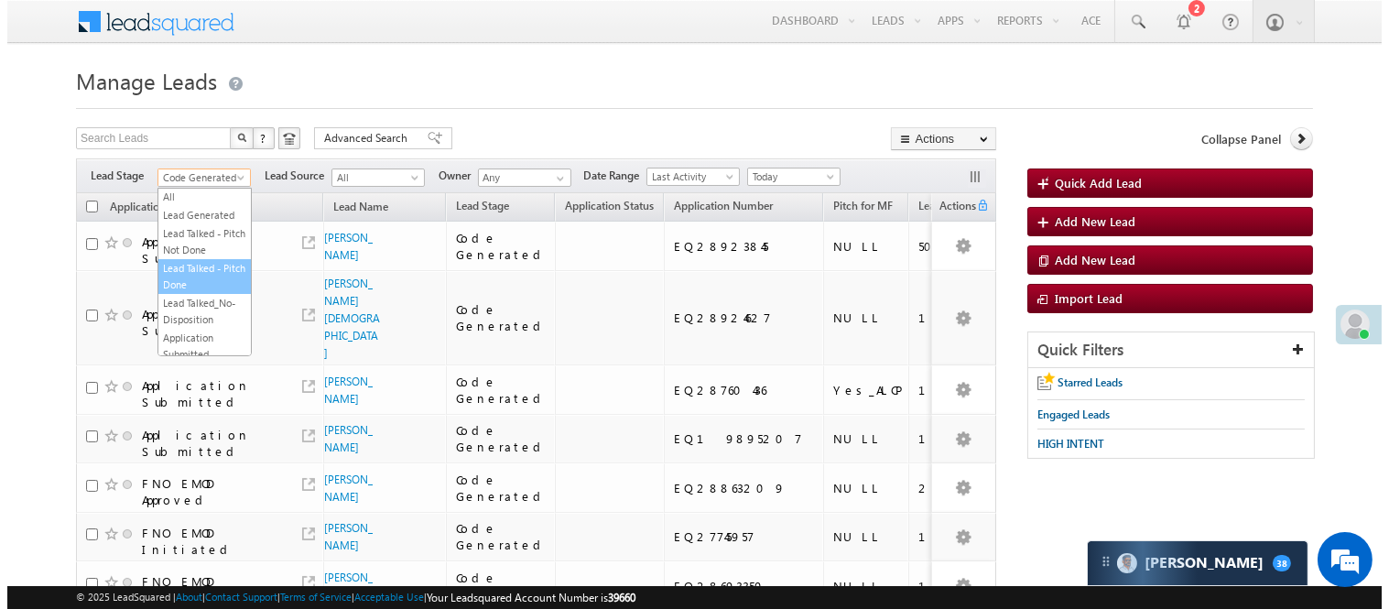
scroll to position [0, 0]
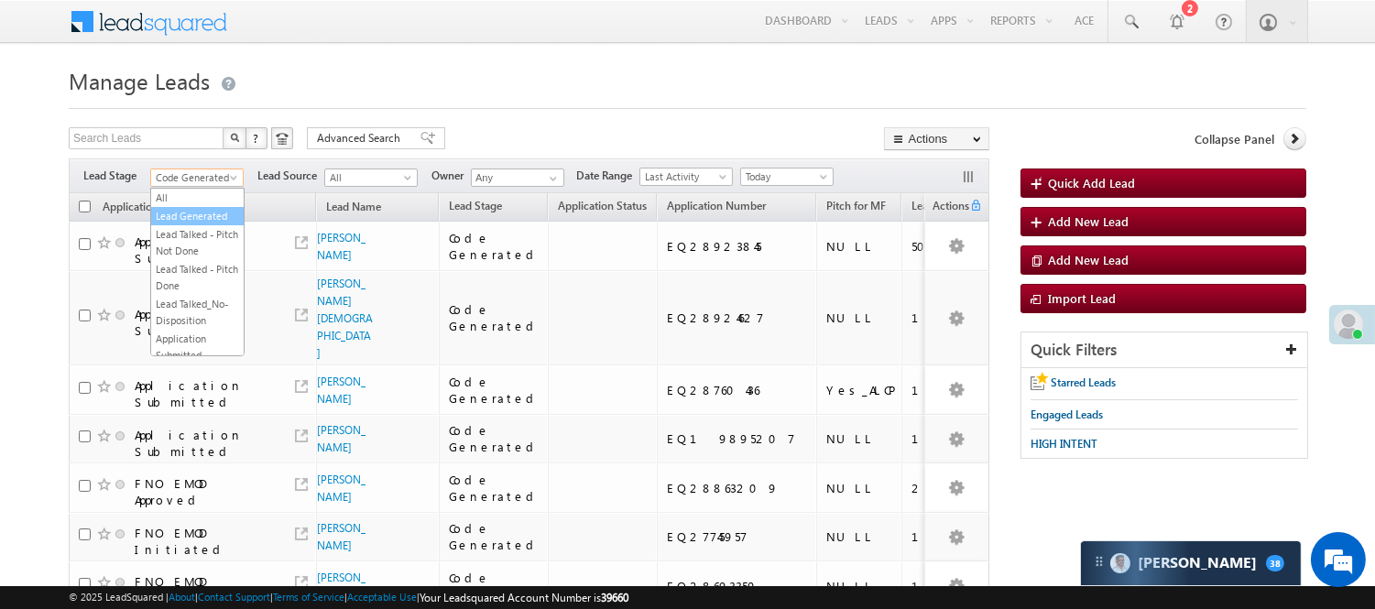
click at [181, 224] on link "Lead Generated" at bounding box center [197, 216] width 93 height 16
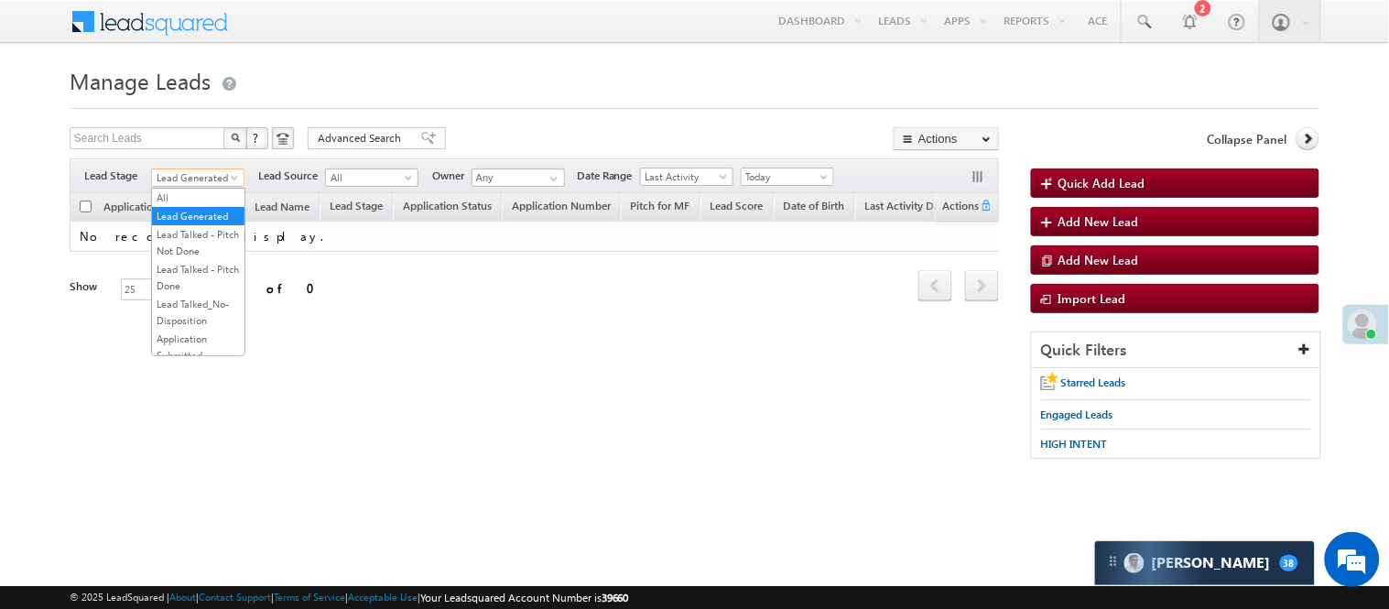
click at [201, 180] on span "Lead Generated" at bounding box center [195, 177] width 87 height 16
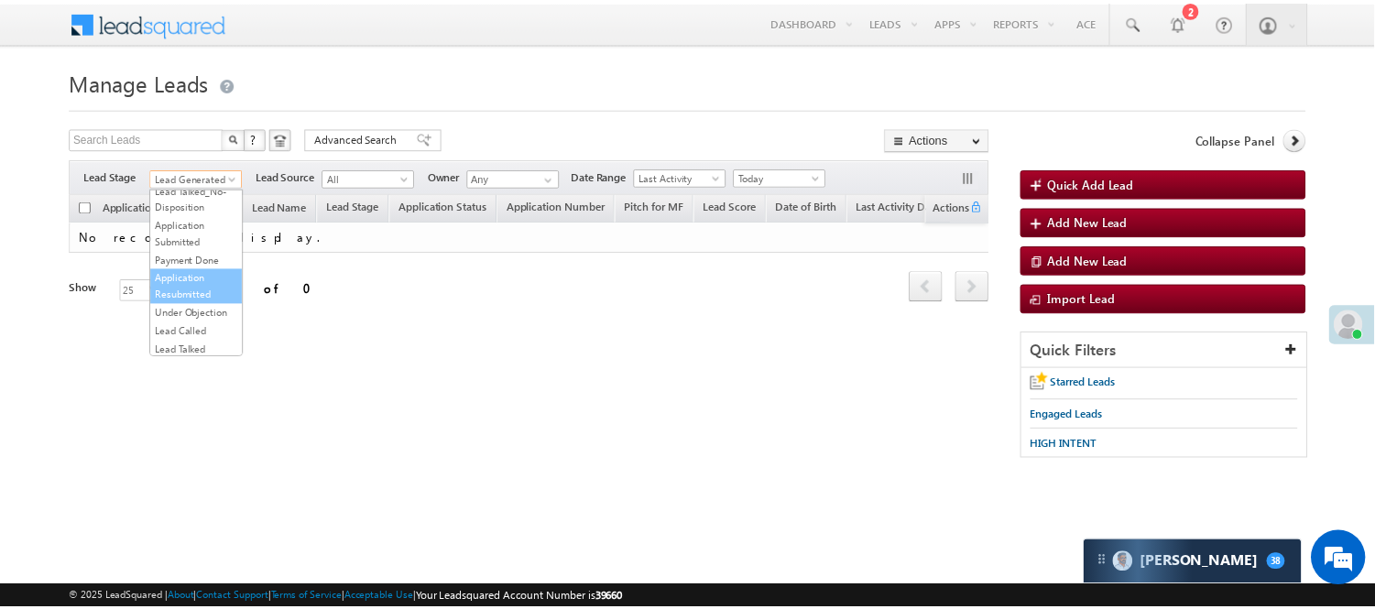
scroll to position [203, 0]
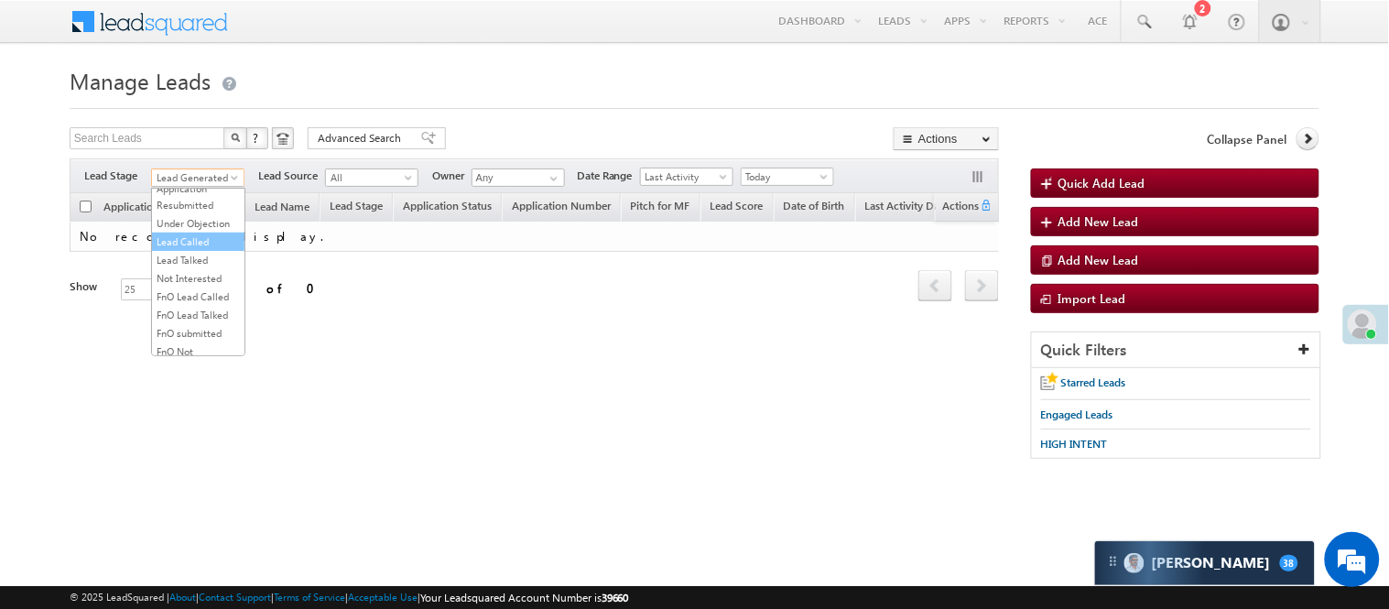
click at [187, 250] on link "Lead Called" at bounding box center [198, 242] width 93 height 16
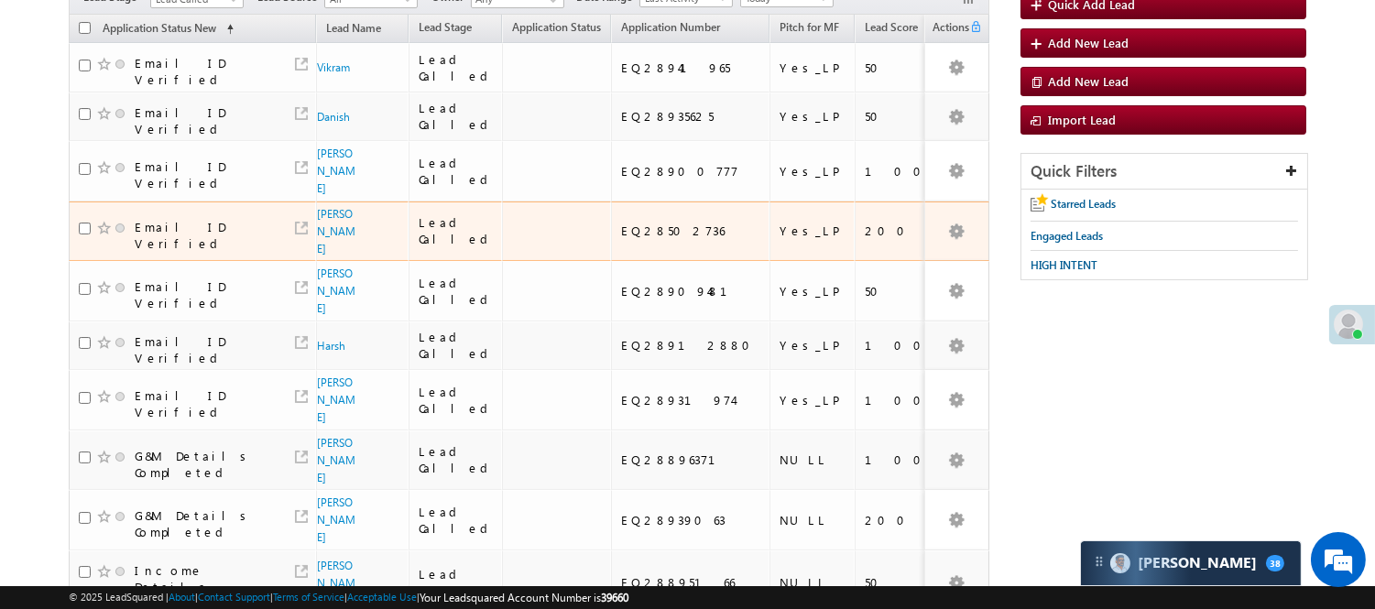
scroll to position [0, 0]
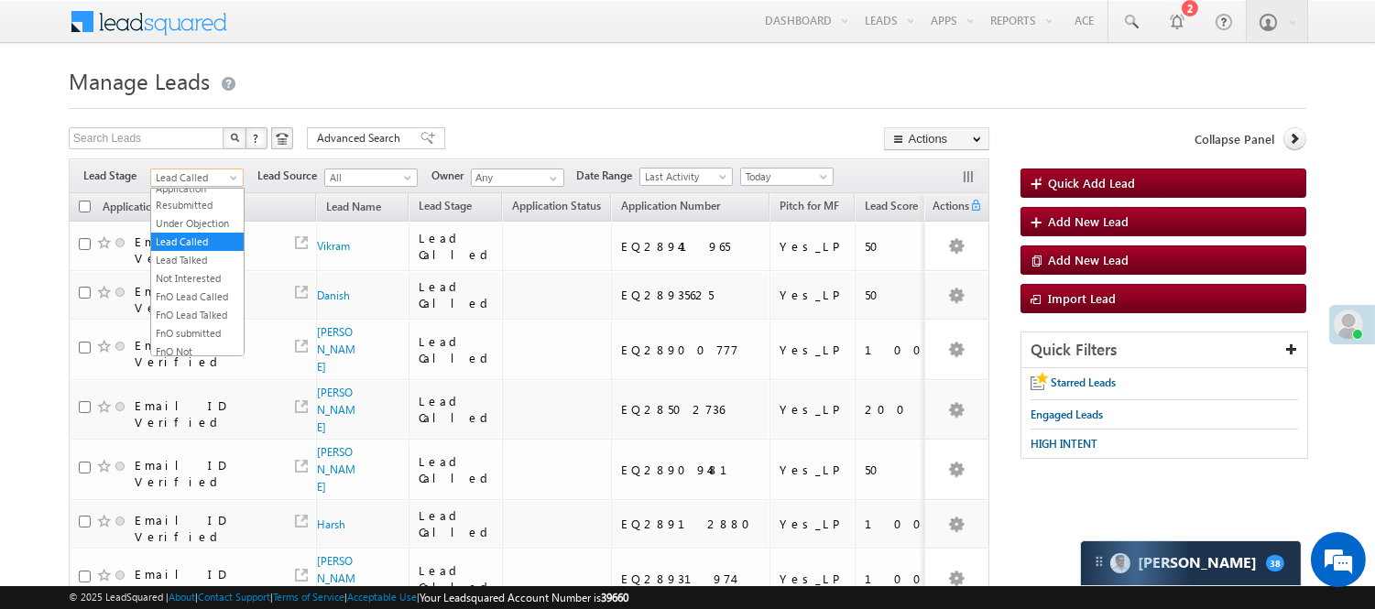
click at [209, 170] on span "Lead Called" at bounding box center [194, 177] width 87 height 16
click at [217, 268] on link "Lead Talked" at bounding box center [197, 260] width 93 height 16
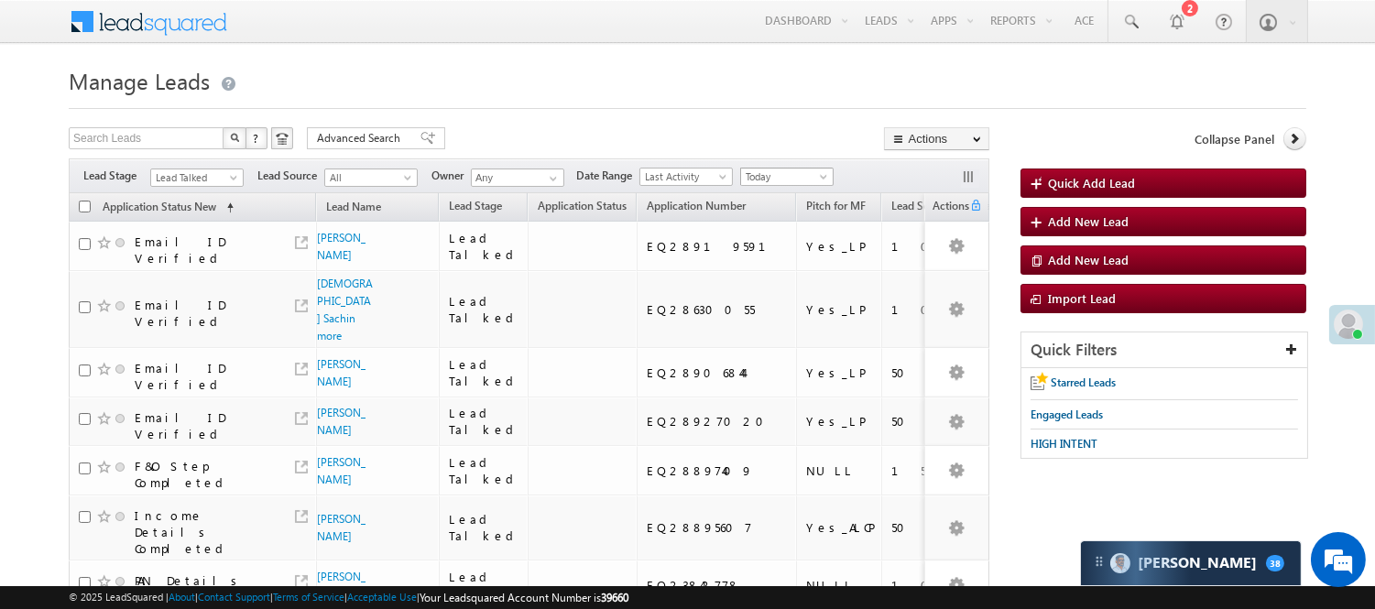
click at [784, 181] on span "Today" at bounding box center [784, 177] width 87 height 16
click at [781, 235] on link "[DATE]" at bounding box center [791, 237] width 93 height 16
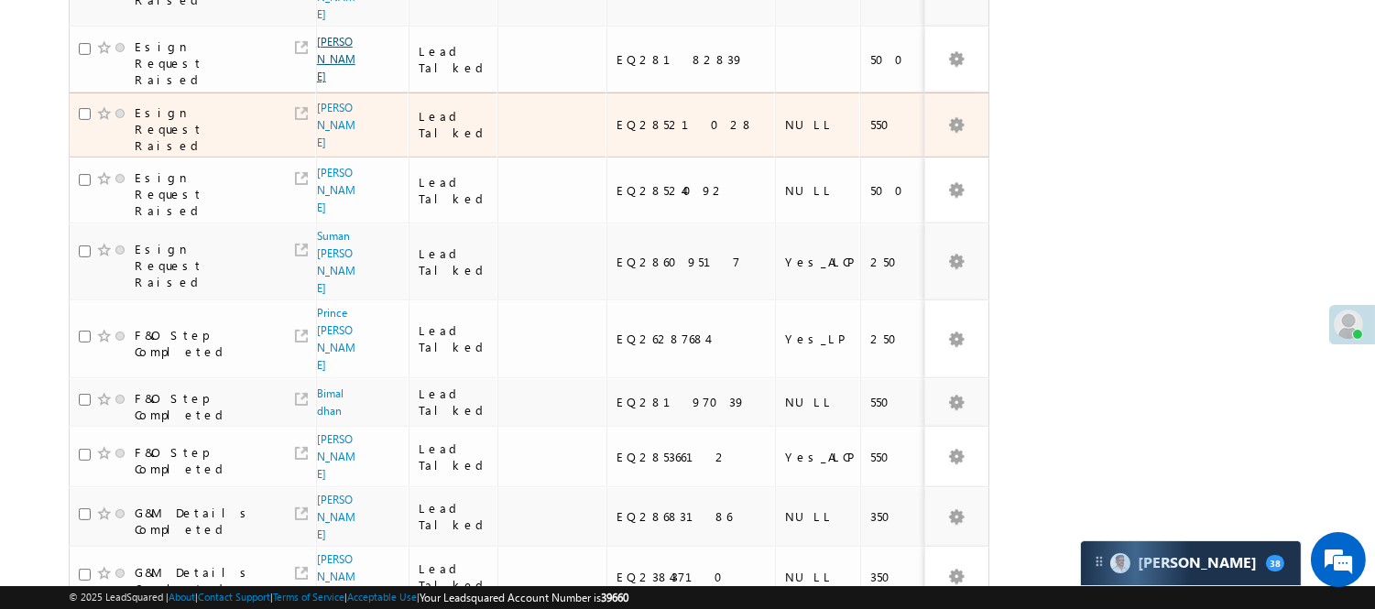
scroll to position [1410, 0]
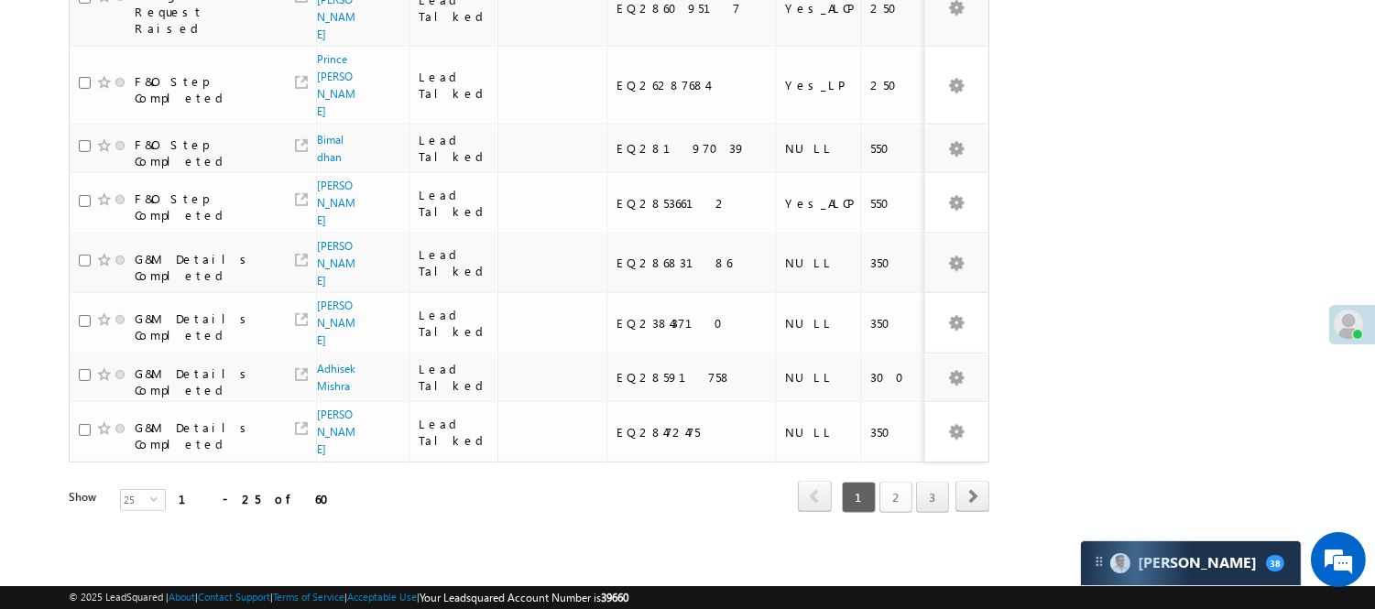
click at [896, 482] on link "2" at bounding box center [895, 497] width 33 height 31
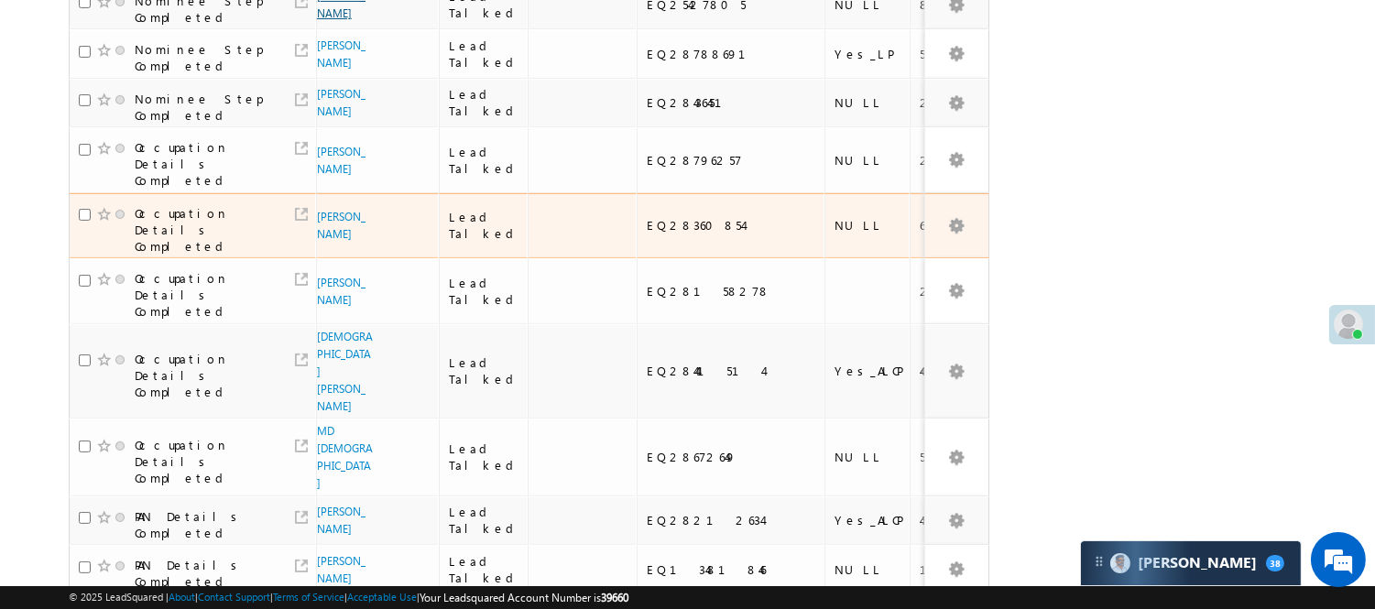
scroll to position [1028, 0]
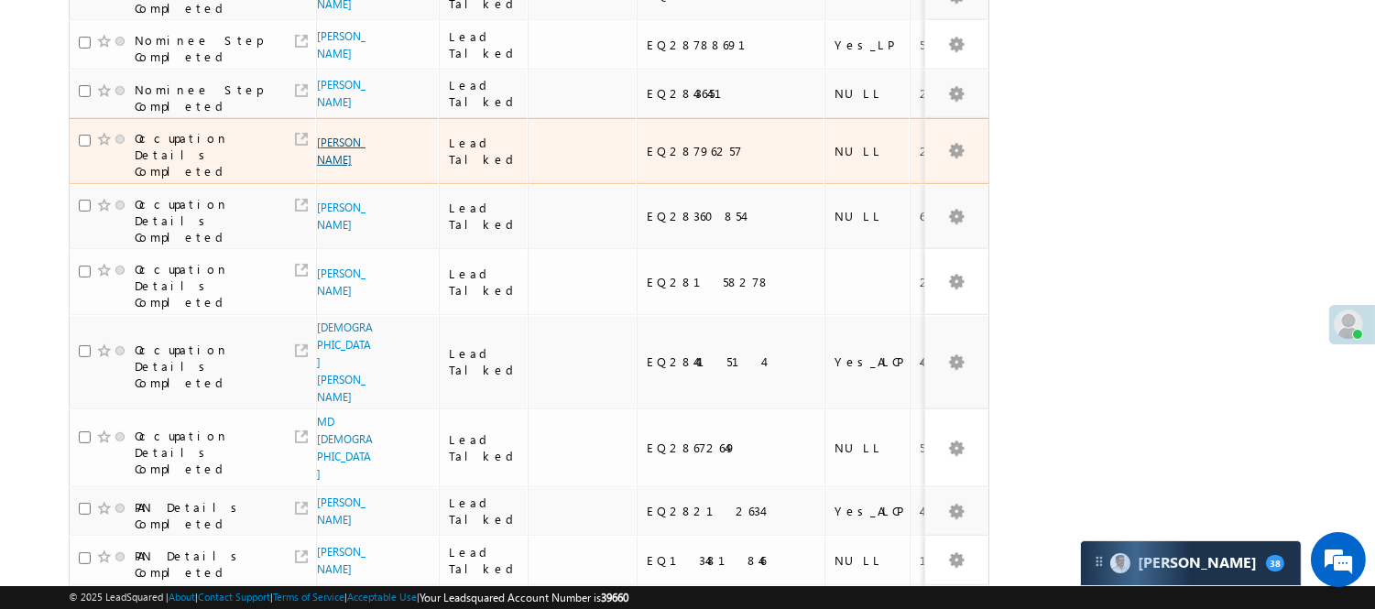
click at [335, 167] on link "Vishvajeet Yadav" at bounding box center [341, 151] width 49 height 31
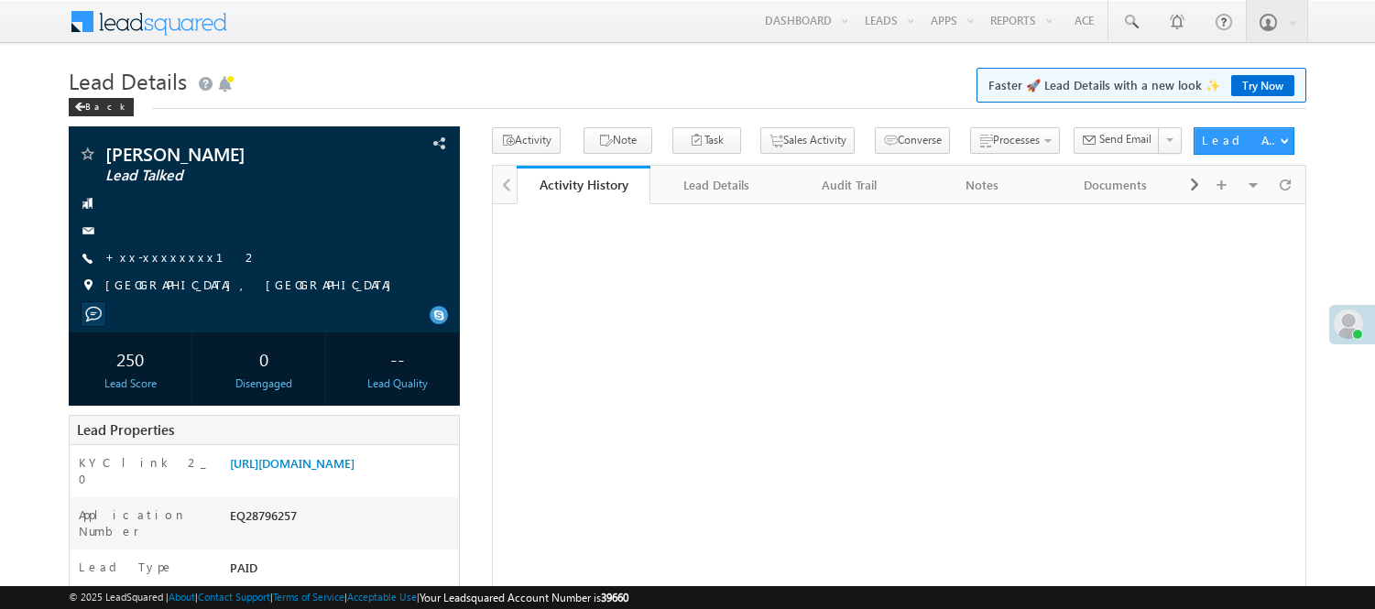
click at [354, 461] on link "[URL][DOMAIN_NAME]" at bounding box center [292, 463] width 125 height 16
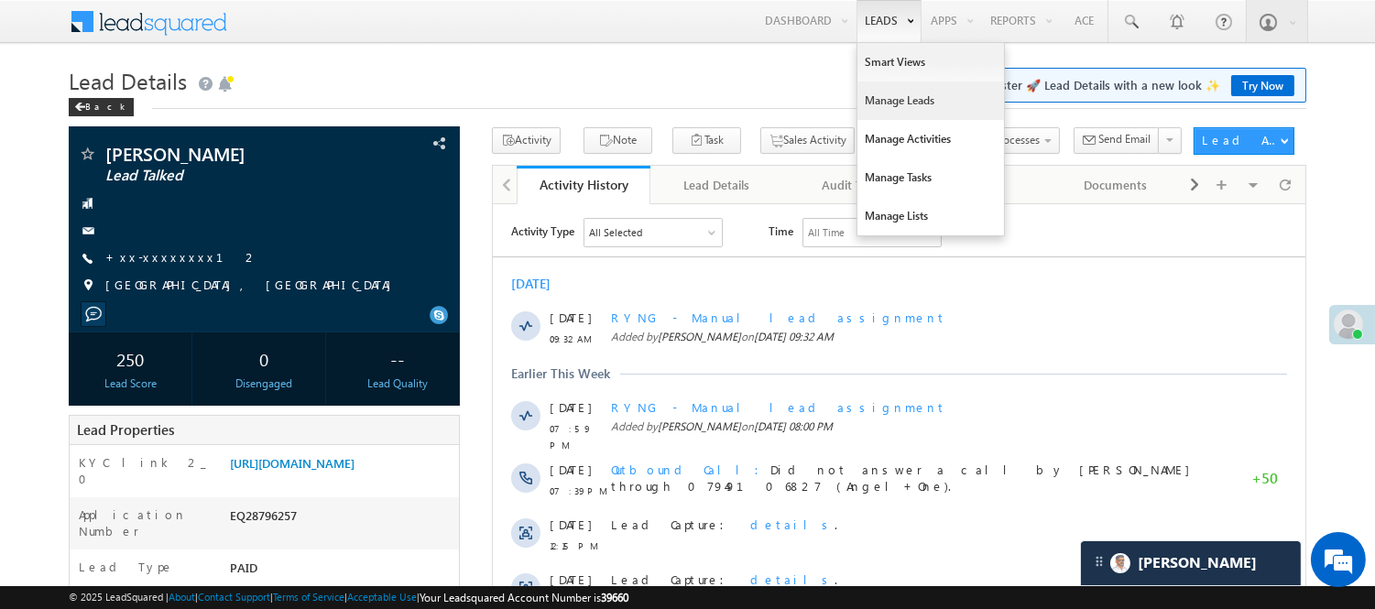
click at [880, 112] on link "Manage Leads" at bounding box center [930, 101] width 147 height 38
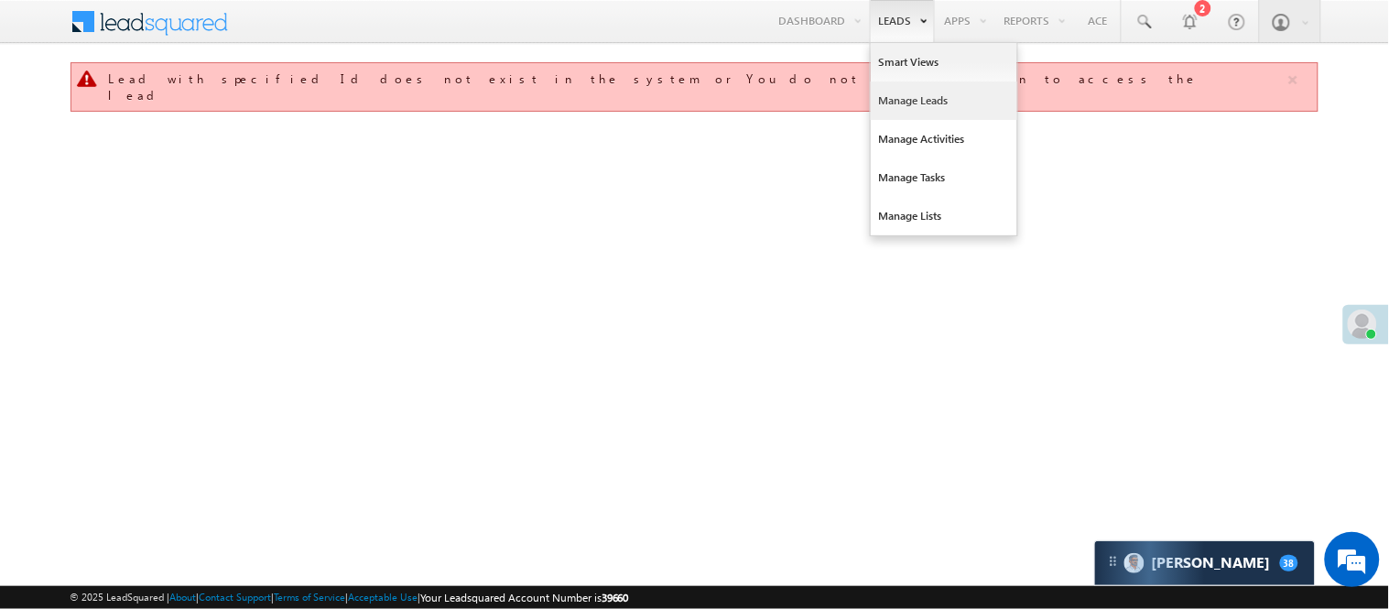
click at [912, 96] on link "Manage Leads" at bounding box center [944, 101] width 147 height 38
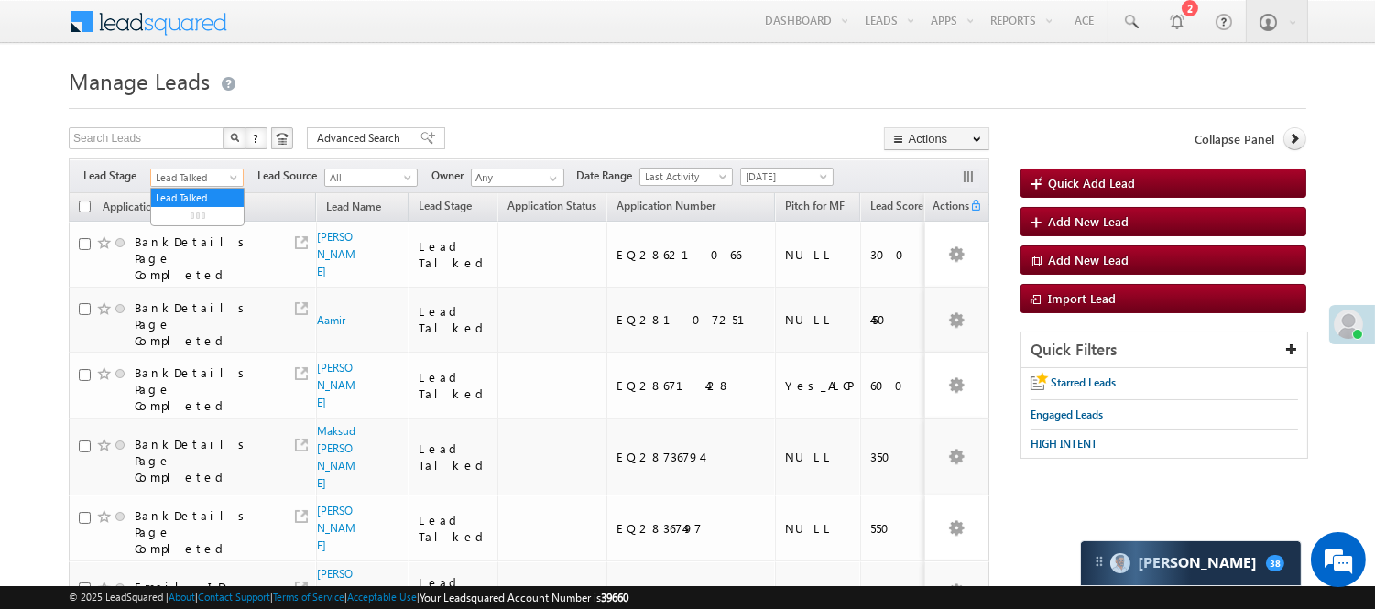
click at [180, 172] on span "Lead Talked" at bounding box center [194, 177] width 87 height 16
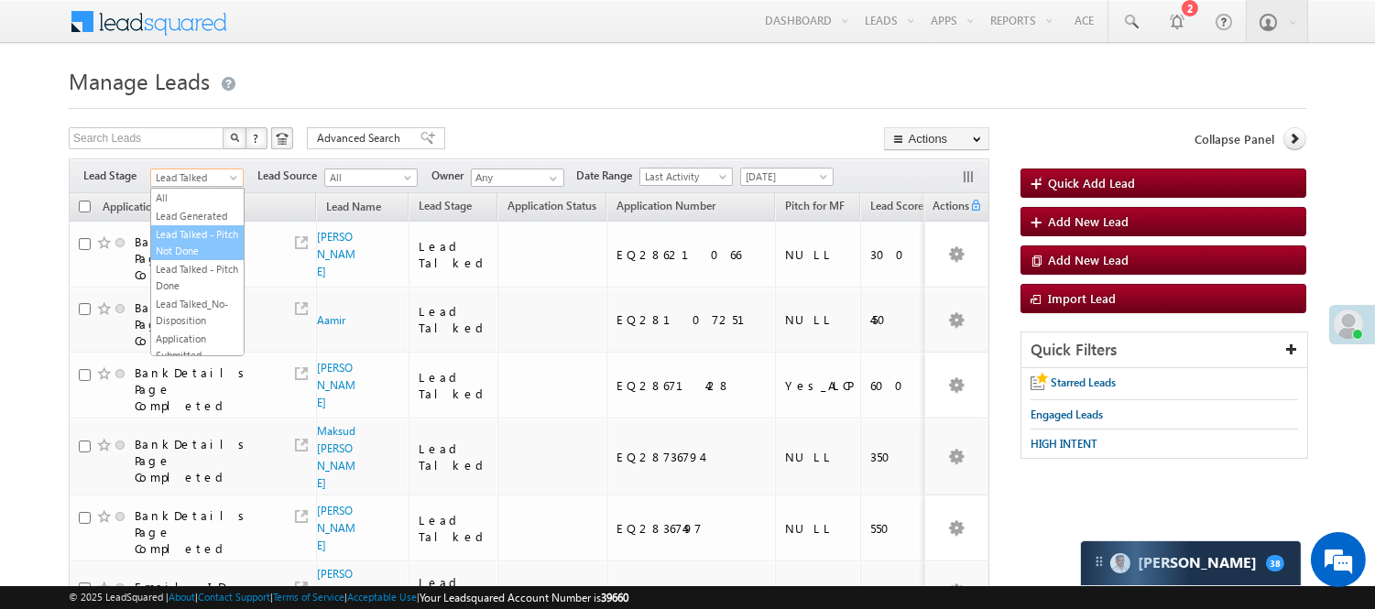
click at [203, 254] on link "Lead Talked - Pitch Not Done" at bounding box center [197, 242] width 93 height 33
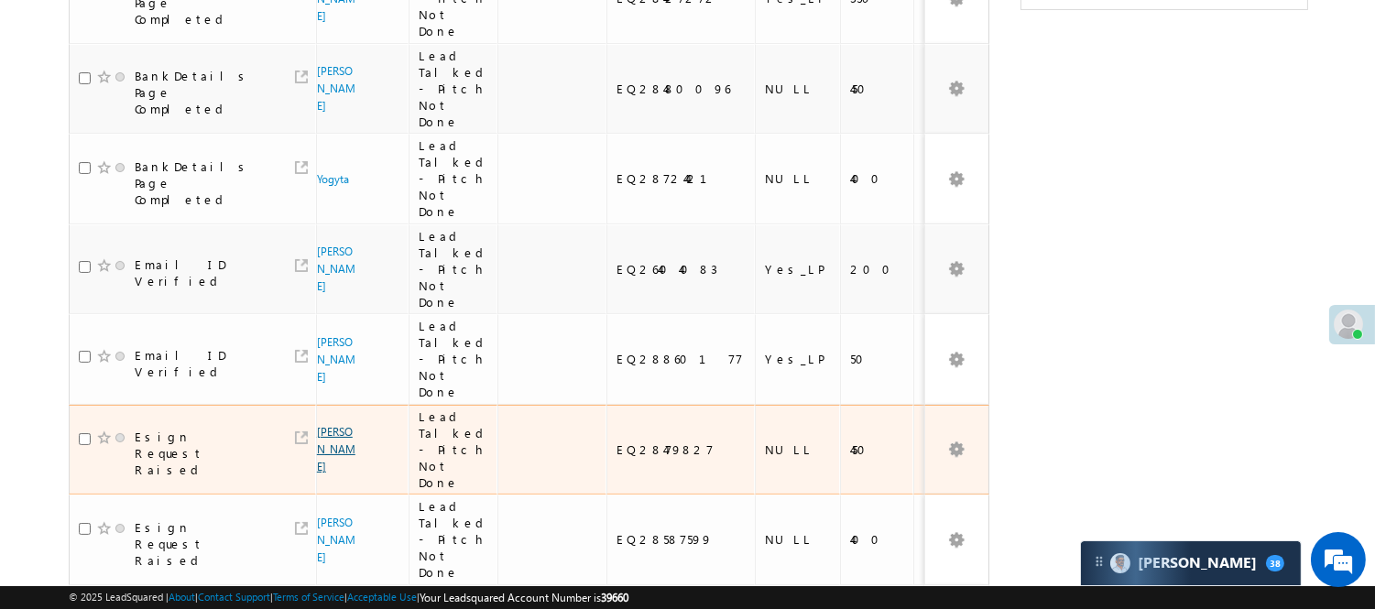
scroll to position [508, 0]
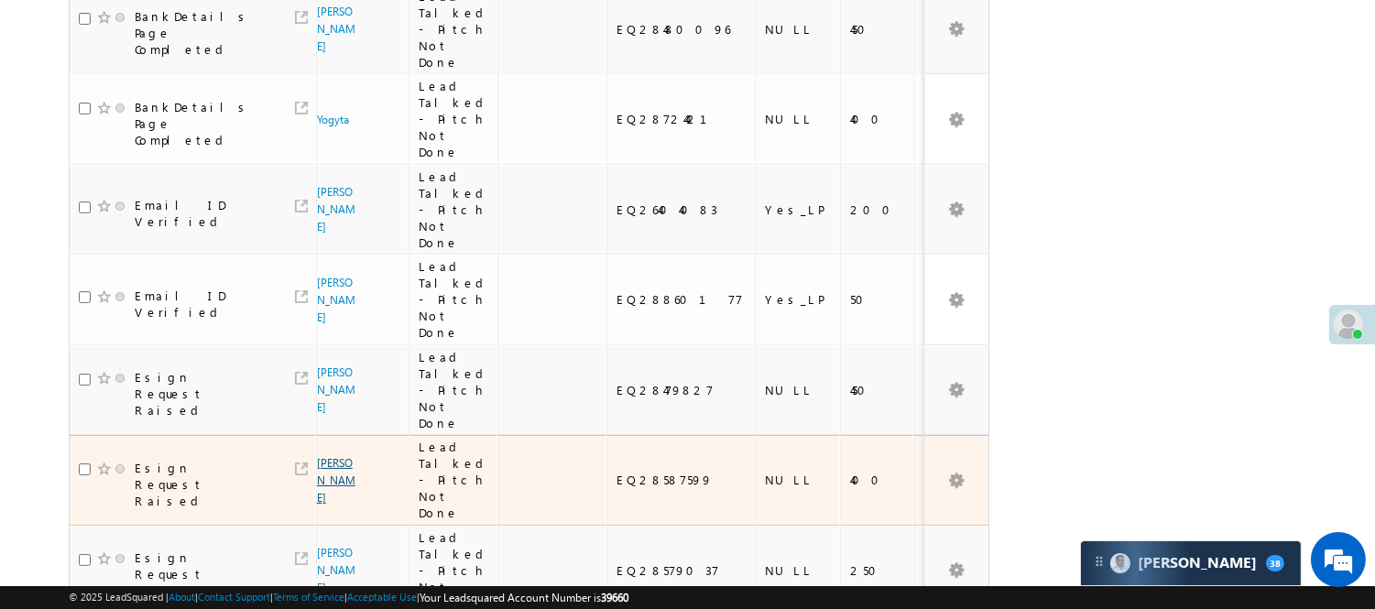
click at [328, 456] on link "Rohit verma" at bounding box center [336, 480] width 38 height 49
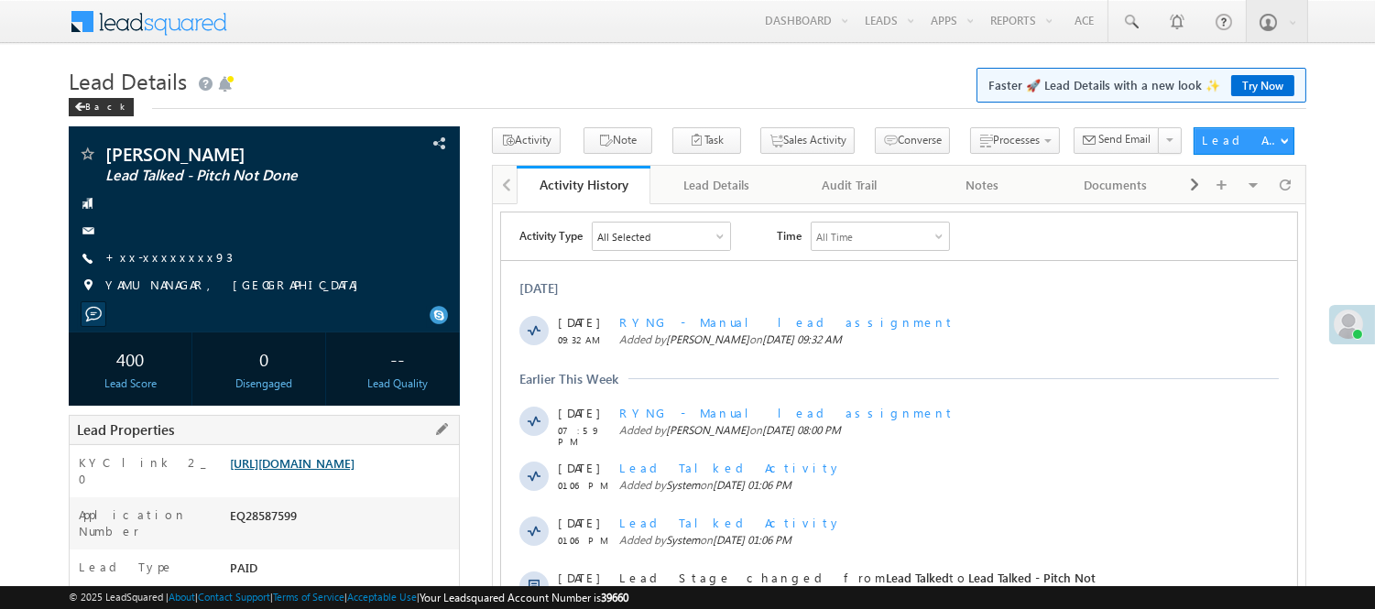
click at [325, 471] on link "[URL][DOMAIN_NAME]" at bounding box center [292, 463] width 125 height 16
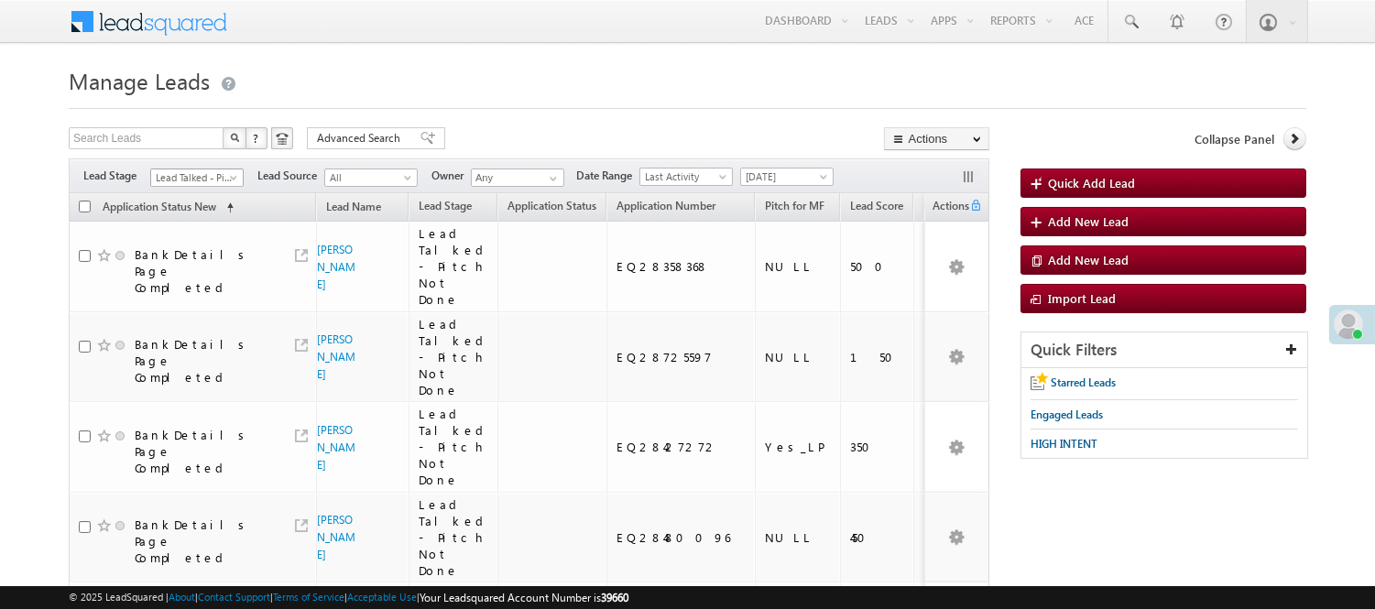
click at [197, 176] on span "Lead Talked - Pitch Not Done" at bounding box center [194, 177] width 87 height 16
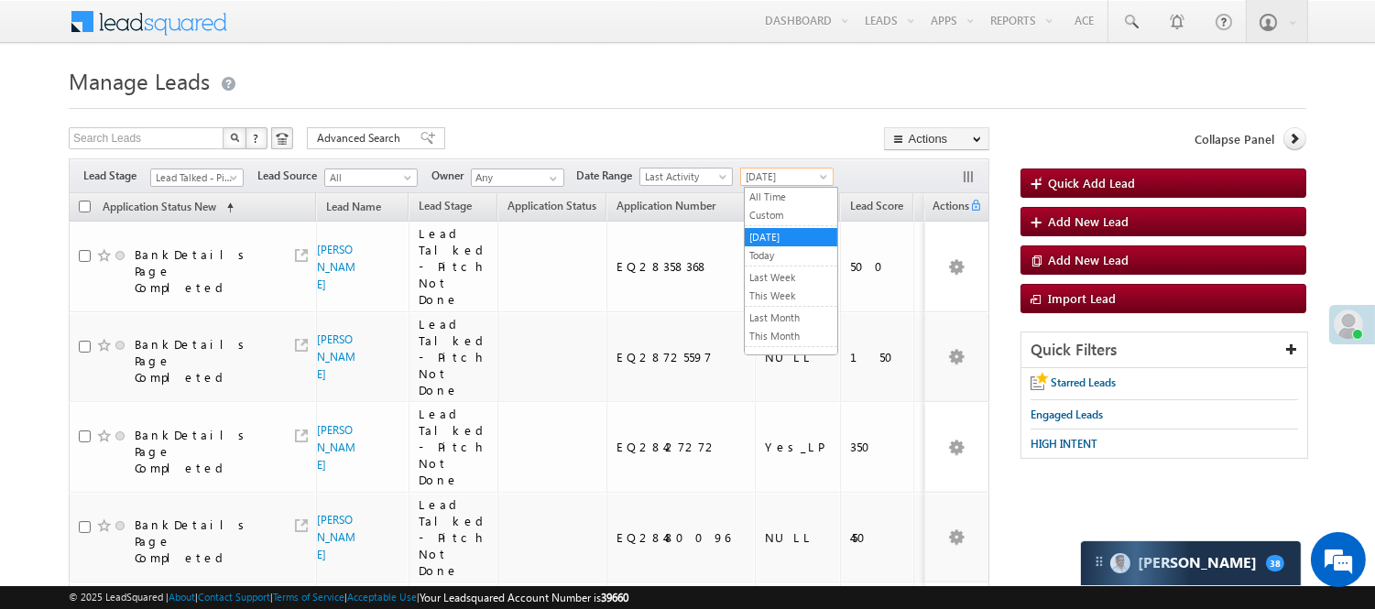
click at [781, 176] on span "[DATE]" at bounding box center [784, 177] width 87 height 16
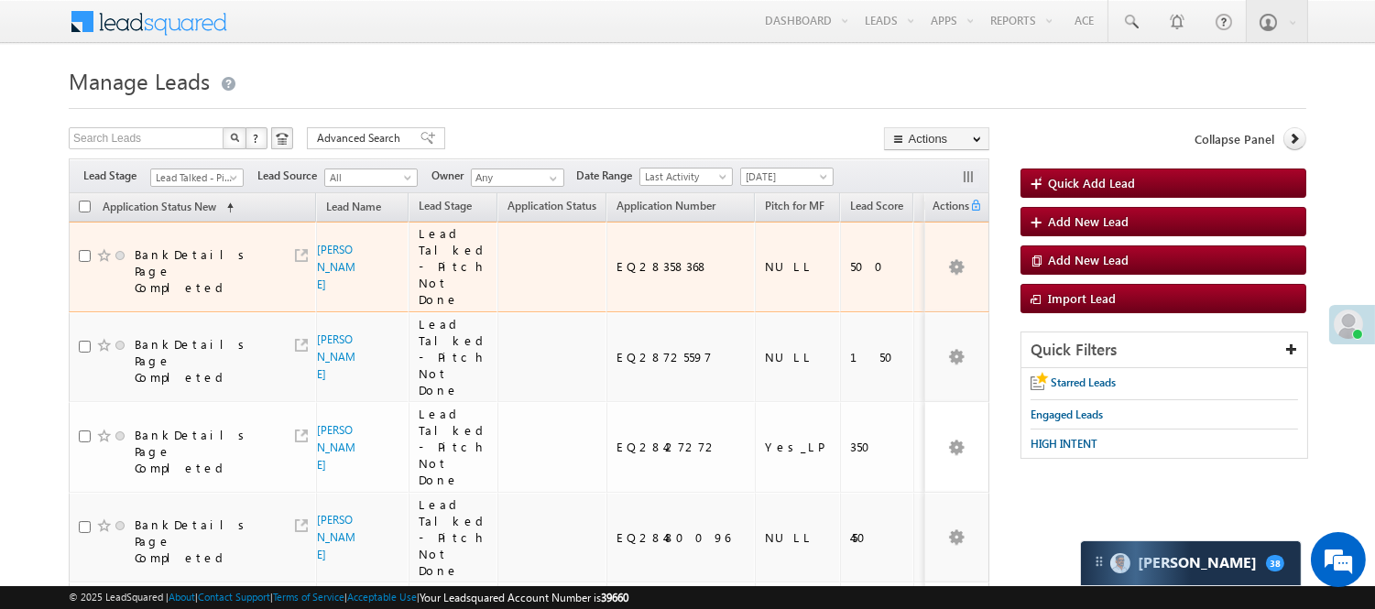
click at [772, 249] on td "NULL" at bounding box center [797, 267] width 85 height 91
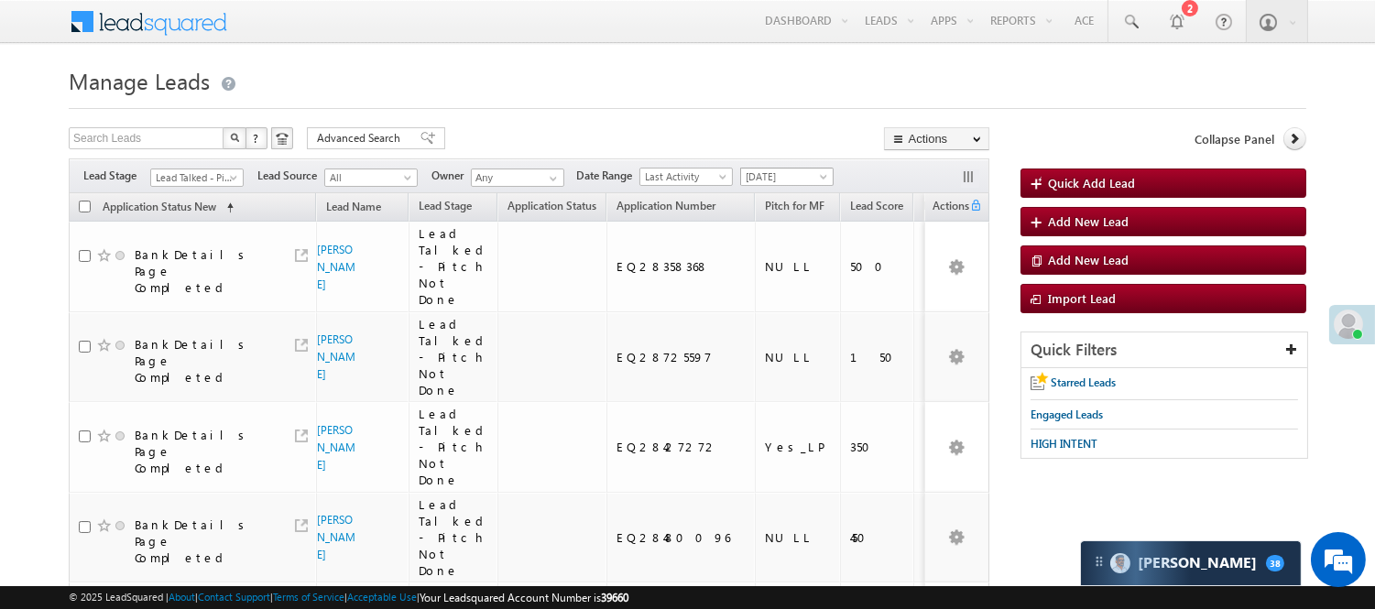
click at [794, 177] on span "[DATE]" at bounding box center [784, 177] width 87 height 16
click at [785, 253] on link "Today" at bounding box center [791, 255] width 93 height 16
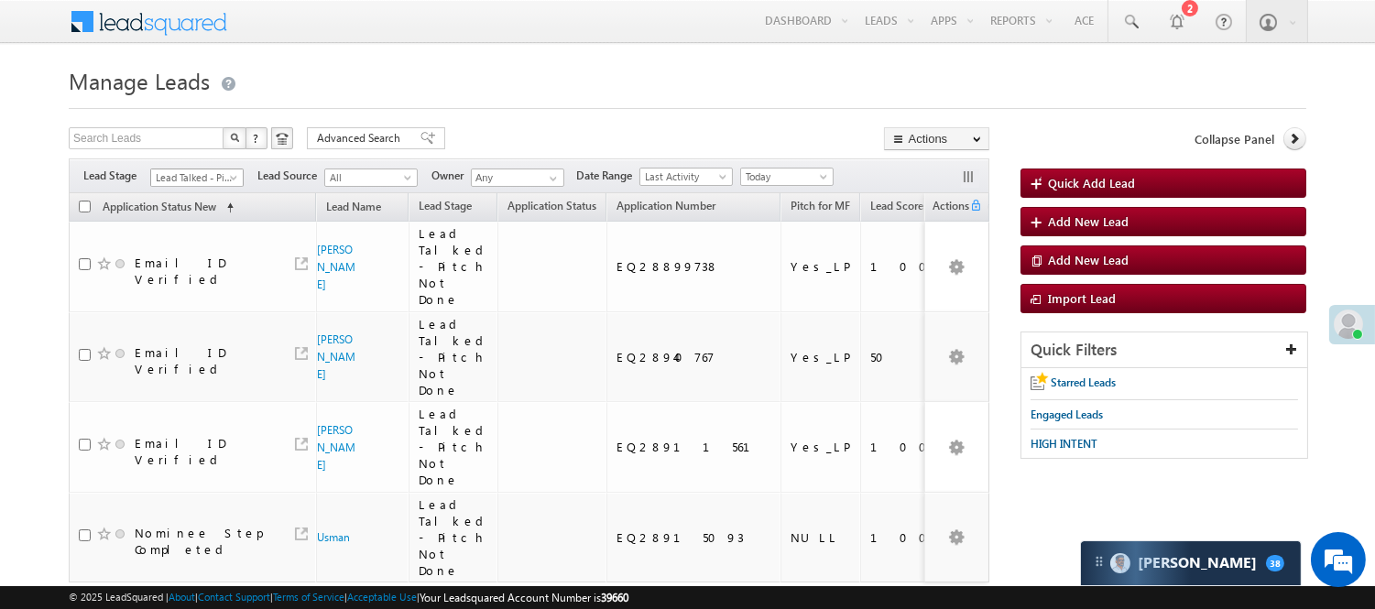
click at [201, 185] on span "Lead Talked - Pitch Not Done" at bounding box center [194, 177] width 87 height 16
click at [206, 223] on link "Lead Generated" at bounding box center [197, 216] width 93 height 16
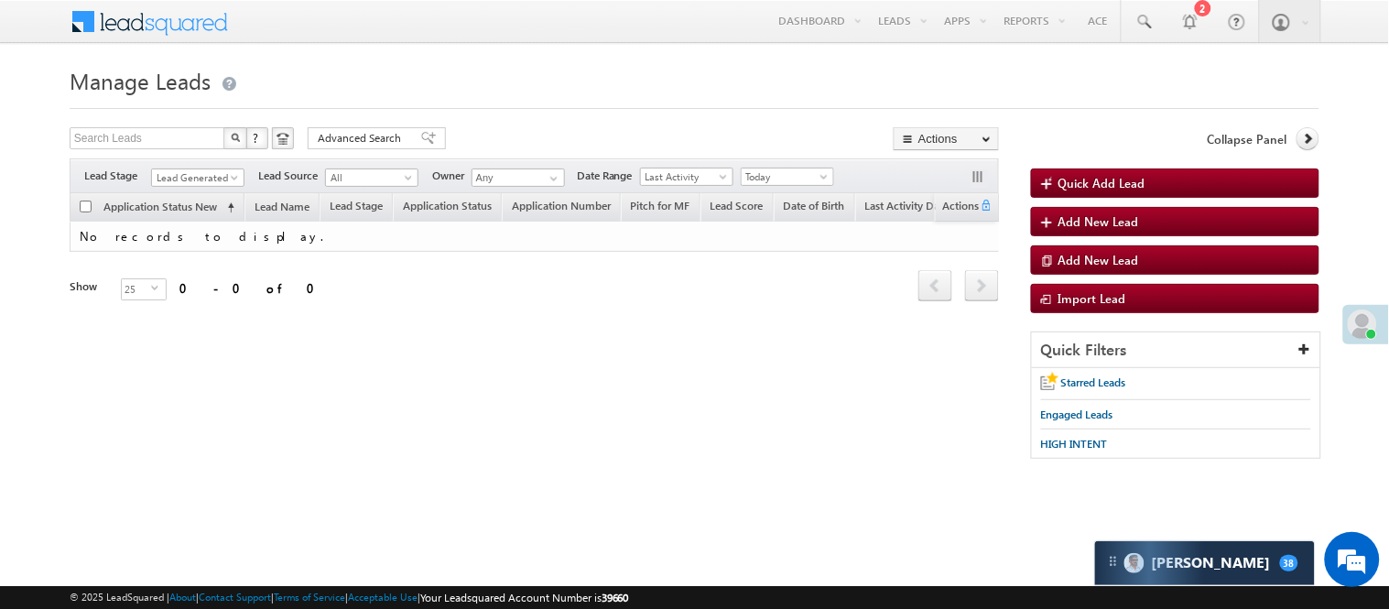
click at [225, 160] on div "Filters Lead Stage All Lead Generated Lead Talked - Pitch Not Done Lead Talked …" at bounding box center [535, 175] width 930 height 35
click at [217, 176] on span "Lead Generated" at bounding box center [195, 177] width 87 height 16
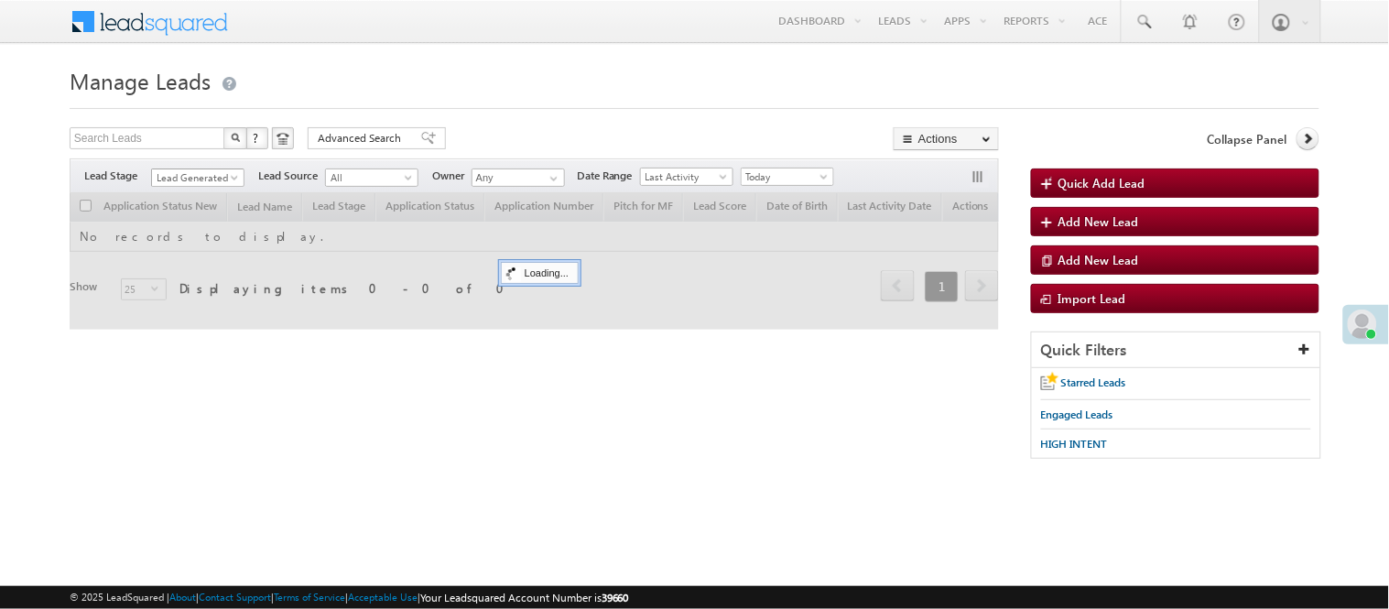
click at [220, 174] on span "Lead Generated" at bounding box center [195, 177] width 87 height 16
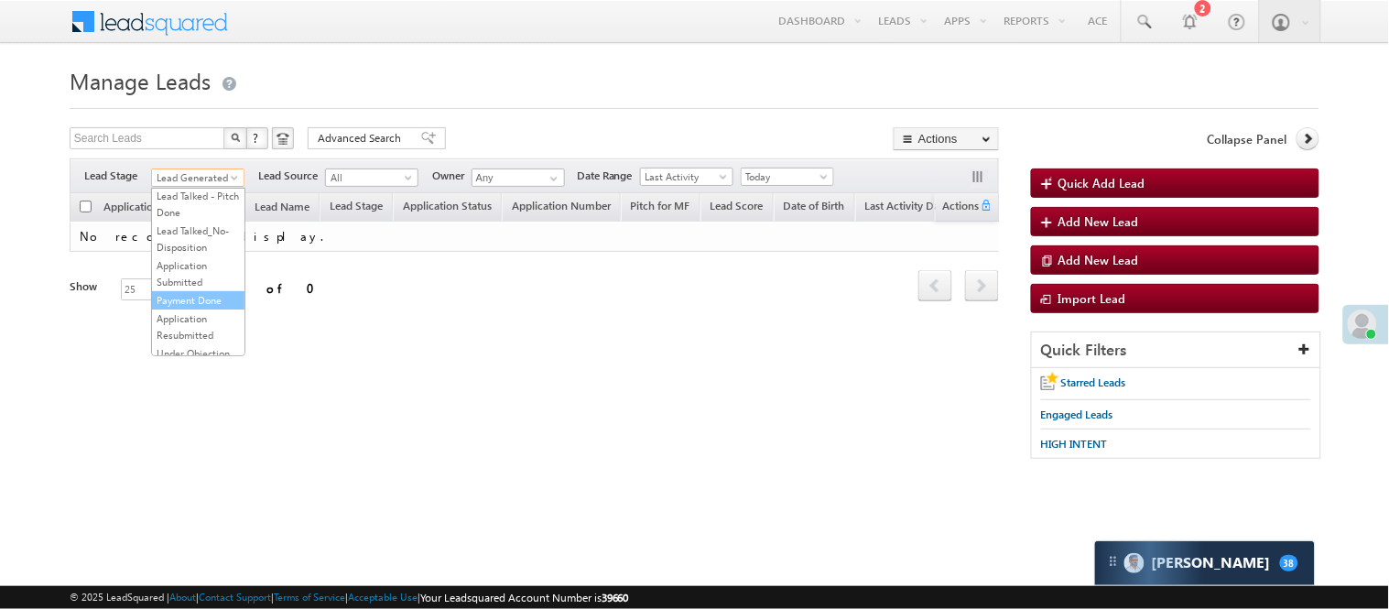
scroll to position [102, 0]
click at [199, 262] on link "Application Submitted" at bounding box center [198, 245] width 93 height 33
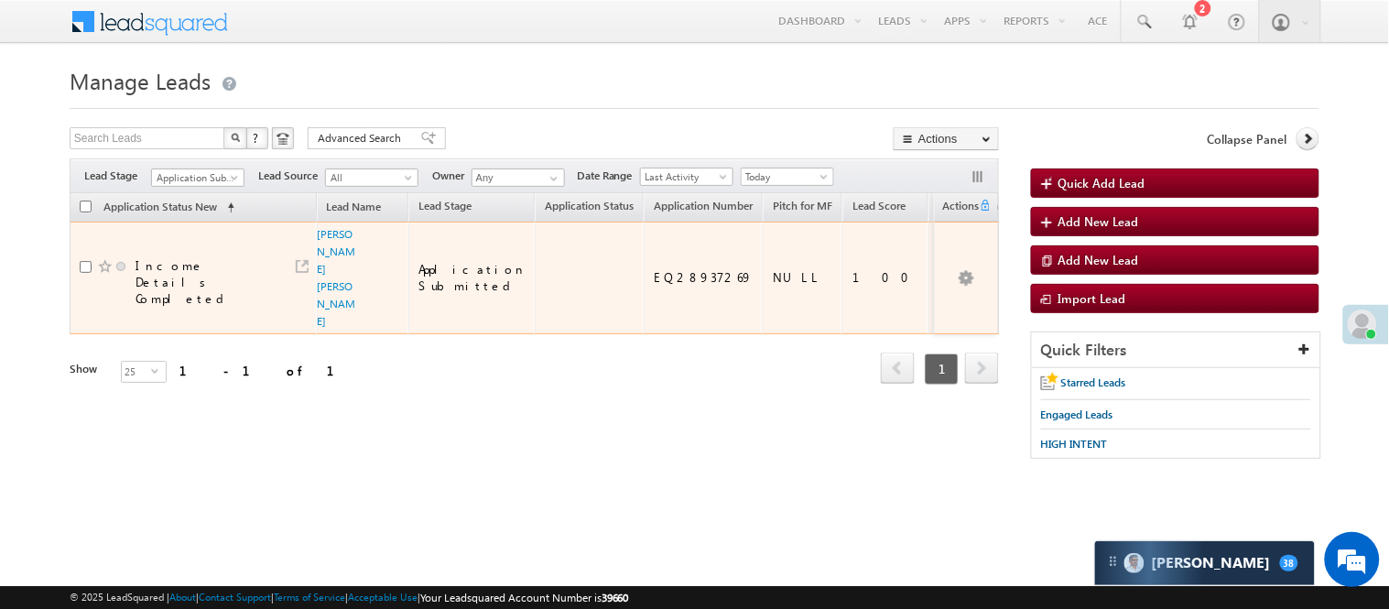
click at [654, 269] on div "EQ28937269" at bounding box center [704, 277] width 101 height 16
click at [325, 238] on link "[PERSON_NAME] [PERSON_NAME]" at bounding box center [337, 277] width 38 height 101
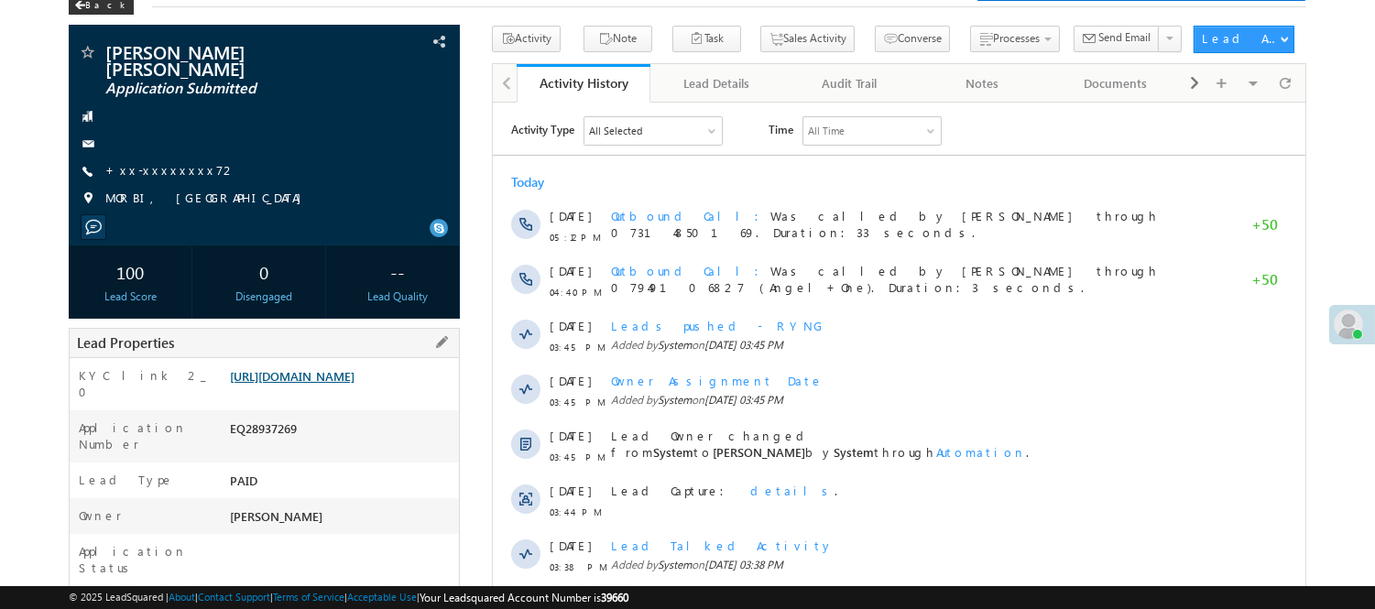
click at [311, 384] on link "https://angelbroking1-pk3em7sa.customui-test.leadsquared.com?leadId=e5852440-34…" at bounding box center [292, 376] width 125 height 16
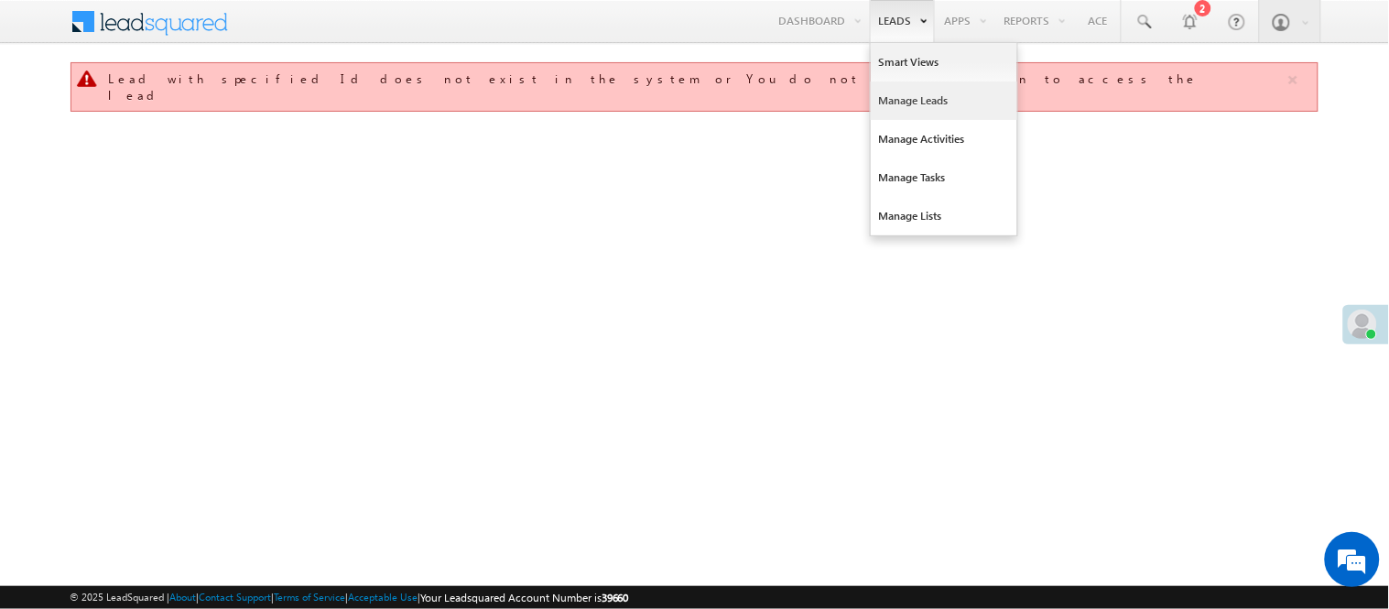
click at [898, 93] on link "Manage Leads" at bounding box center [944, 101] width 147 height 38
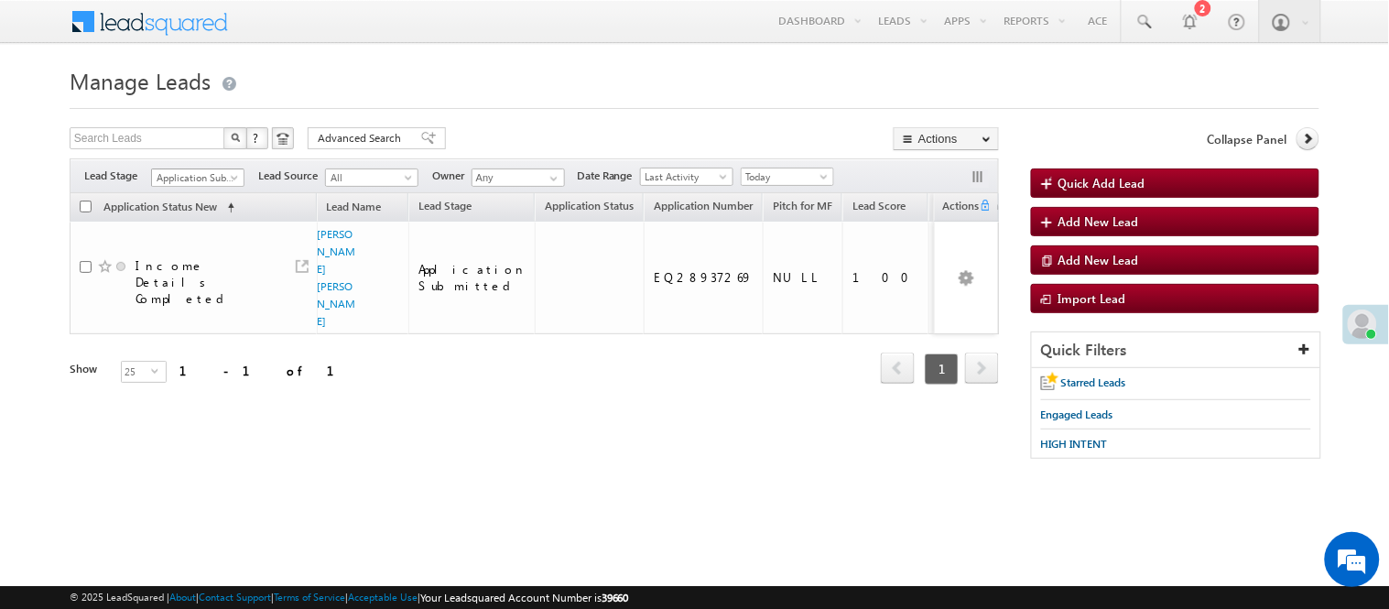
click at [200, 174] on span "Application Submitted" at bounding box center [195, 177] width 87 height 16
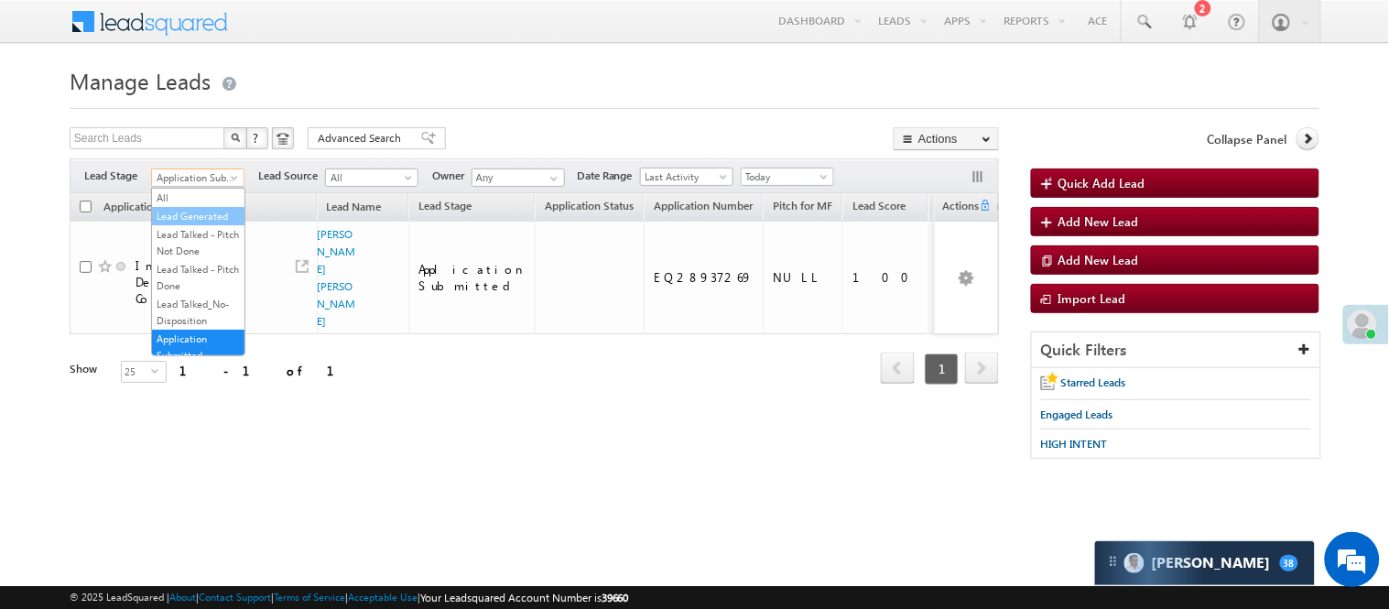
click at [197, 213] on link "Lead Generated" at bounding box center [198, 216] width 93 height 16
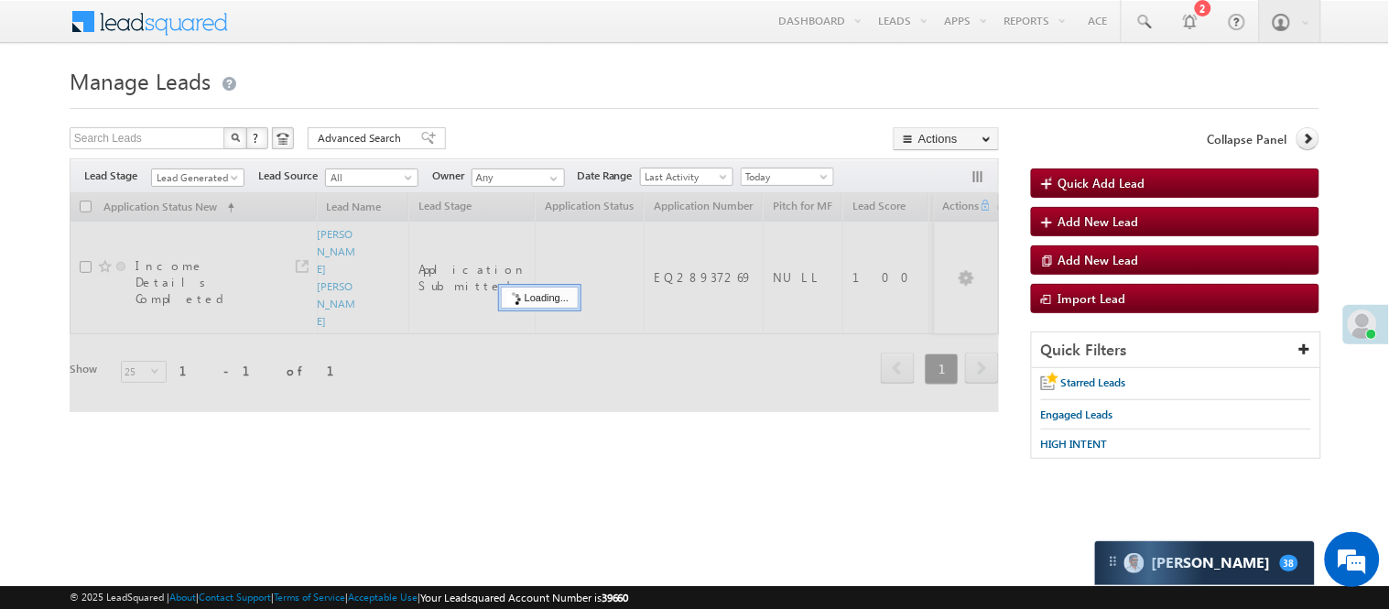
click at [670, 103] on div at bounding box center [695, 103] width 1250 height 12
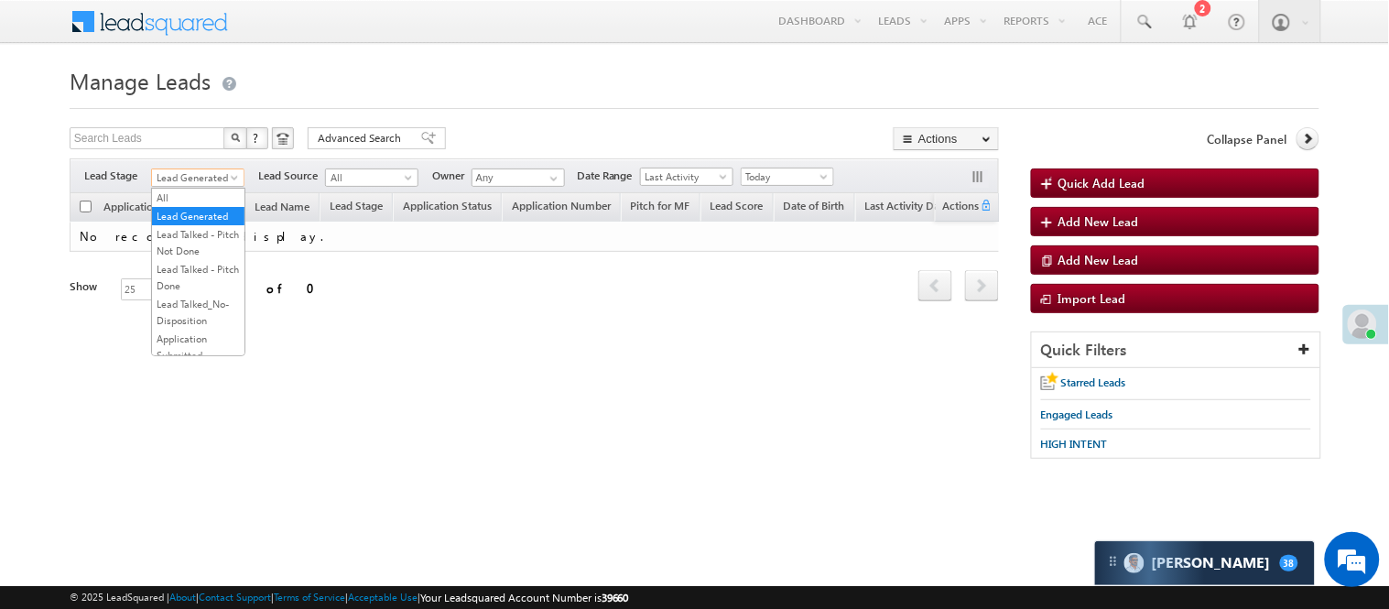
click at [188, 180] on span "Lead Generated" at bounding box center [195, 177] width 87 height 16
click at [172, 316] on link "Code Generated" at bounding box center [198, 309] width 93 height 16
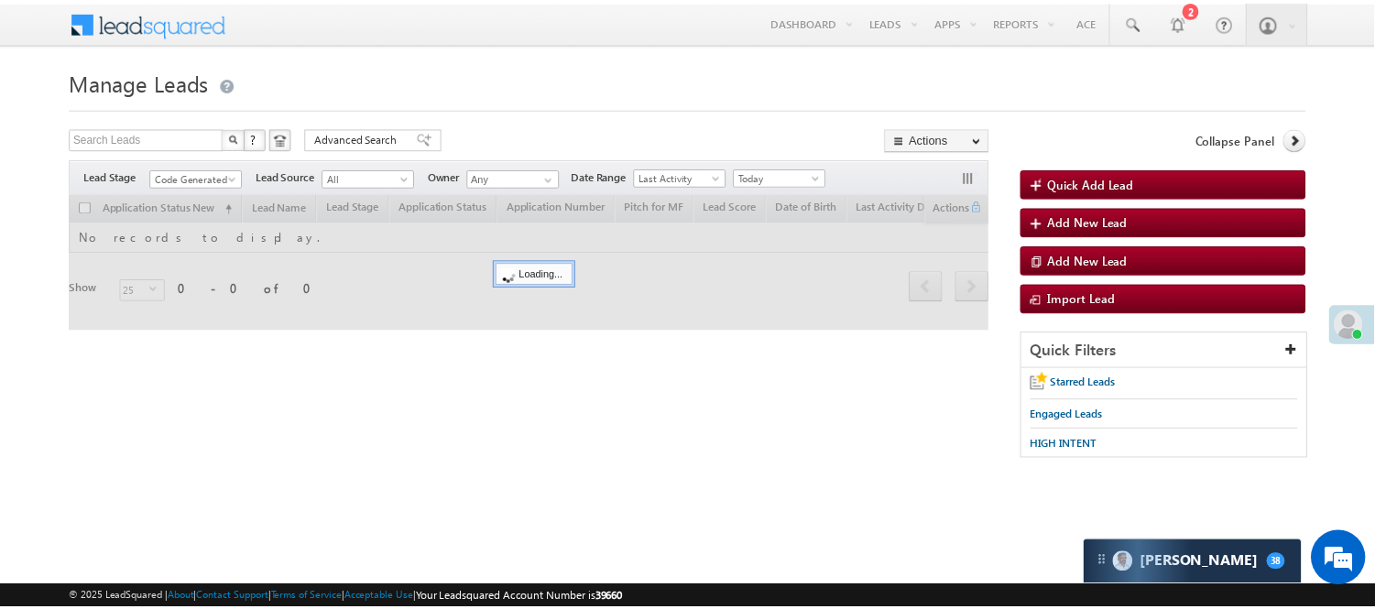
scroll to position [0, 0]
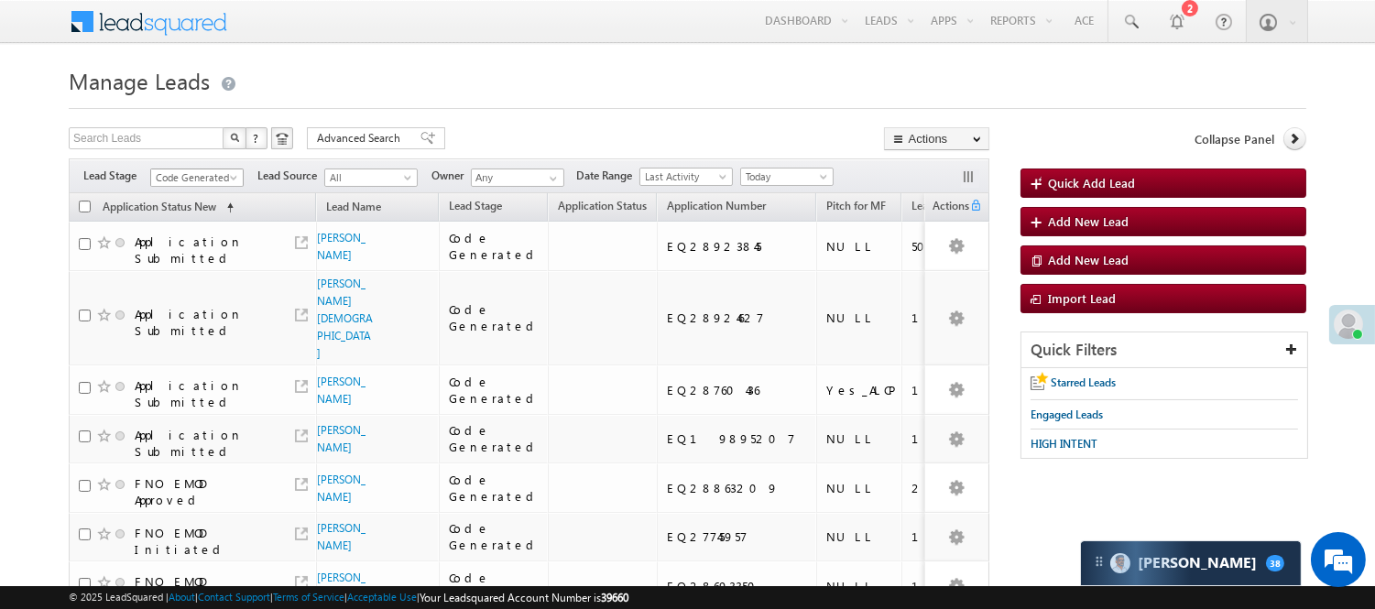
click at [185, 181] on span "Code Generated" at bounding box center [194, 177] width 87 height 16
click at [203, 224] on link "Lead Generated" at bounding box center [197, 216] width 93 height 16
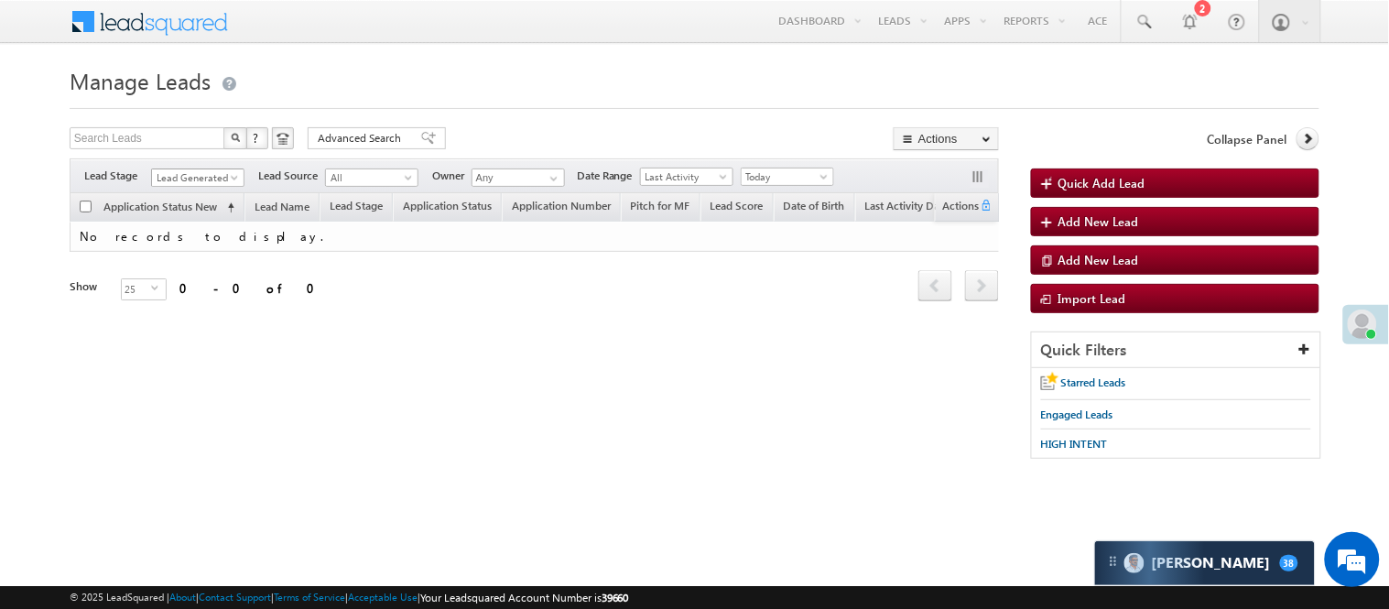
click at [203, 166] on div "Filters Lead Stage All Lead Generated Lead Talked - Pitch Not Done Lead Talked …" at bounding box center [535, 175] width 930 height 35
click at [197, 169] on span "Lead Generated" at bounding box center [195, 177] width 87 height 16
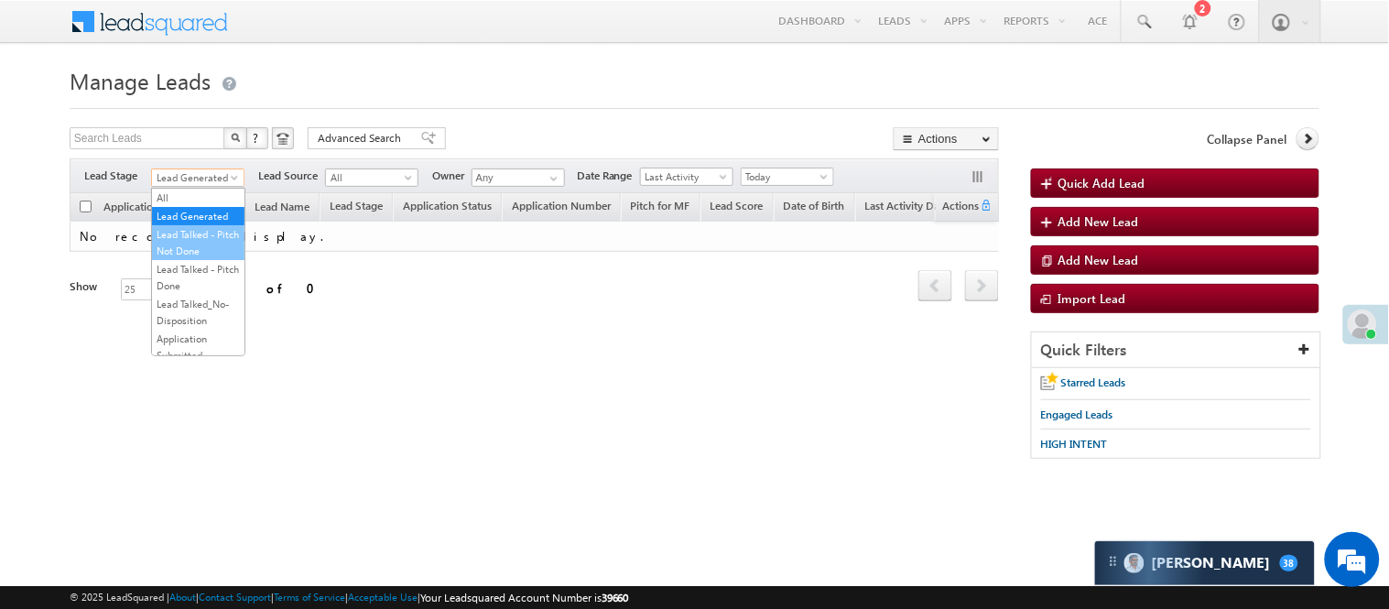
click at [180, 259] on link "Lead Talked - Pitch Not Done" at bounding box center [198, 242] width 93 height 33
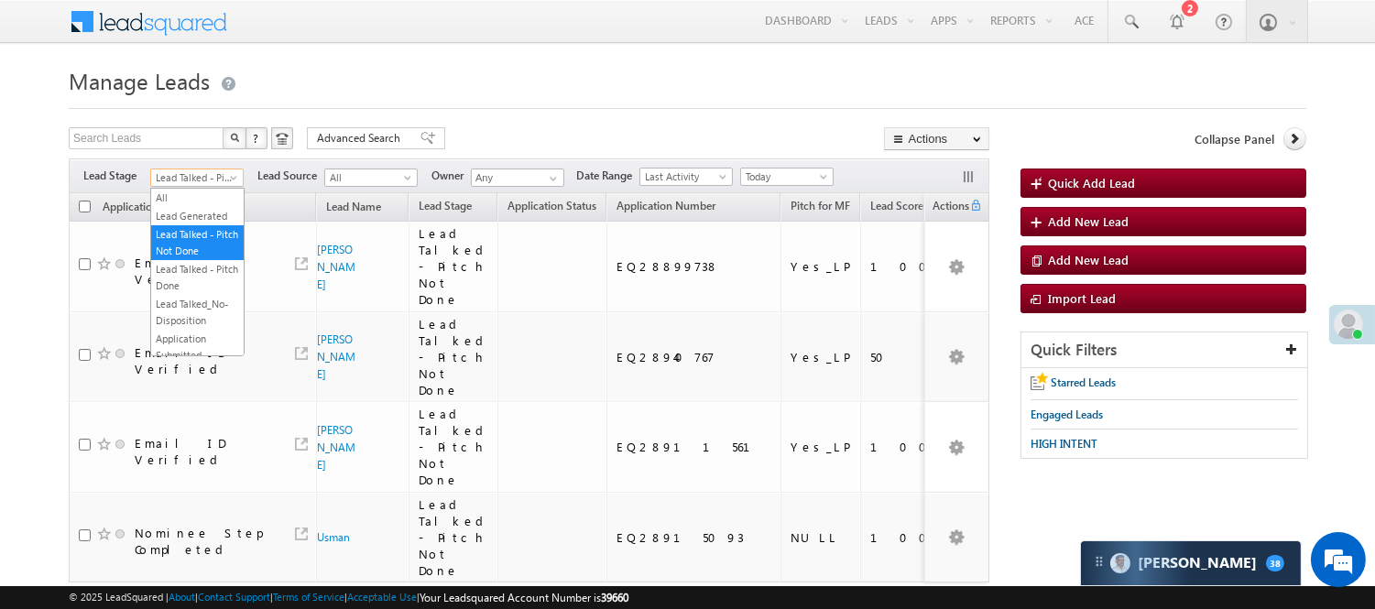
click at [193, 169] on link "Lead Talked - Pitch Not Done" at bounding box center [196, 178] width 93 height 18
click at [178, 224] on link "Lead Generated" at bounding box center [197, 216] width 93 height 16
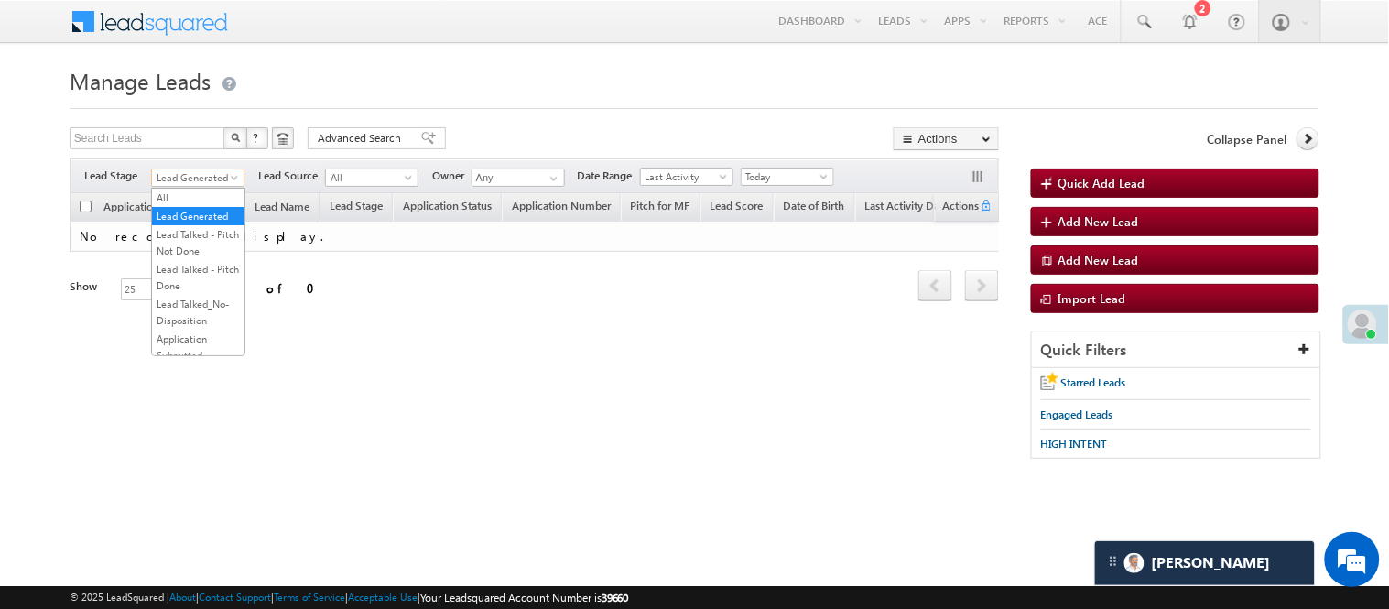
click at [209, 169] on span "Lead Generated" at bounding box center [195, 177] width 87 height 16
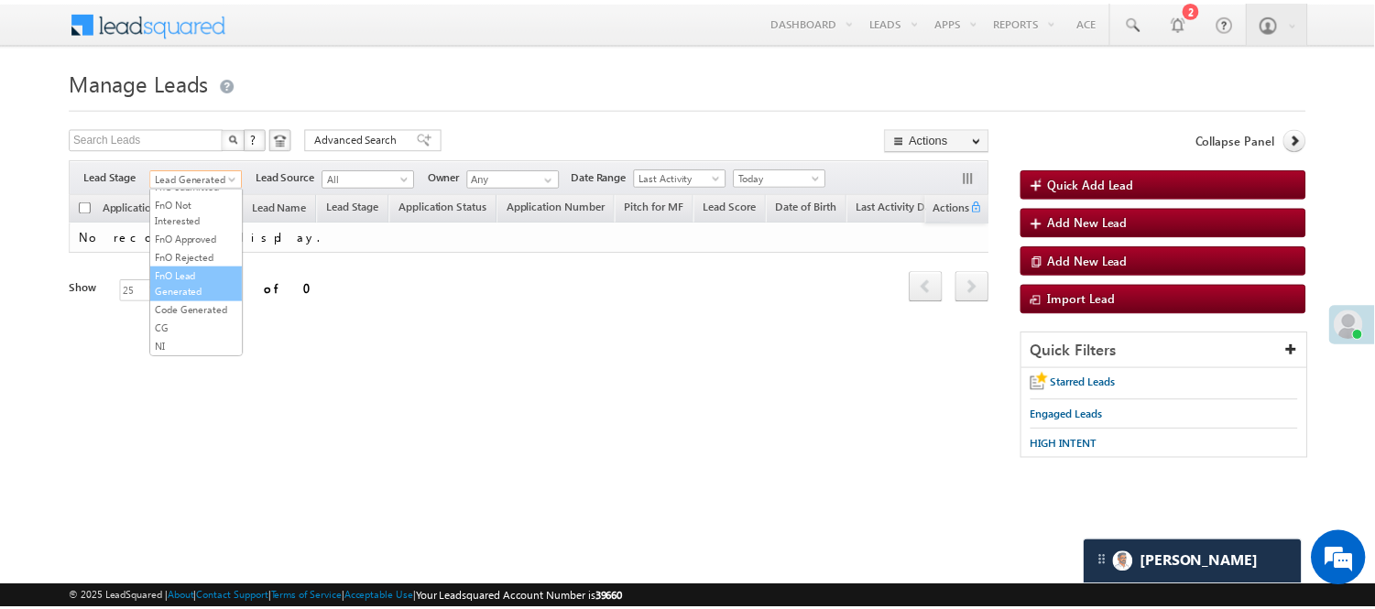
scroll to position [454, 0]
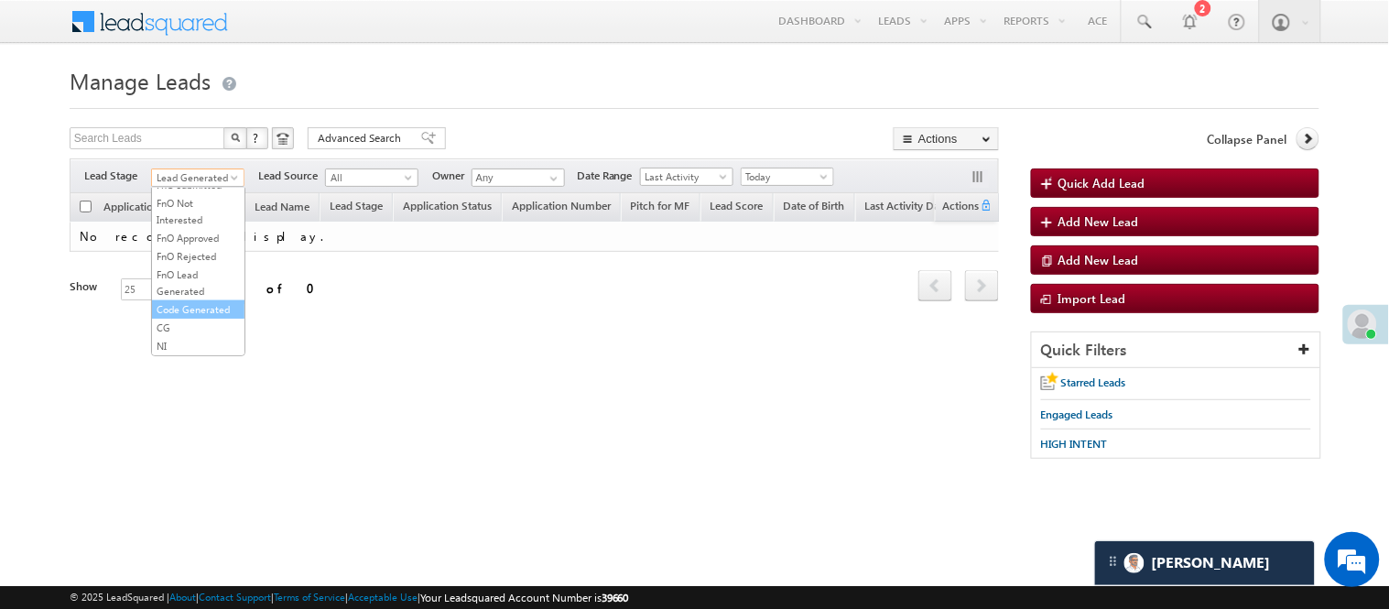
click at [190, 301] on link "Code Generated" at bounding box center [198, 309] width 93 height 16
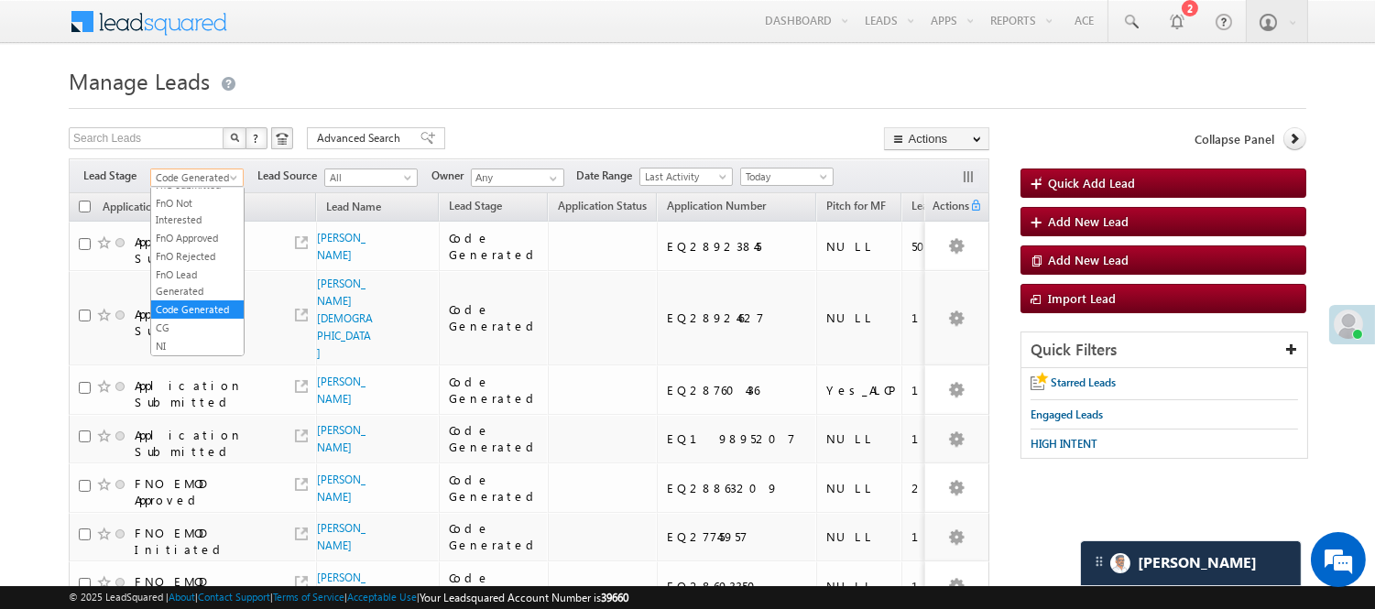
click at [213, 184] on span "Code Generated" at bounding box center [194, 177] width 87 height 16
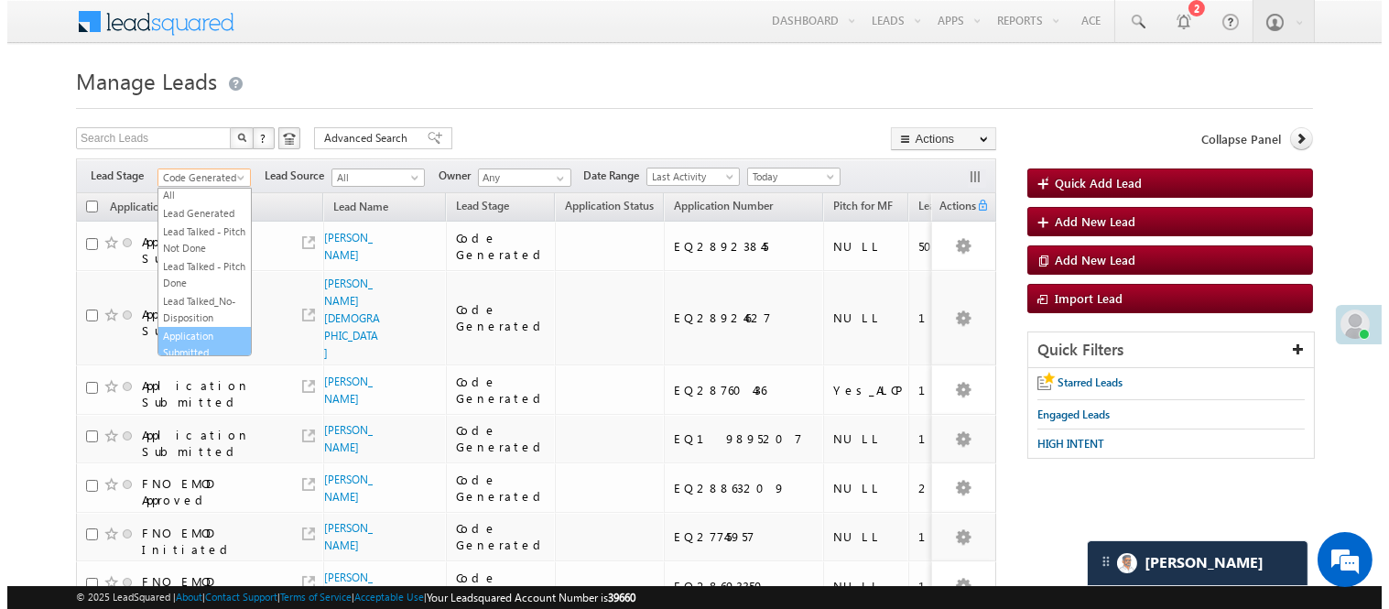
scroll to position [0, 0]
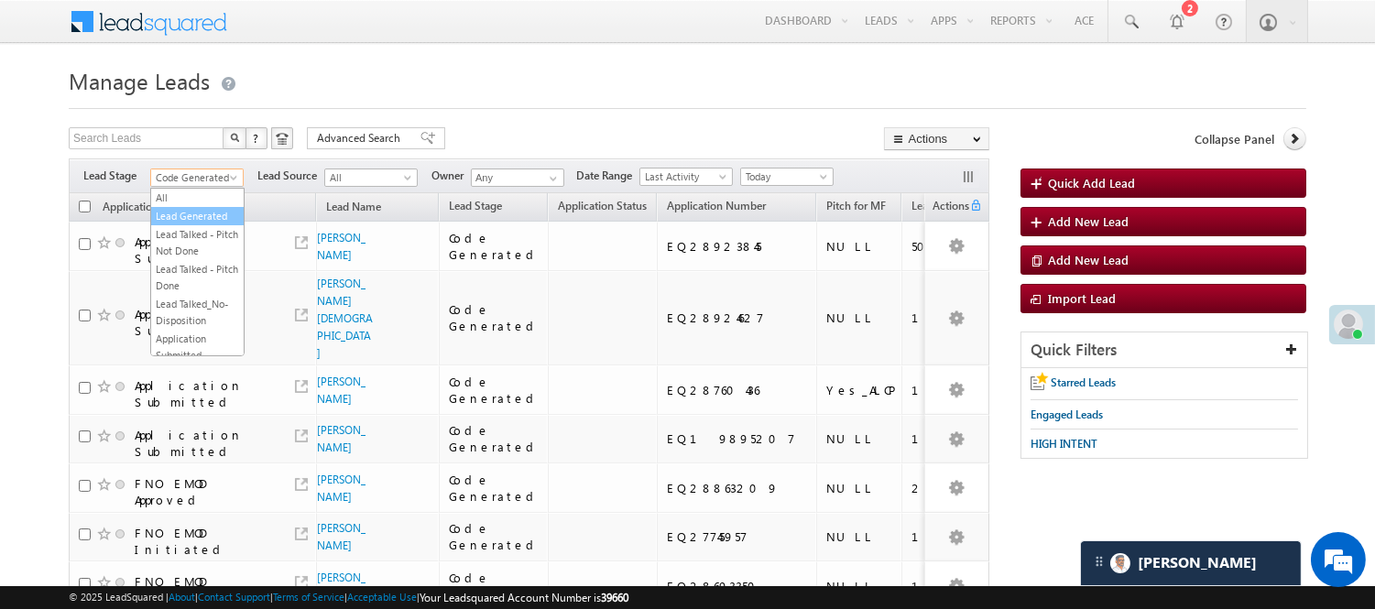
click at [190, 224] on link "Lead Generated" at bounding box center [197, 216] width 93 height 16
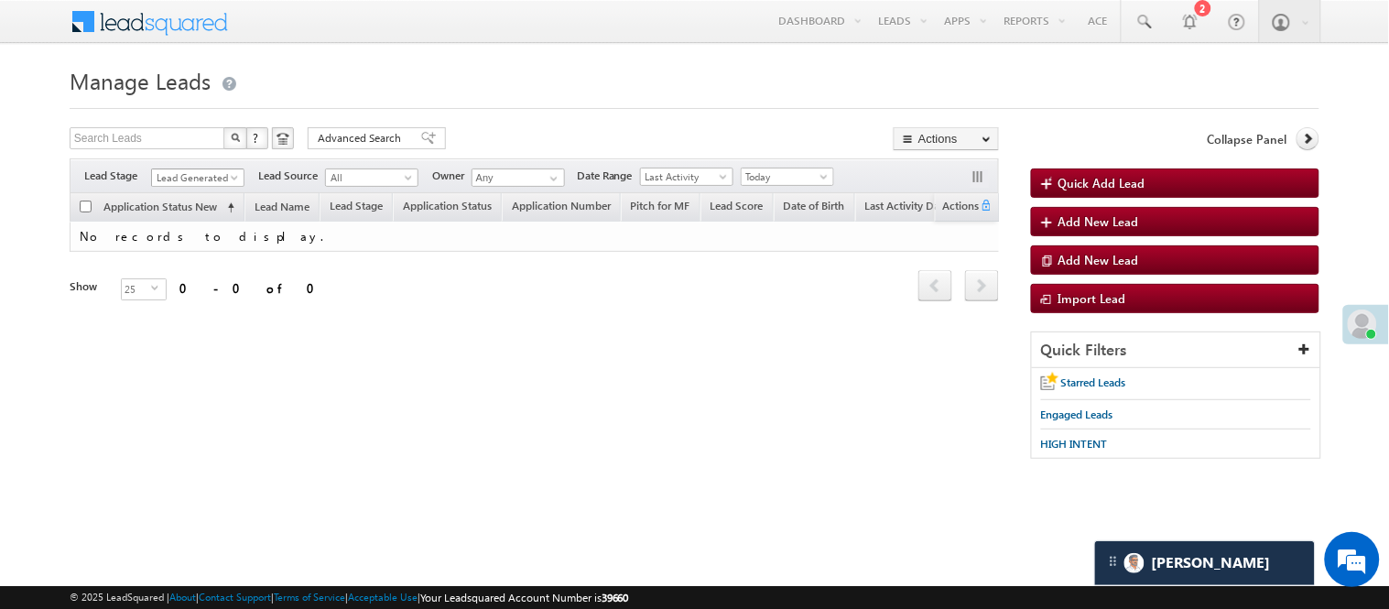
click at [212, 180] on span "Lead Generated" at bounding box center [195, 177] width 87 height 16
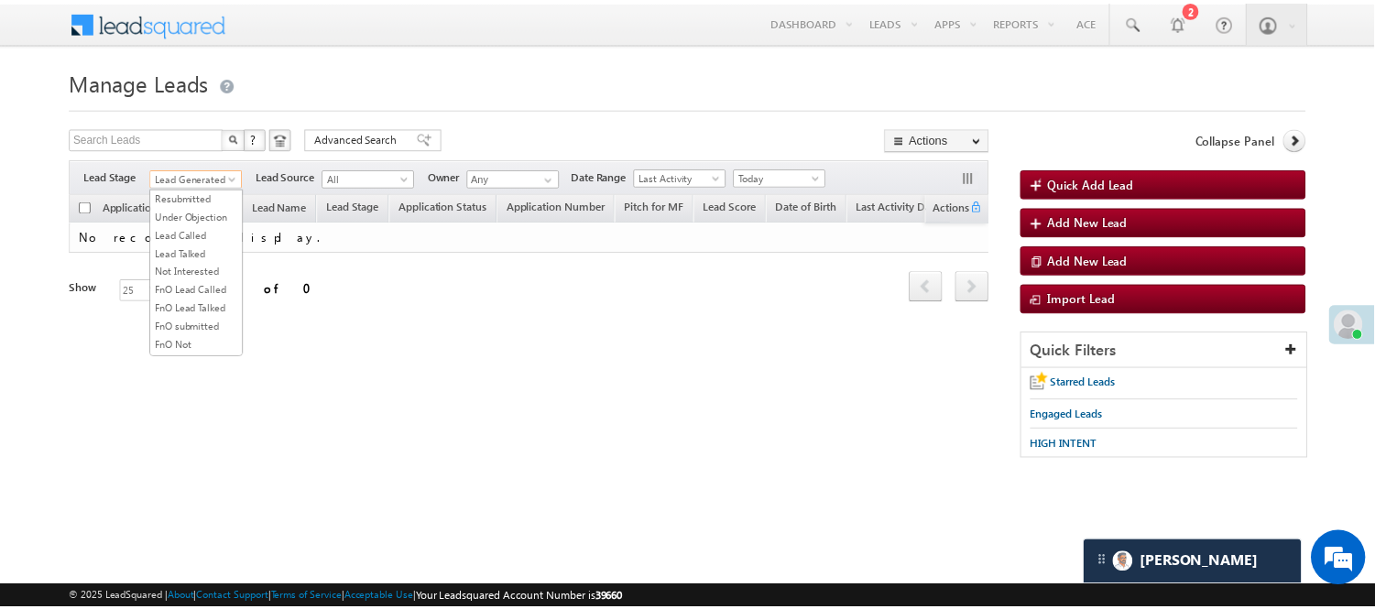
scroll to position [305, 0]
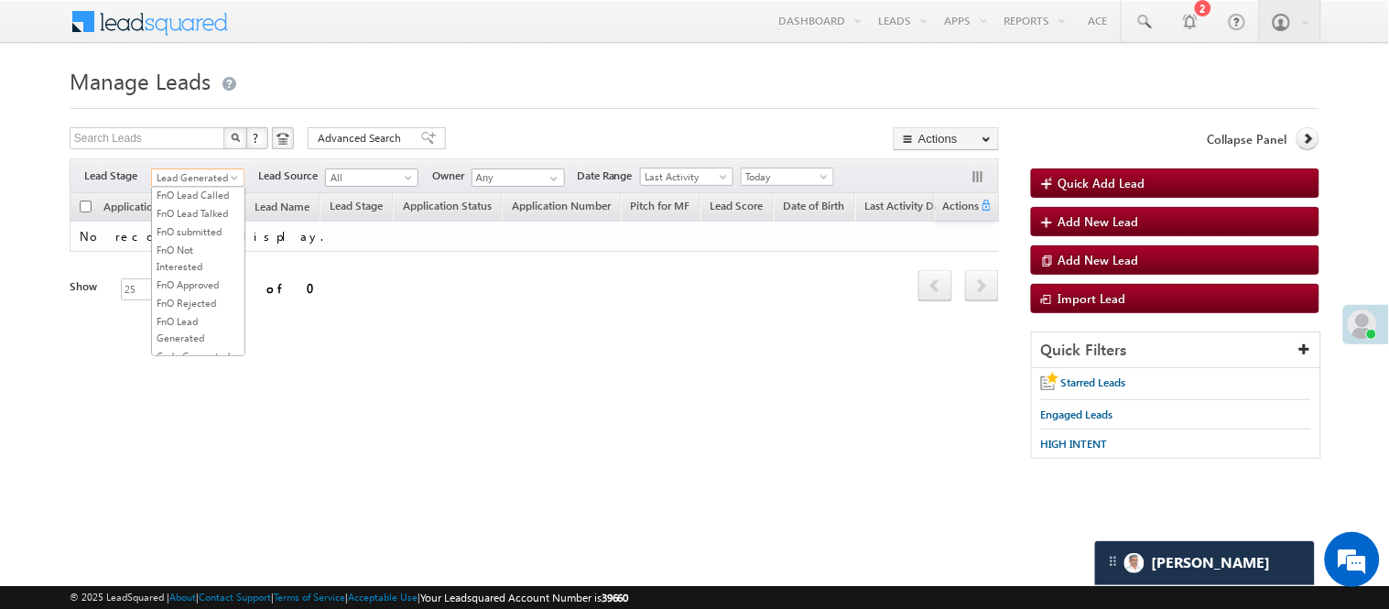
click at [185, 167] on link "Lead Talked" at bounding box center [198, 158] width 93 height 16
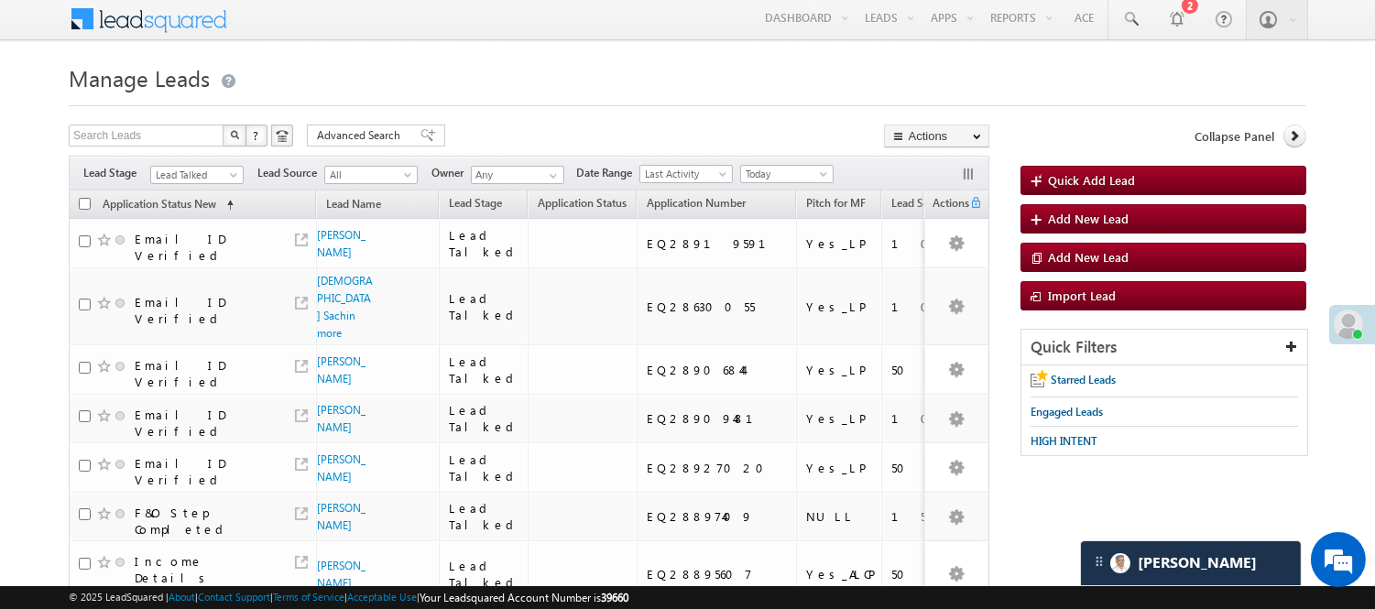
scroll to position [0, 0]
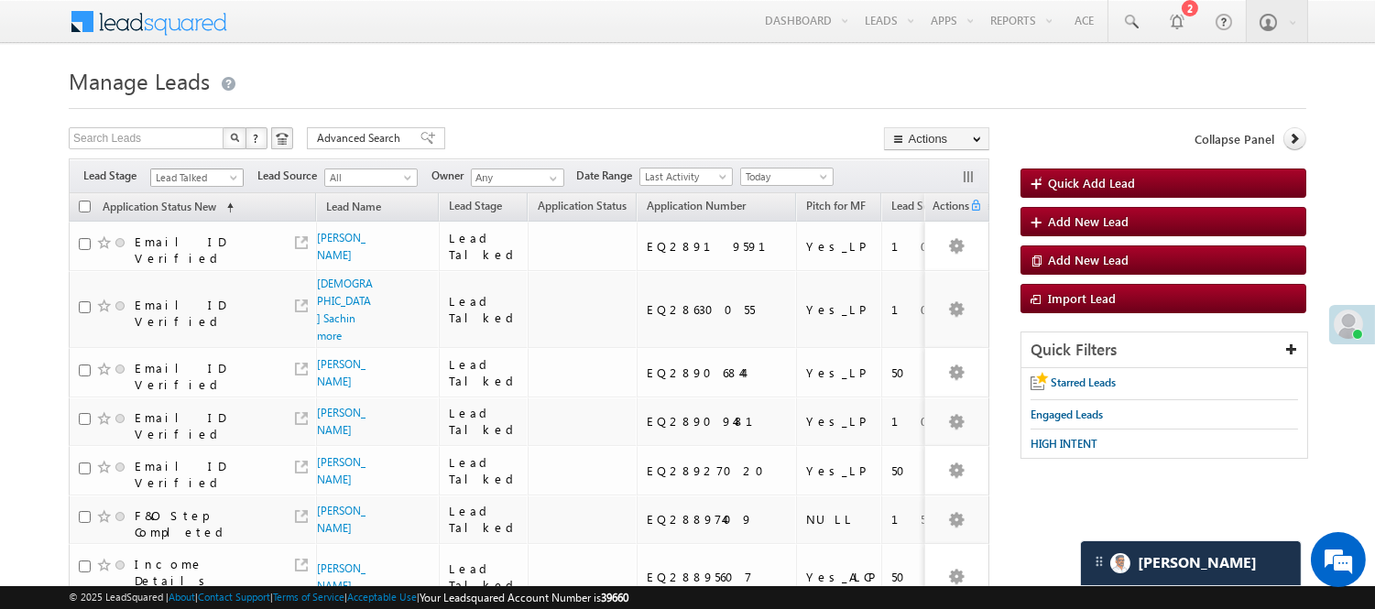
click at [190, 172] on span "Lead Talked" at bounding box center [194, 177] width 87 height 16
click at [184, 224] on link "Lead Generated" at bounding box center [197, 216] width 93 height 16
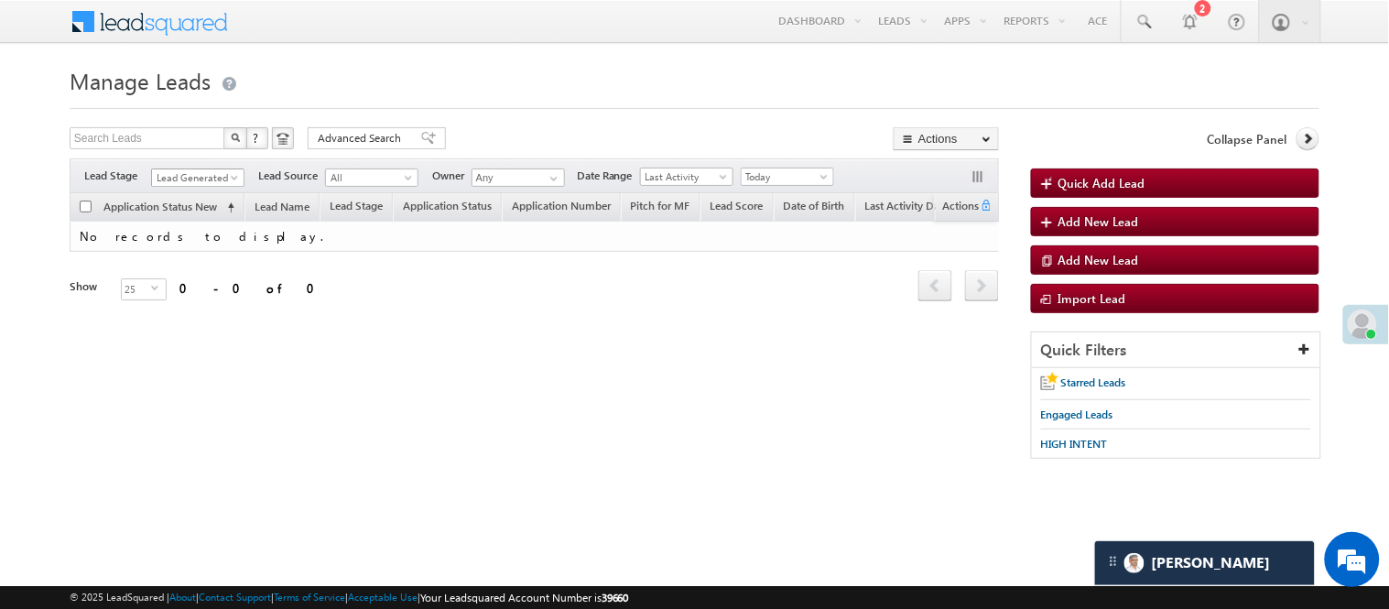
click at [197, 183] on span "Lead Generated" at bounding box center [195, 177] width 87 height 16
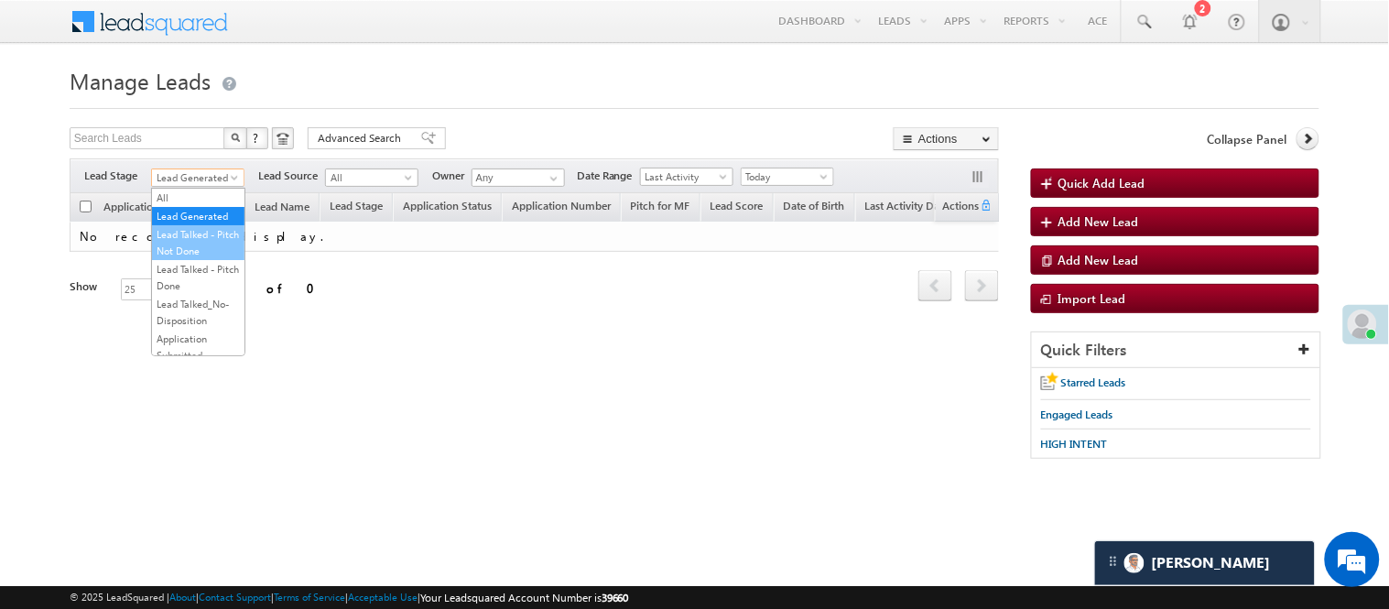
click at [192, 252] on link "Lead Talked - Pitch Not Done" at bounding box center [198, 242] width 93 height 33
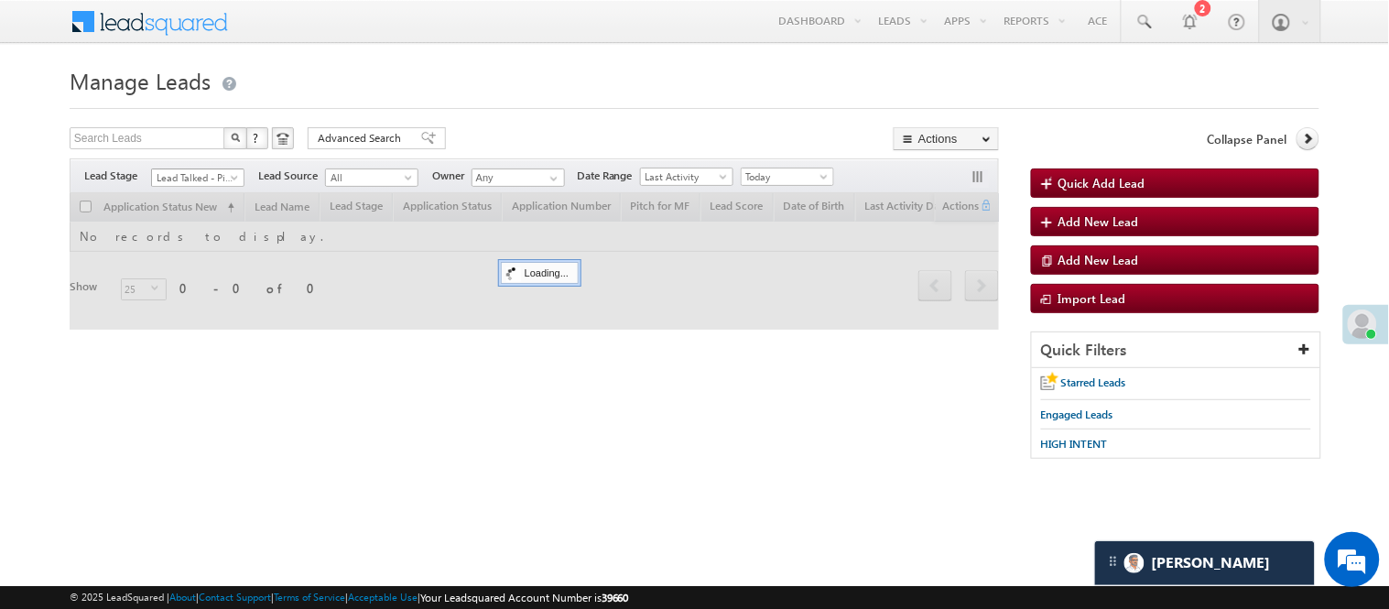
click at [209, 181] on span "Lead Talked - Pitch Not Done" at bounding box center [195, 177] width 87 height 16
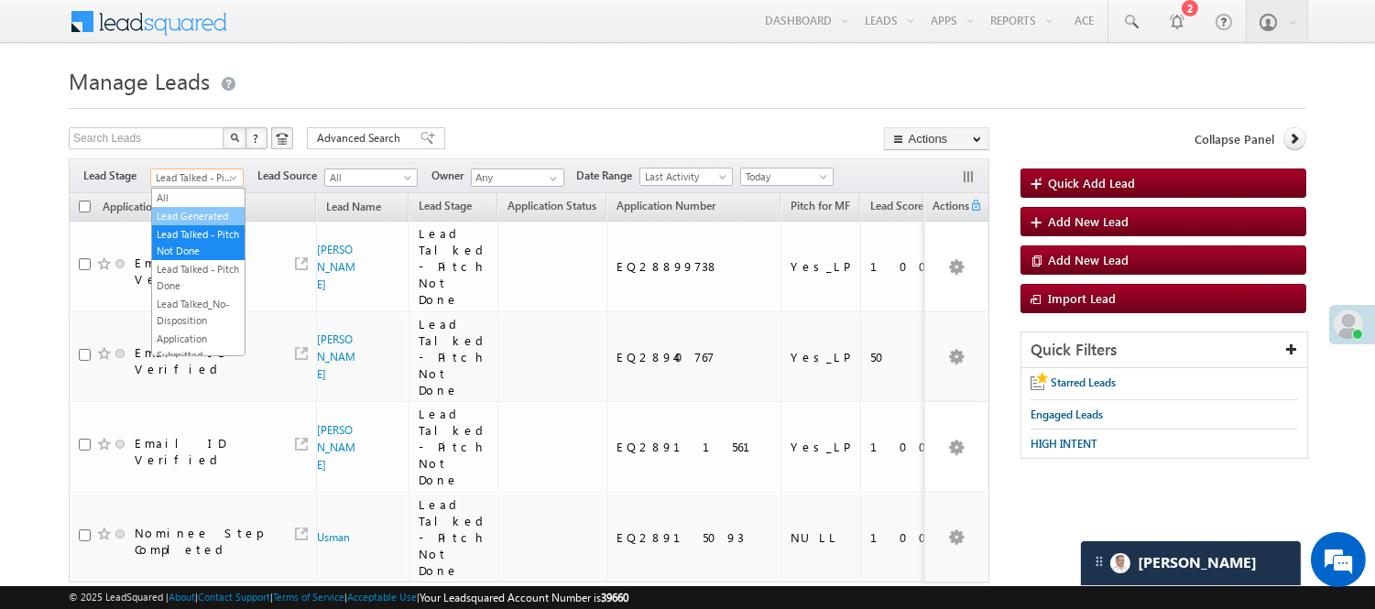
click at [188, 224] on link "Lead Generated" at bounding box center [198, 216] width 93 height 16
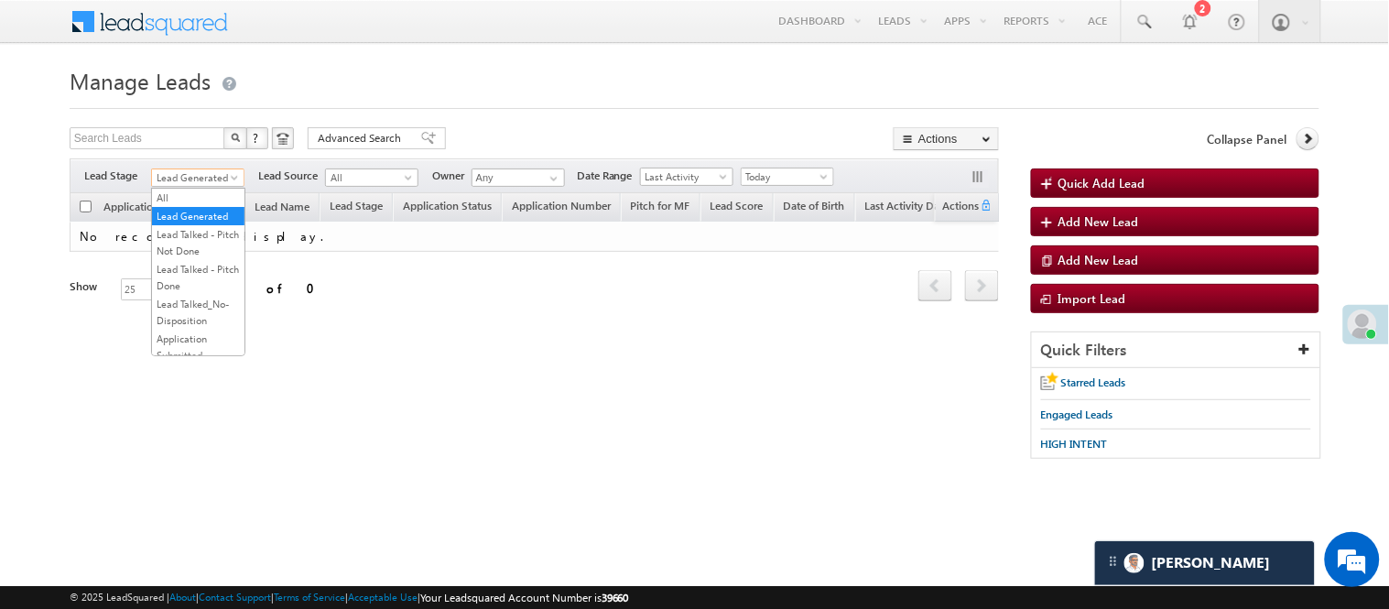
click at [198, 176] on span "Lead Generated" at bounding box center [195, 177] width 87 height 16
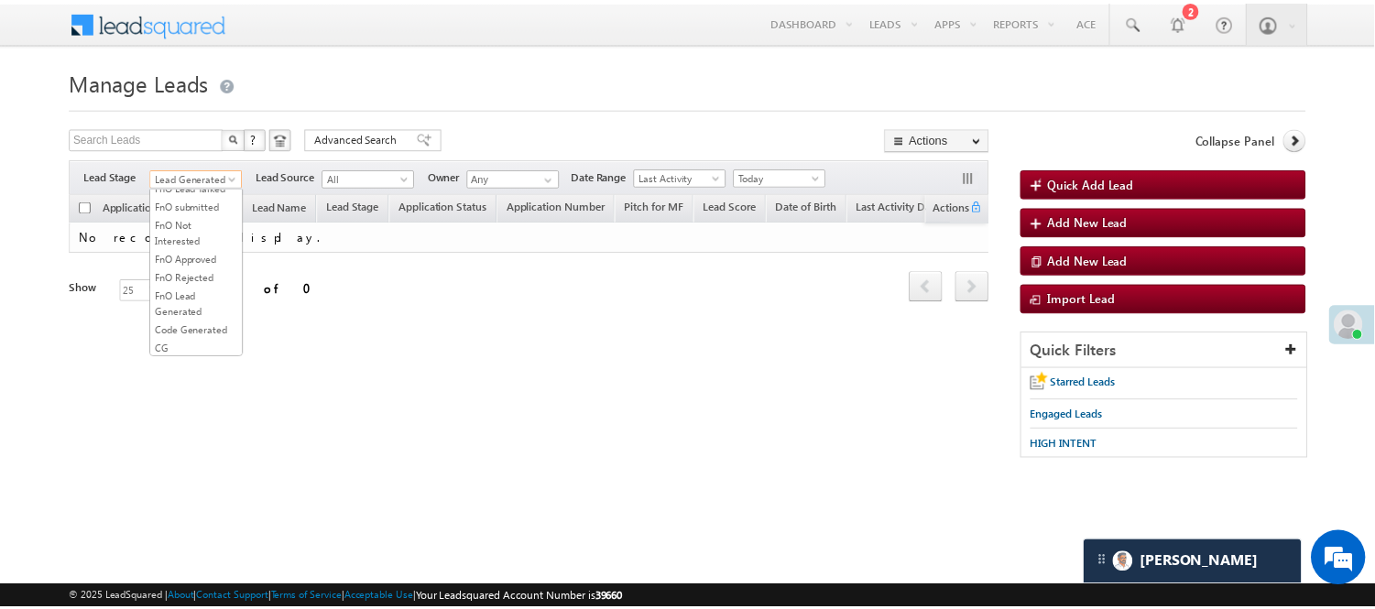
scroll to position [454, 0]
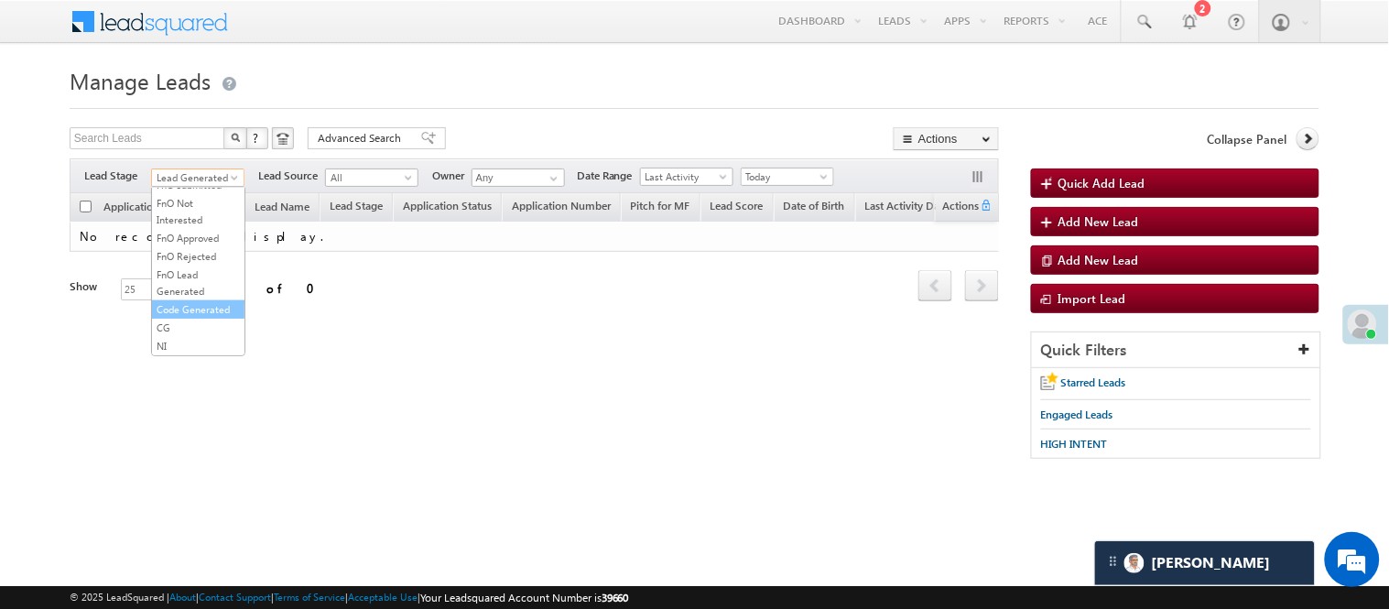
click at [175, 301] on link "Code Generated" at bounding box center [198, 309] width 93 height 16
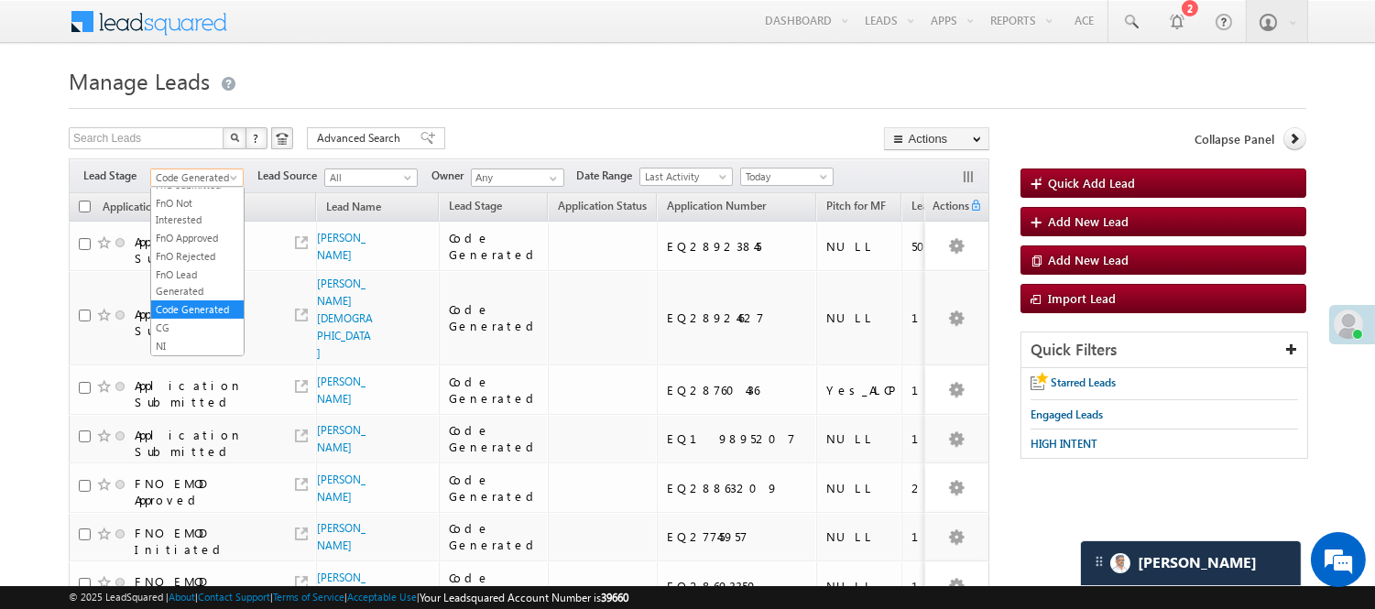
click at [209, 174] on span "Code Generated" at bounding box center [194, 177] width 87 height 16
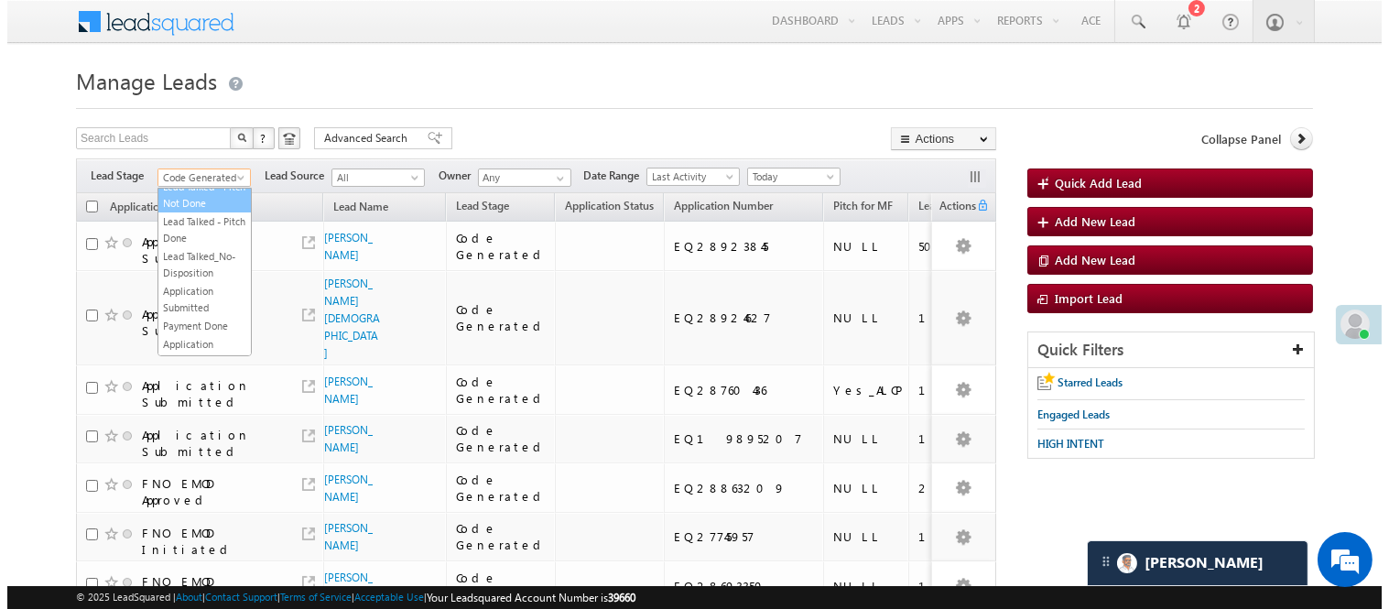
scroll to position [0, 0]
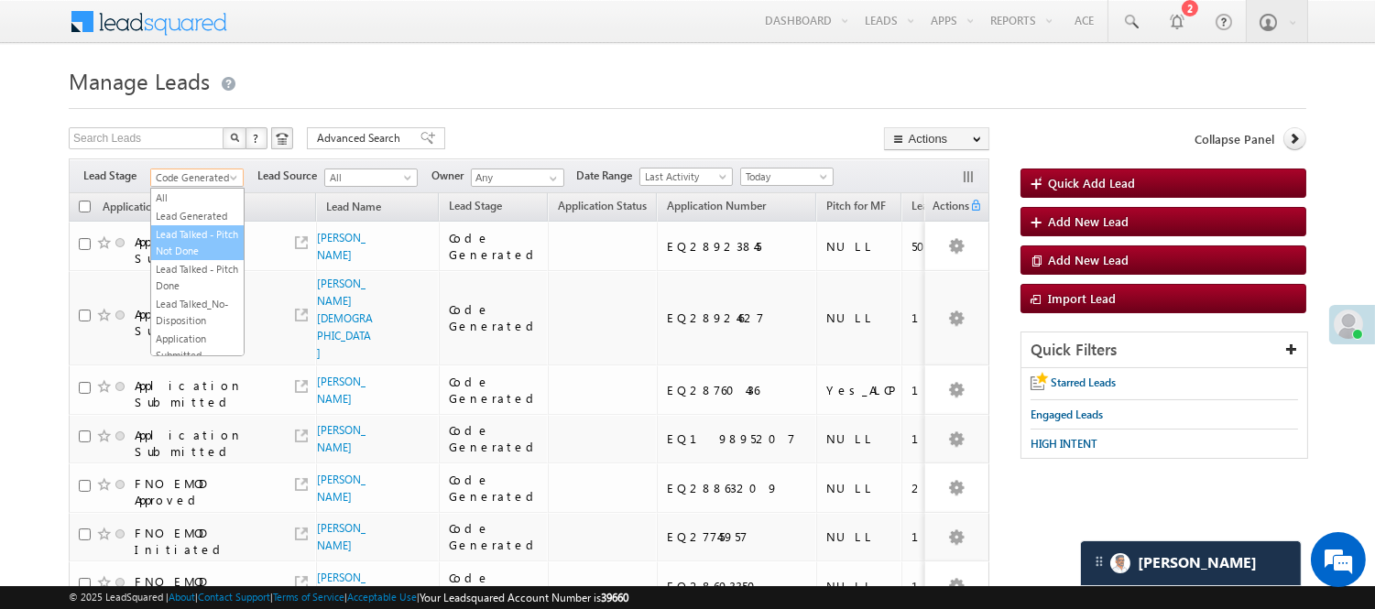
click at [195, 224] on link "Lead Generated" at bounding box center [197, 216] width 93 height 16
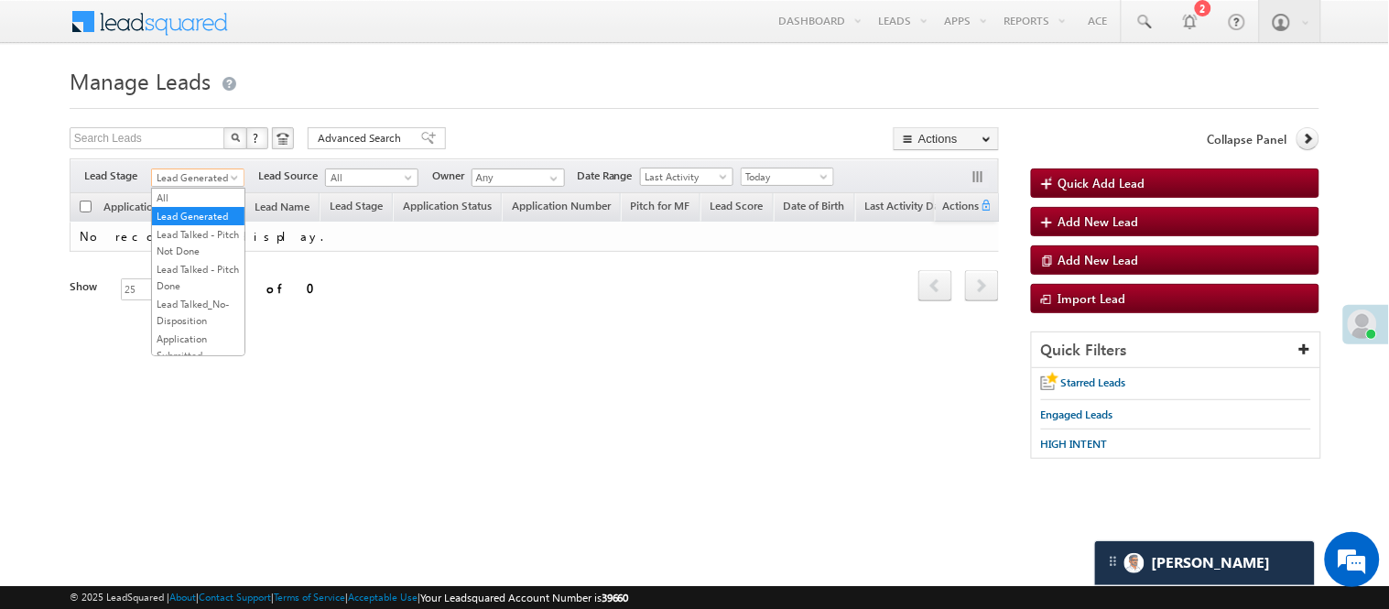
click at [181, 185] on span "Lead Generated" at bounding box center [195, 177] width 87 height 16
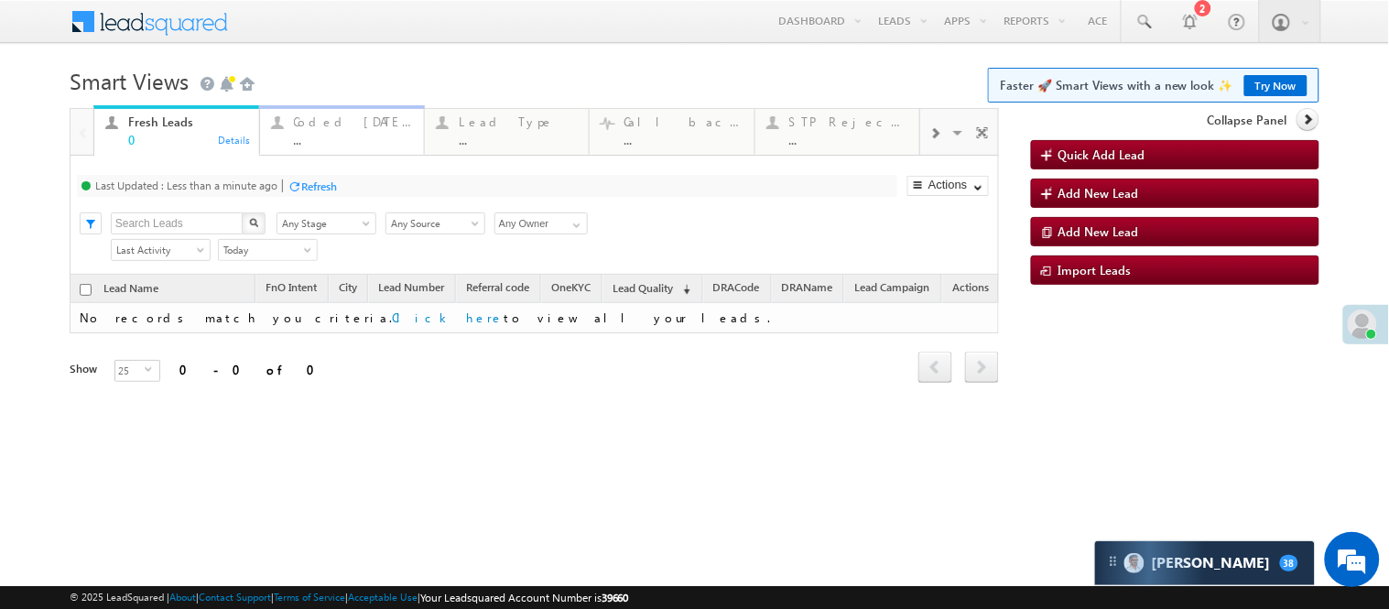
click at [383, 147] on link "Coded [DATE] ... Details" at bounding box center [342, 129] width 166 height 49
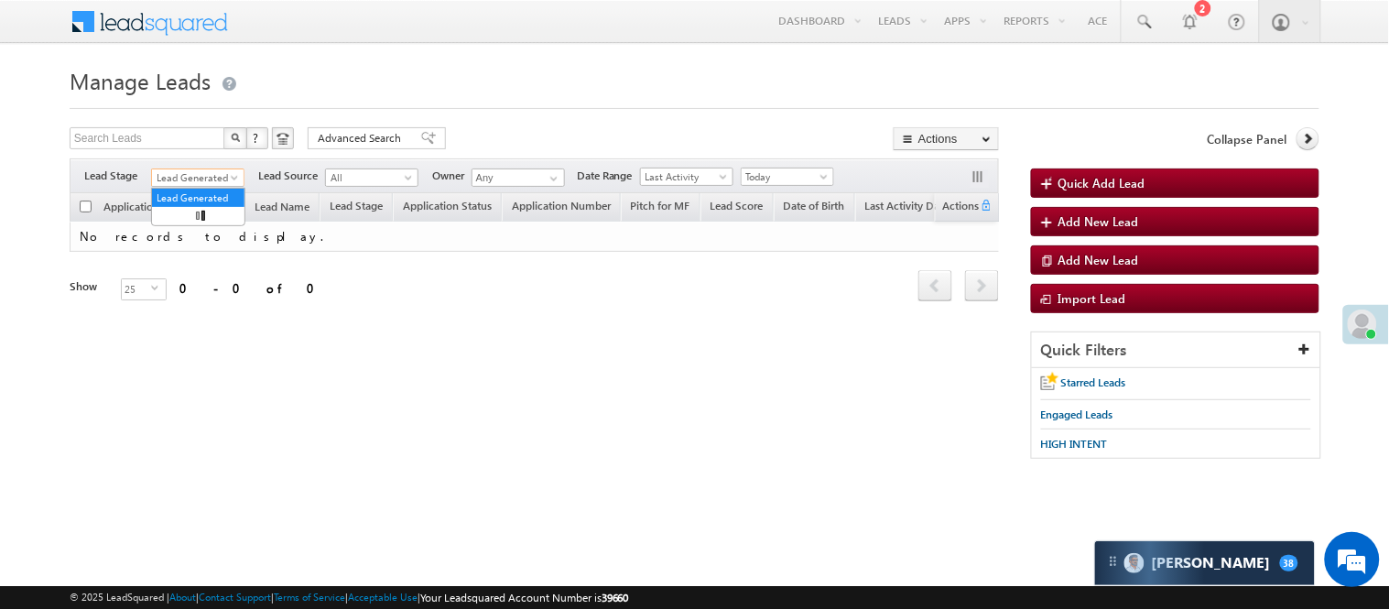
click at [188, 174] on span "Lead Generated" at bounding box center [195, 177] width 87 height 16
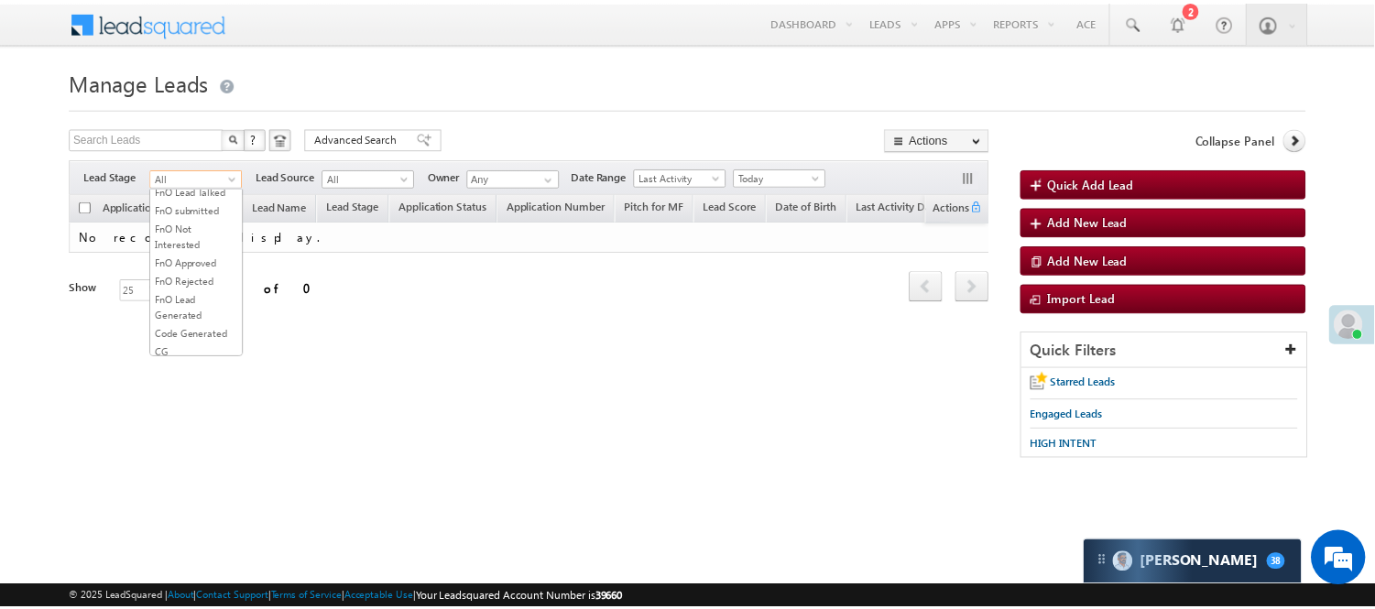
scroll to position [454, 0]
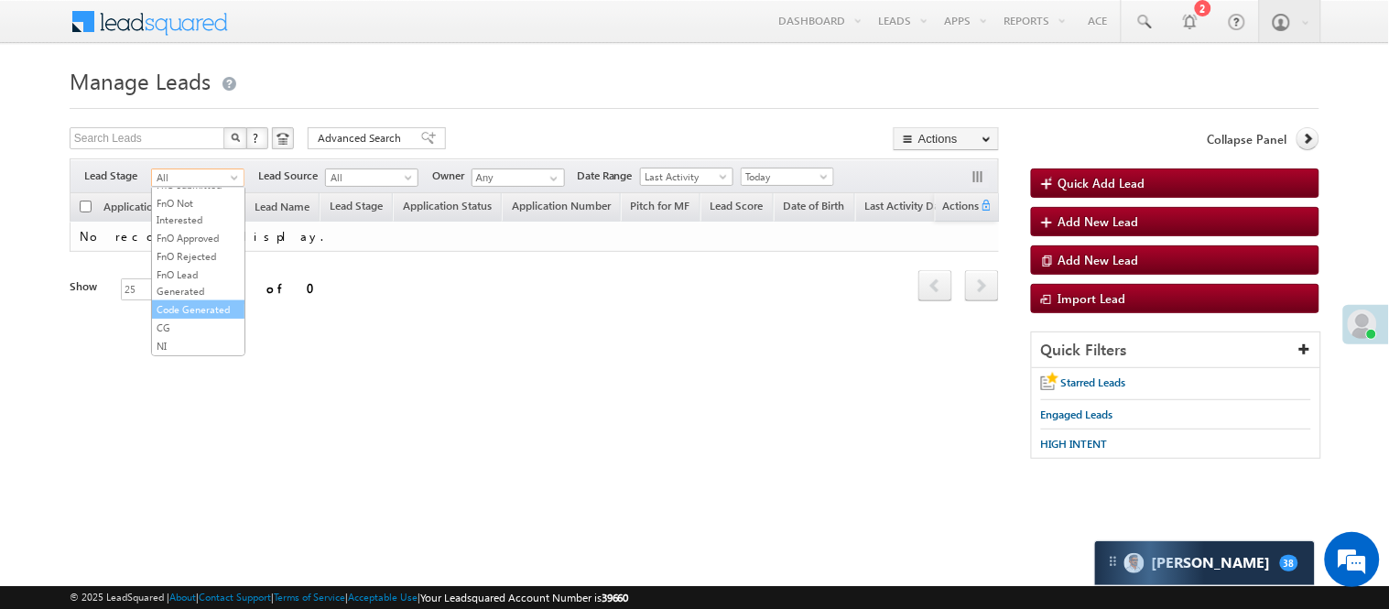
click at [180, 303] on link "Code Generated" at bounding box center [198, 309] width 93 height 16
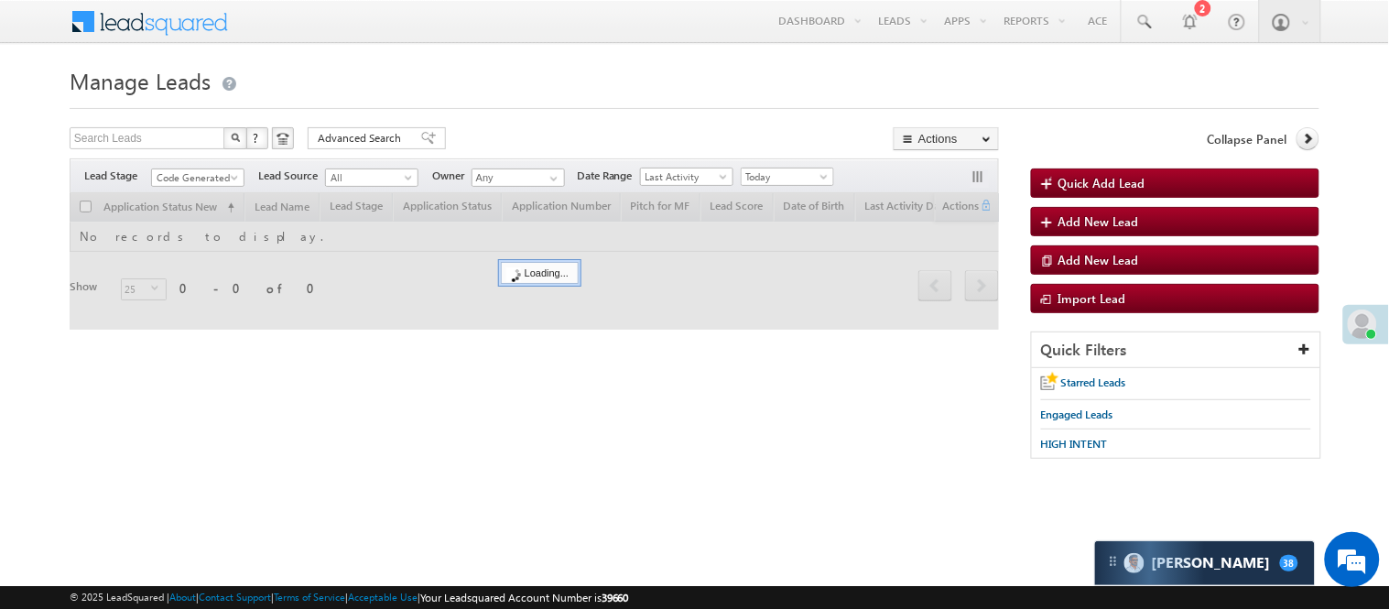
click at [534, 97] on div at bounding box center [695, 103] width 1250 height 12
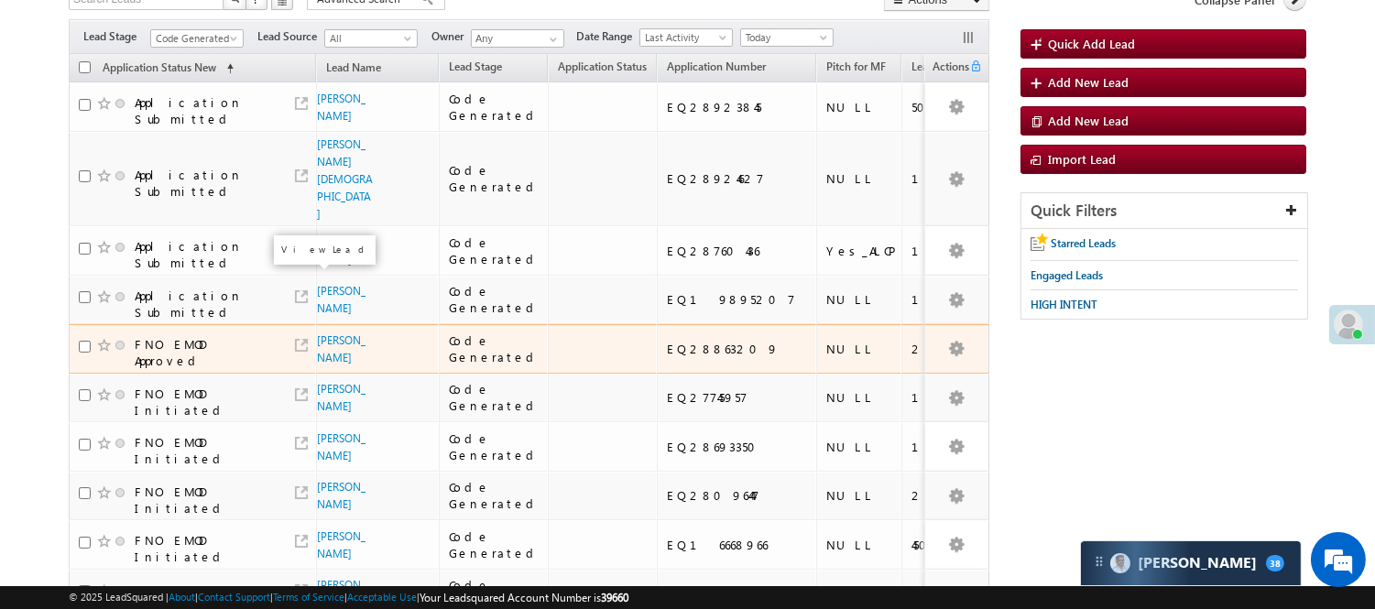
scroll to position [125, 0]
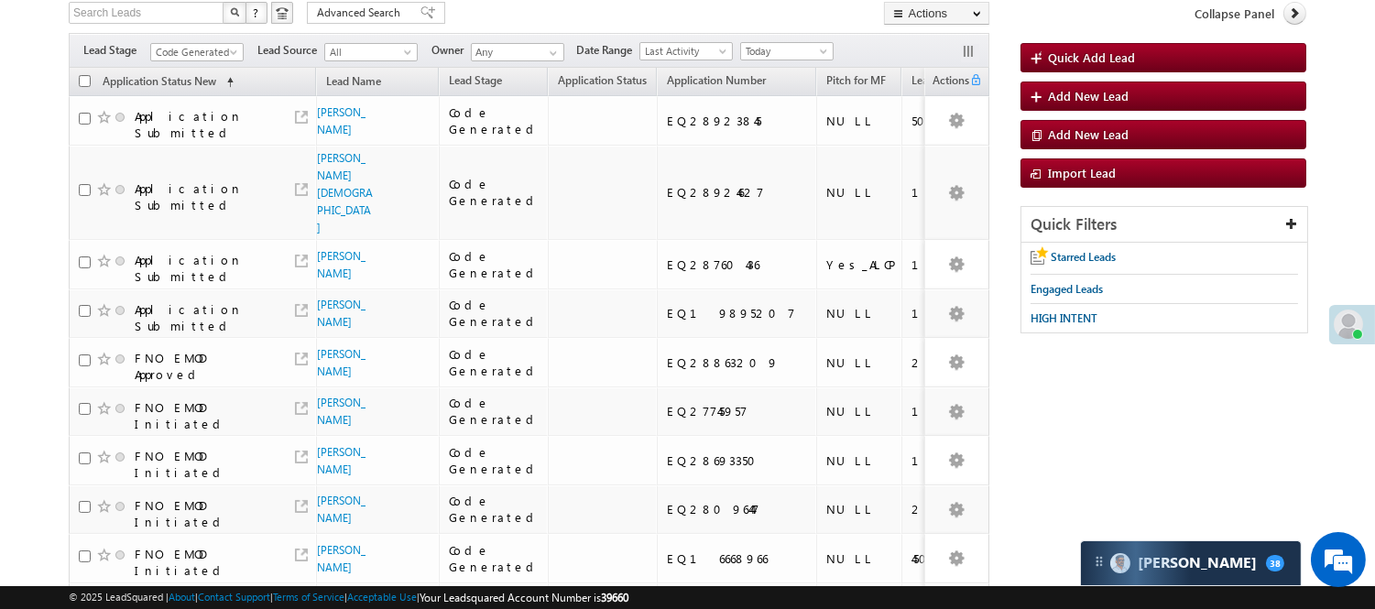
click at [195, 39] on div "Filters Lead Stage All Lead Generated Lead Talked - Pitch Not Done Lead Talked …" at bounding box center [529, 50] width 920 height 35
click at [190, 47] on span "Code Generated" at bounding box center [194, 52] width 87 height 16
click at [199, 99] on link "Lead Generated" at bounding box center [197, 90] width 93 height 16
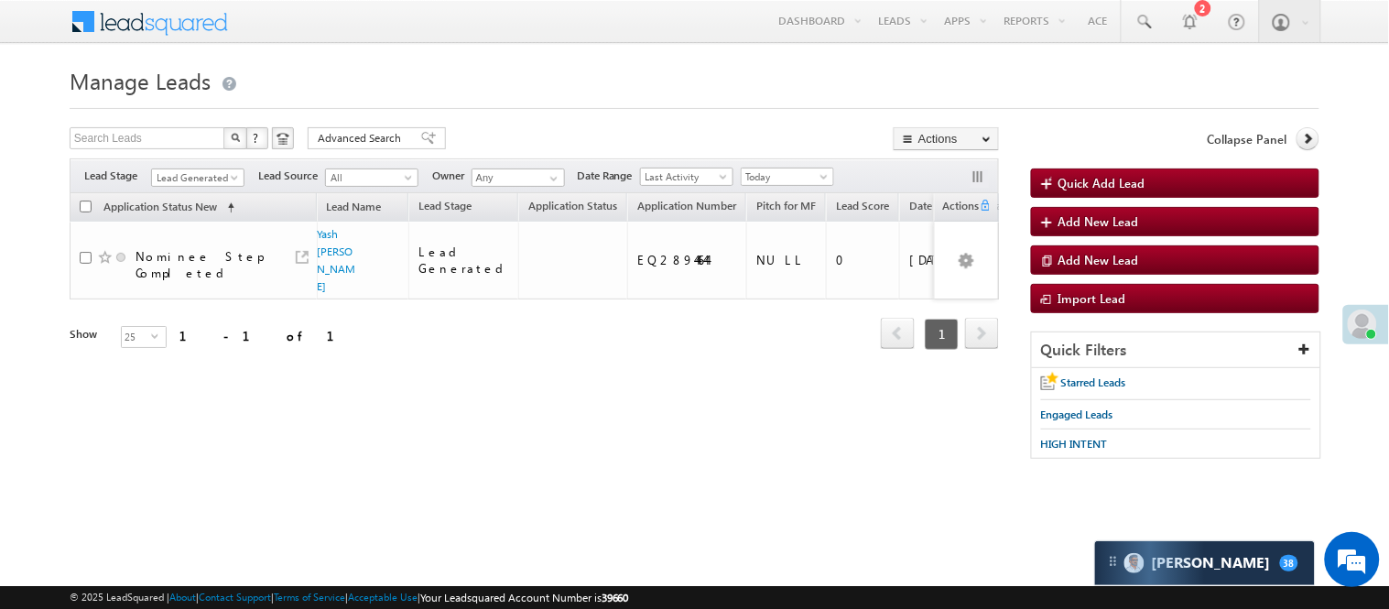
click at [297, 316] on div "Refresh first prev 1 next last 1 - 1 of 1" at bounding box center [535, 325] width 930 height 53
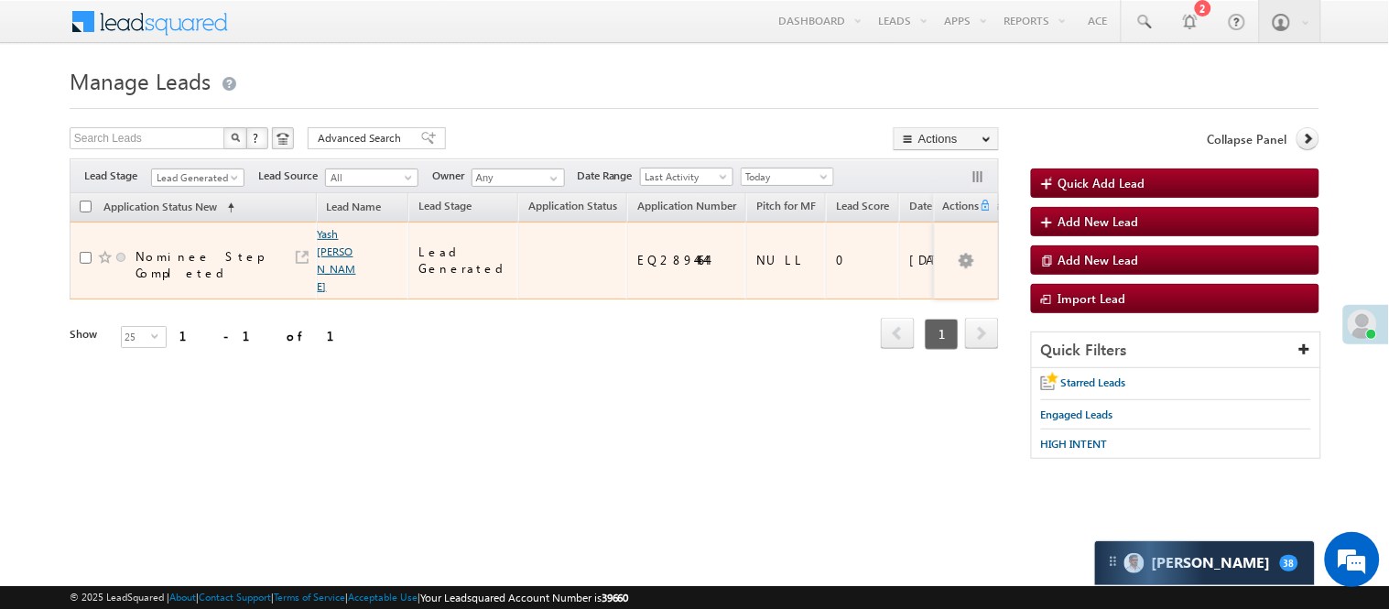
click at [331, 256] on link "Yash sonu ghaloth" at bounding box center [337, 260] width 38 height 66
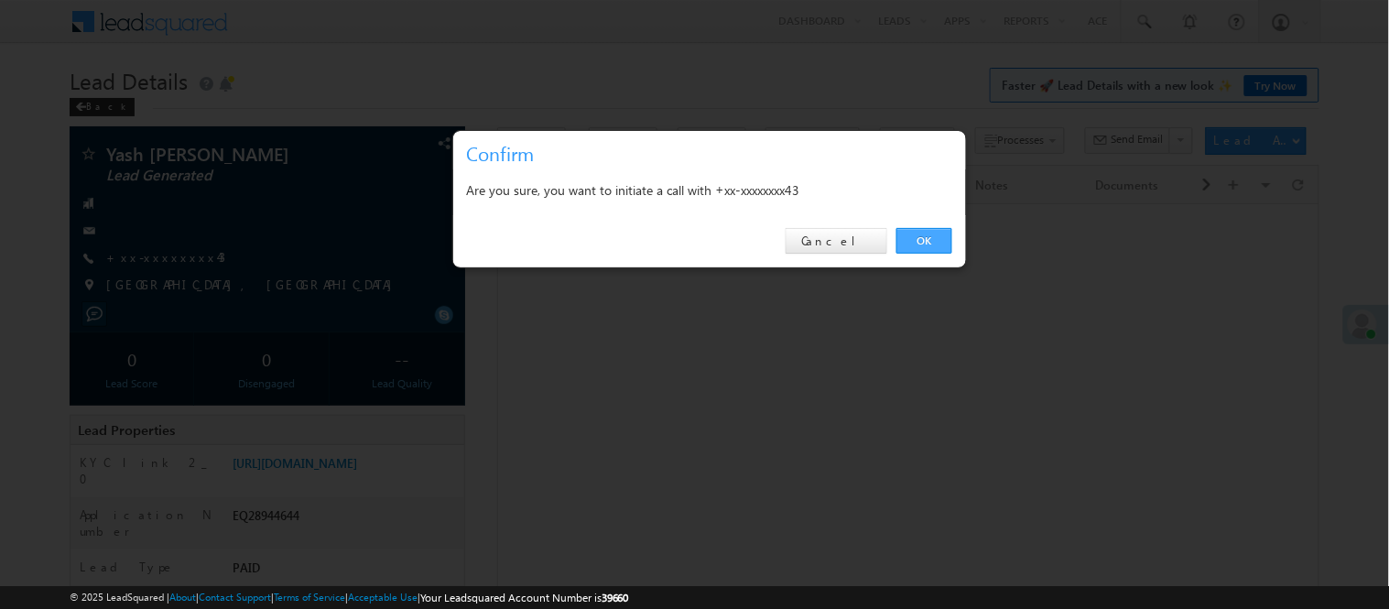
click at [917, 233] on link "OK" at bounding box center [925, 241] width 56 height 26
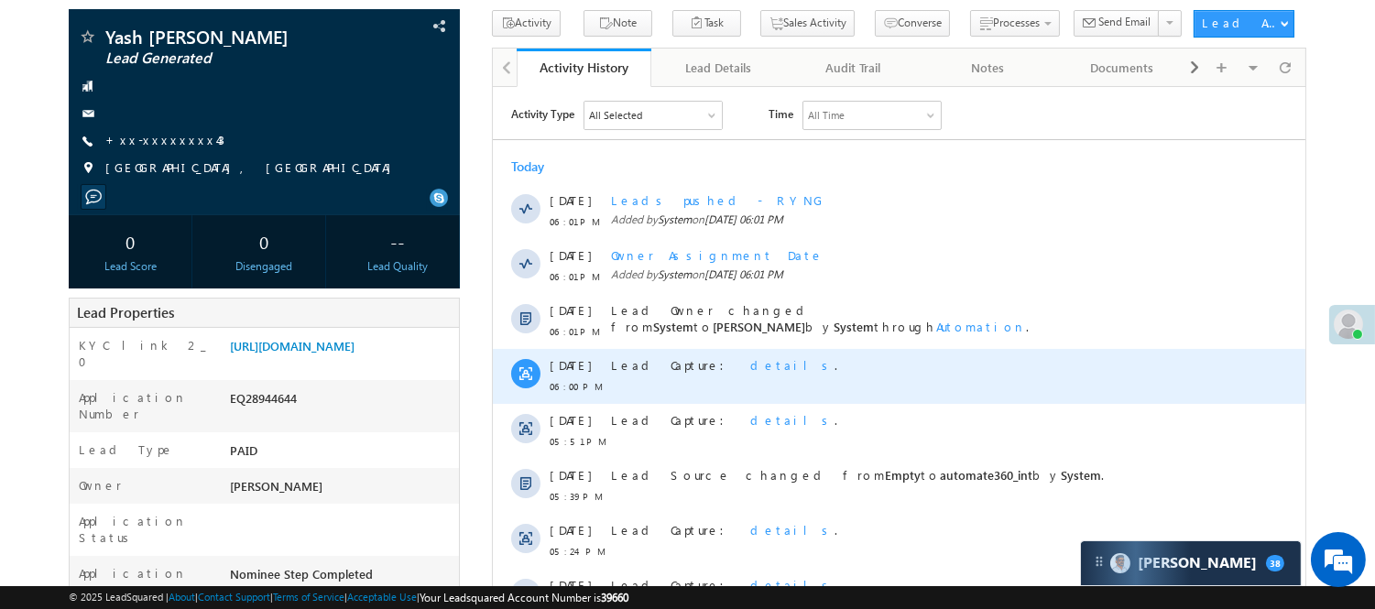
scroll to position [125, 0]
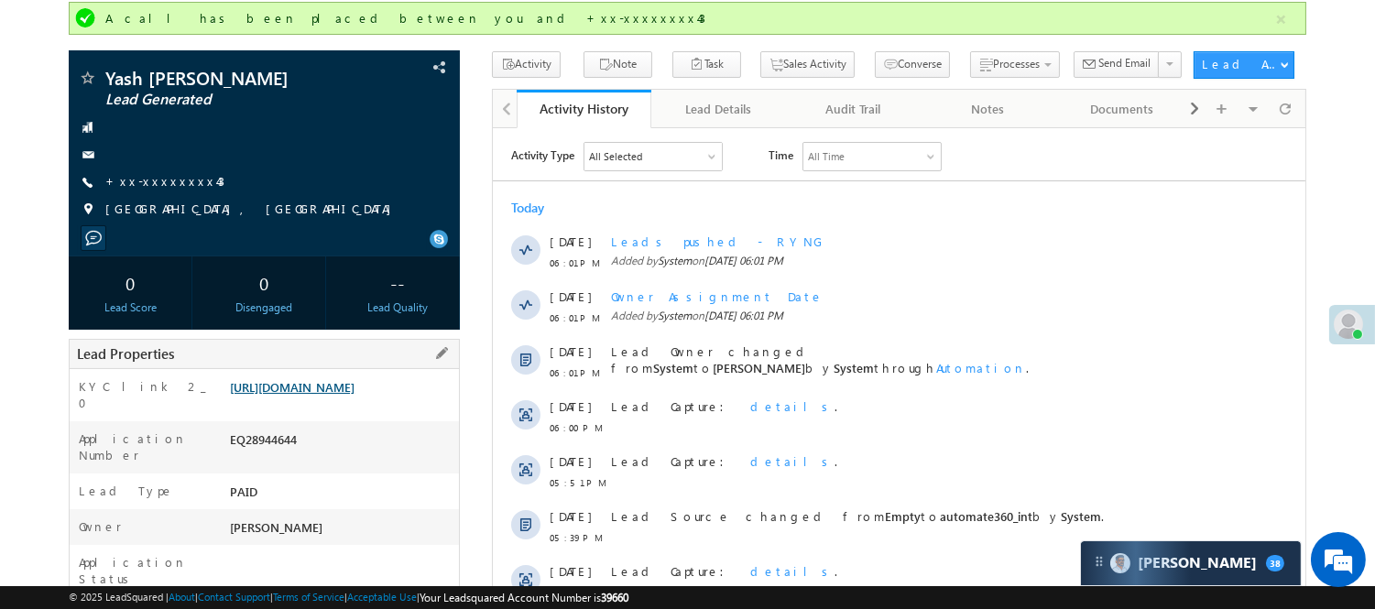
click at [354, 395] on link "https://angelbroking1-pk3em7sa.customui-test.leadsquared.com?leadId=4410db94-1d…" at bounding box center [292, 387] width 125 height 16
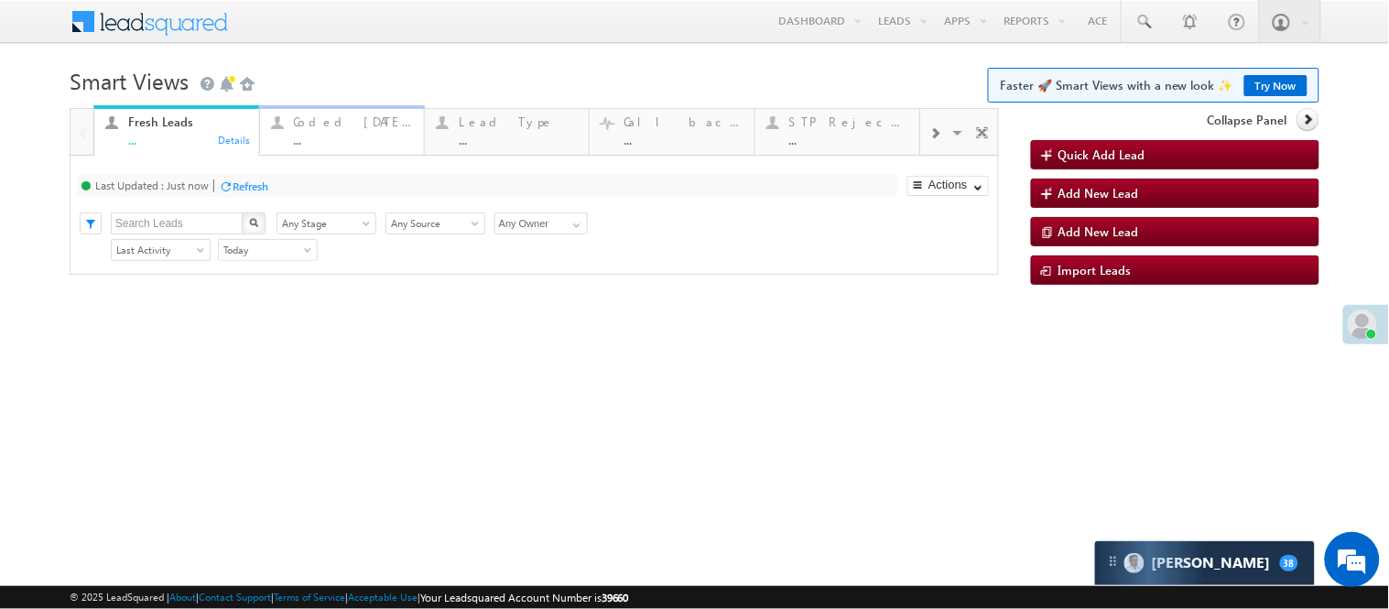
click at [332, 143] on div "..." at bounding box center [353, 140] width 119 height 14
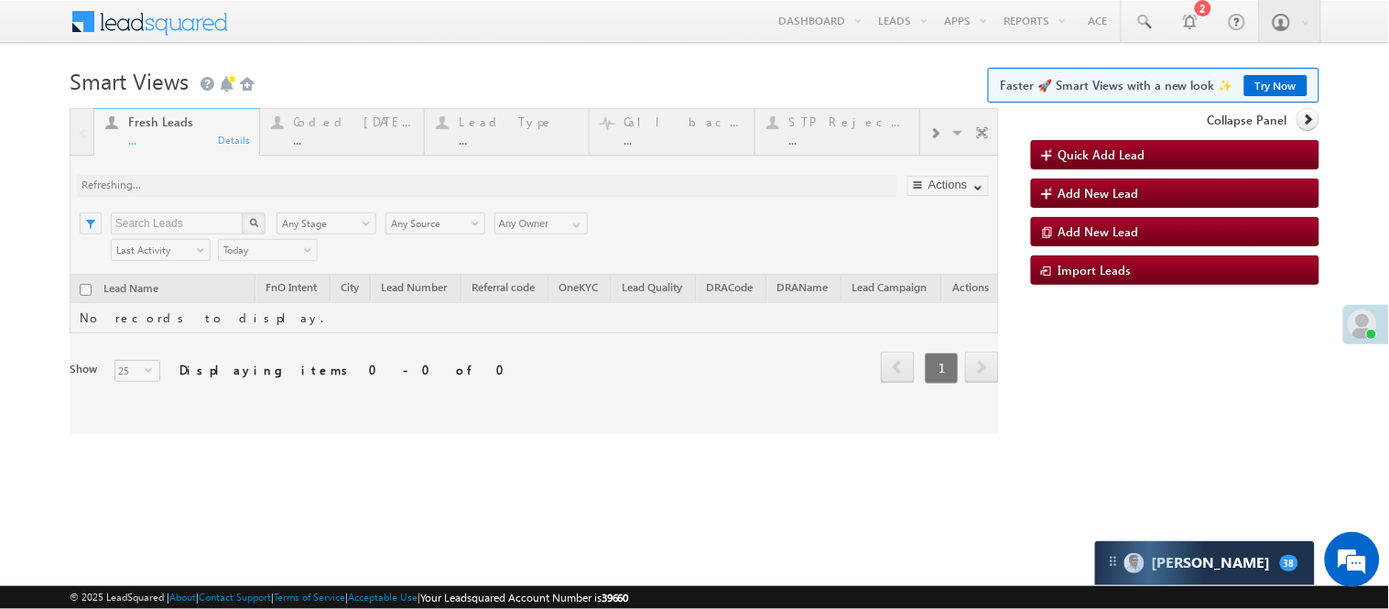
click at [324, 130] on div at bounding box center [535, 271] width 930 height 326
click at [334, 133] on div at bounding box center [535, 271] width 930 height 326
click at [354, 132] on div at bounding box center [535, 271] width 930 height 326
